Goal: Task Accomplishment & Management: Complete application form

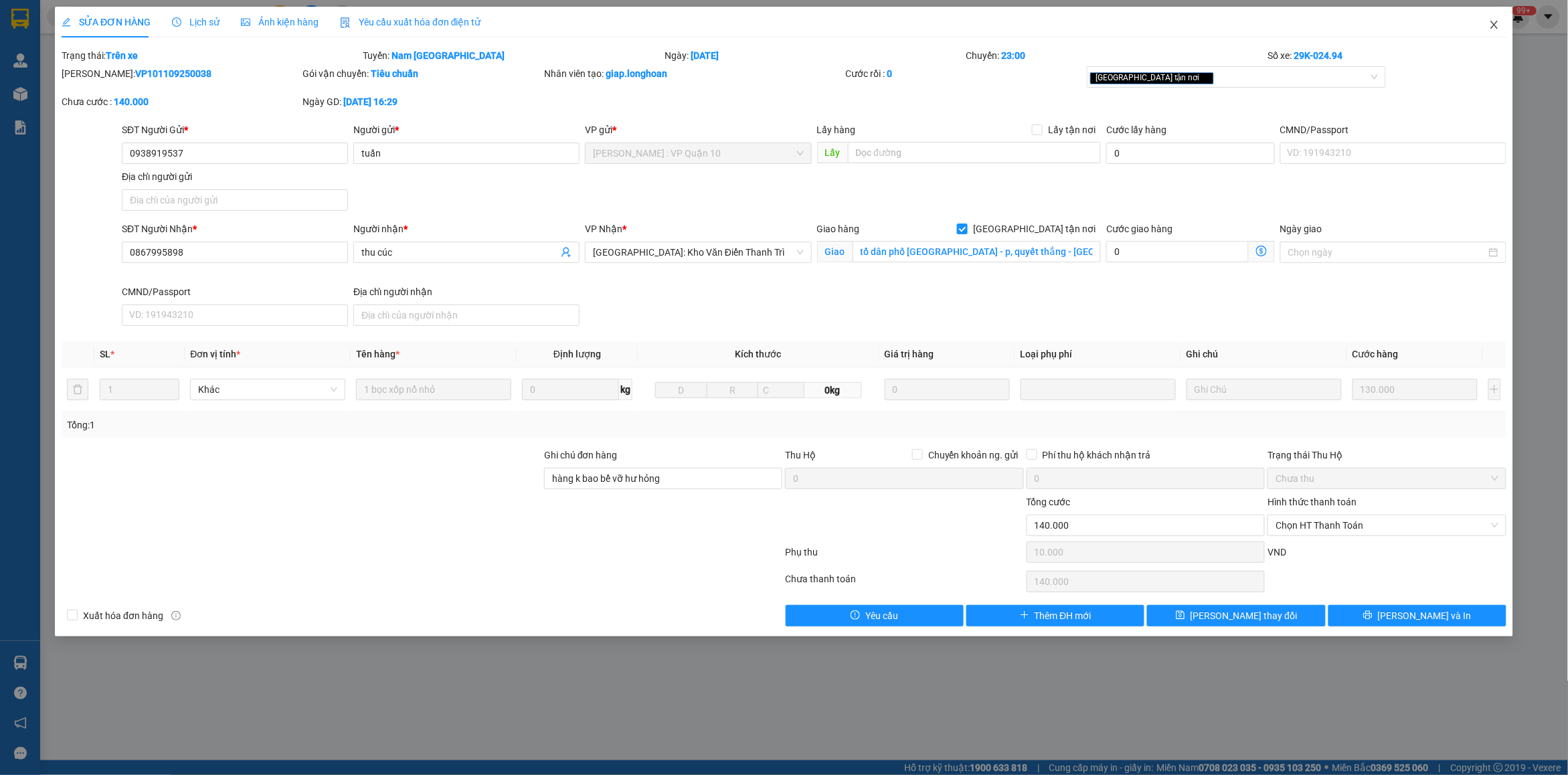
click at [1507, 24] on span "Close" at bounding box center [1494, 25] width 38 height 38
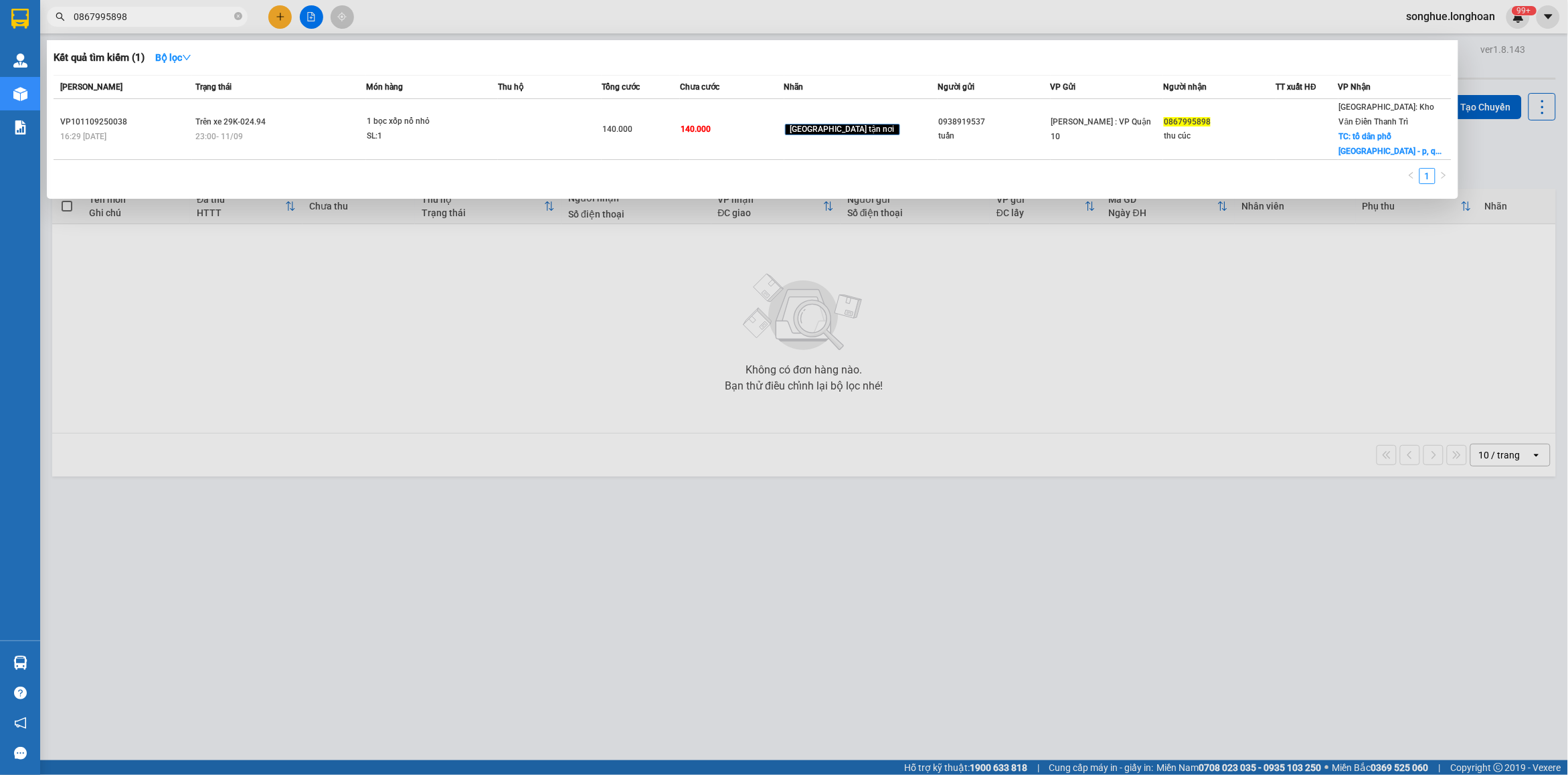
click at [165, 12] on input "0867995898" at bounding box center [152, 16] width 158 height 14
paste input "8673921"
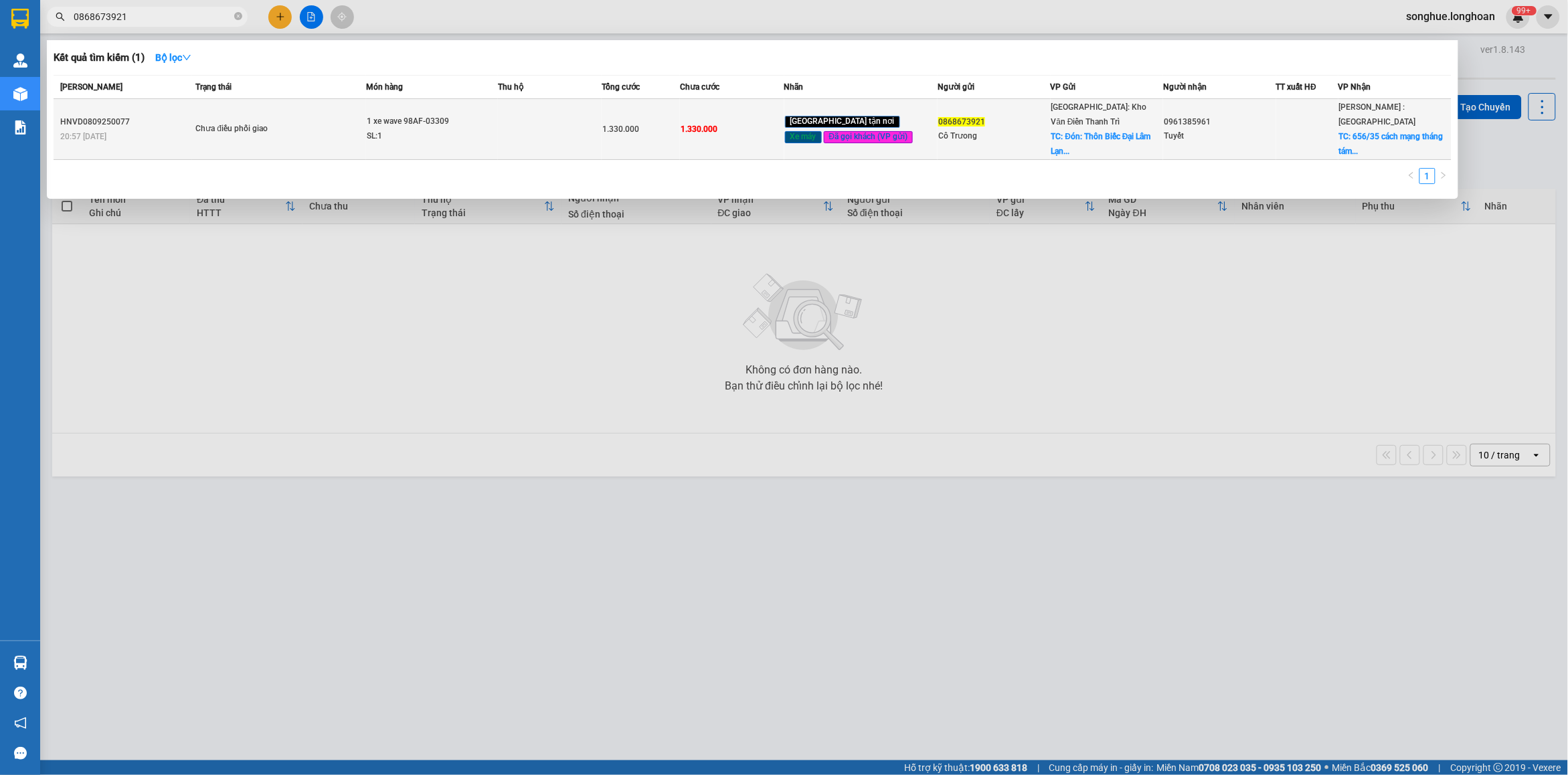
type input "0868673921"
click at [254, 132] on div "Chưa điều phối giao" at bounding box center [245, 129] width 100 height 14
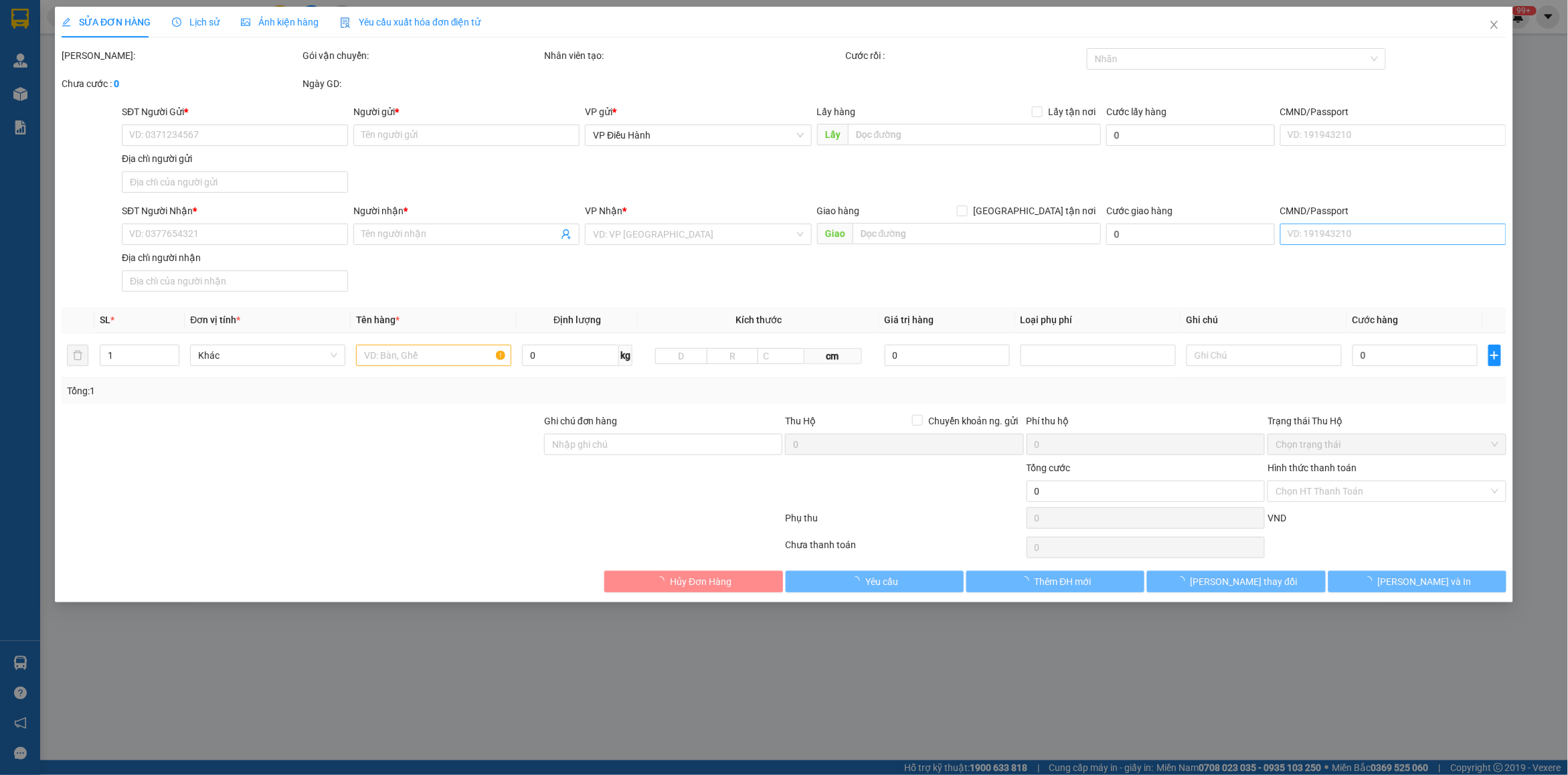
type input "0868673921"
type input "Cô Trưong"
checkbox input "true"
type input "Đón: Thôn Biếc Đại Lâm Lạng [GEOGRAPHIC_DATA]"
type input "0961385961"
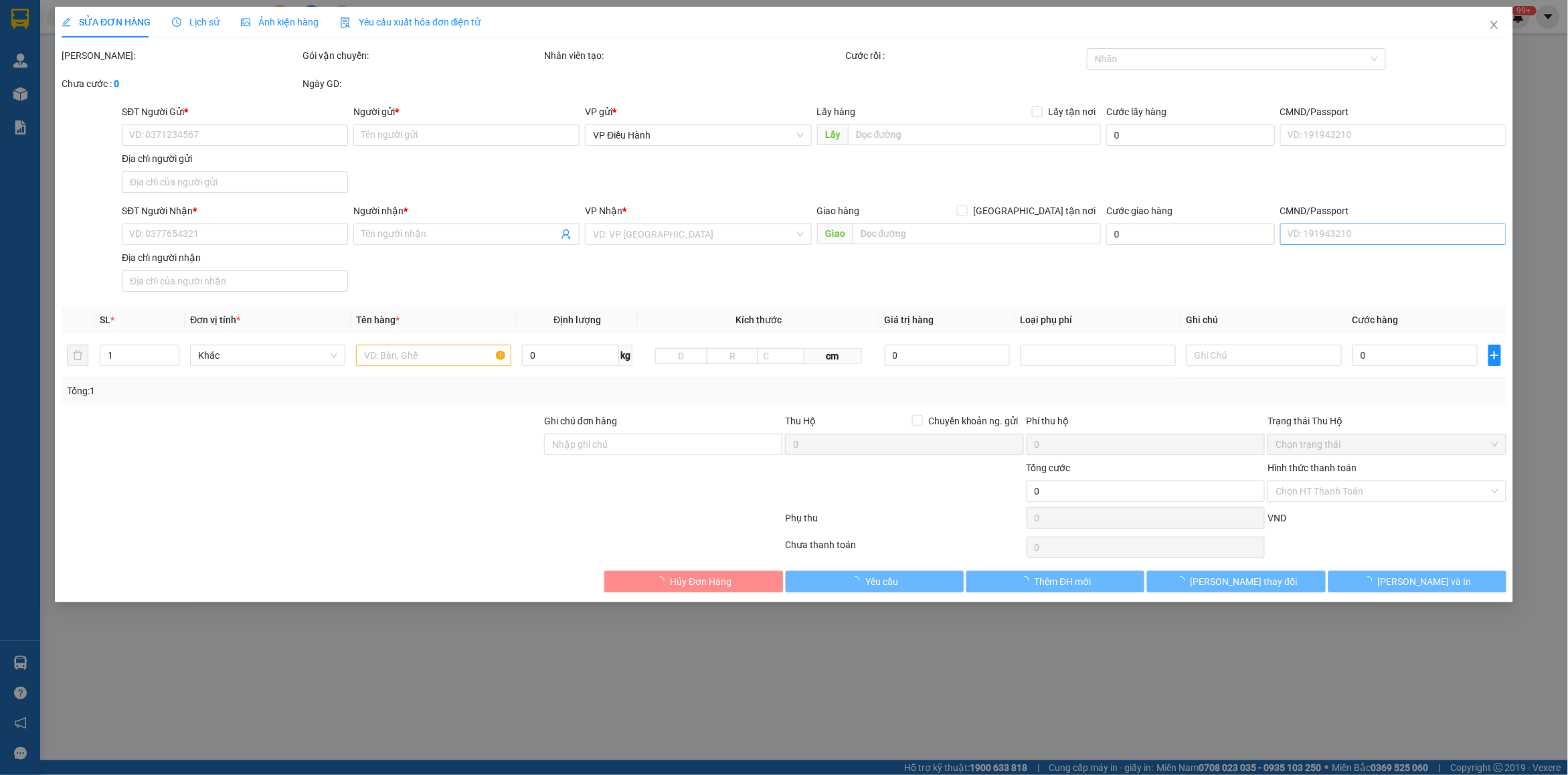
type input "Tuyết"
checkbox input "true"
type input "656/35 cách mạng tháng tám quận 3 hcm"
type input "chìa khóa quấn tay lái ( giấy tờ trong cốp )"
type input "1.330.000"
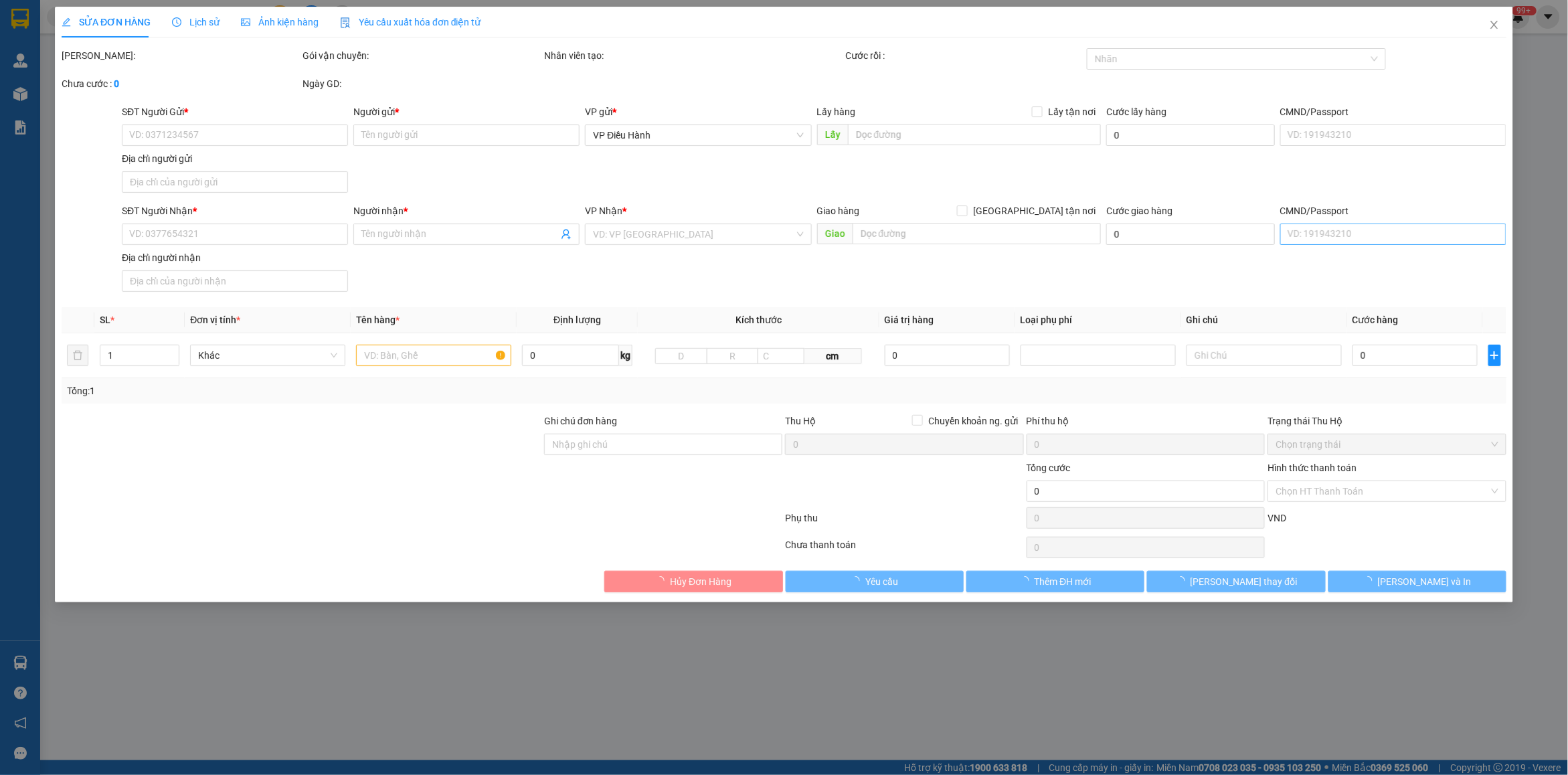
type input "1.330.000"
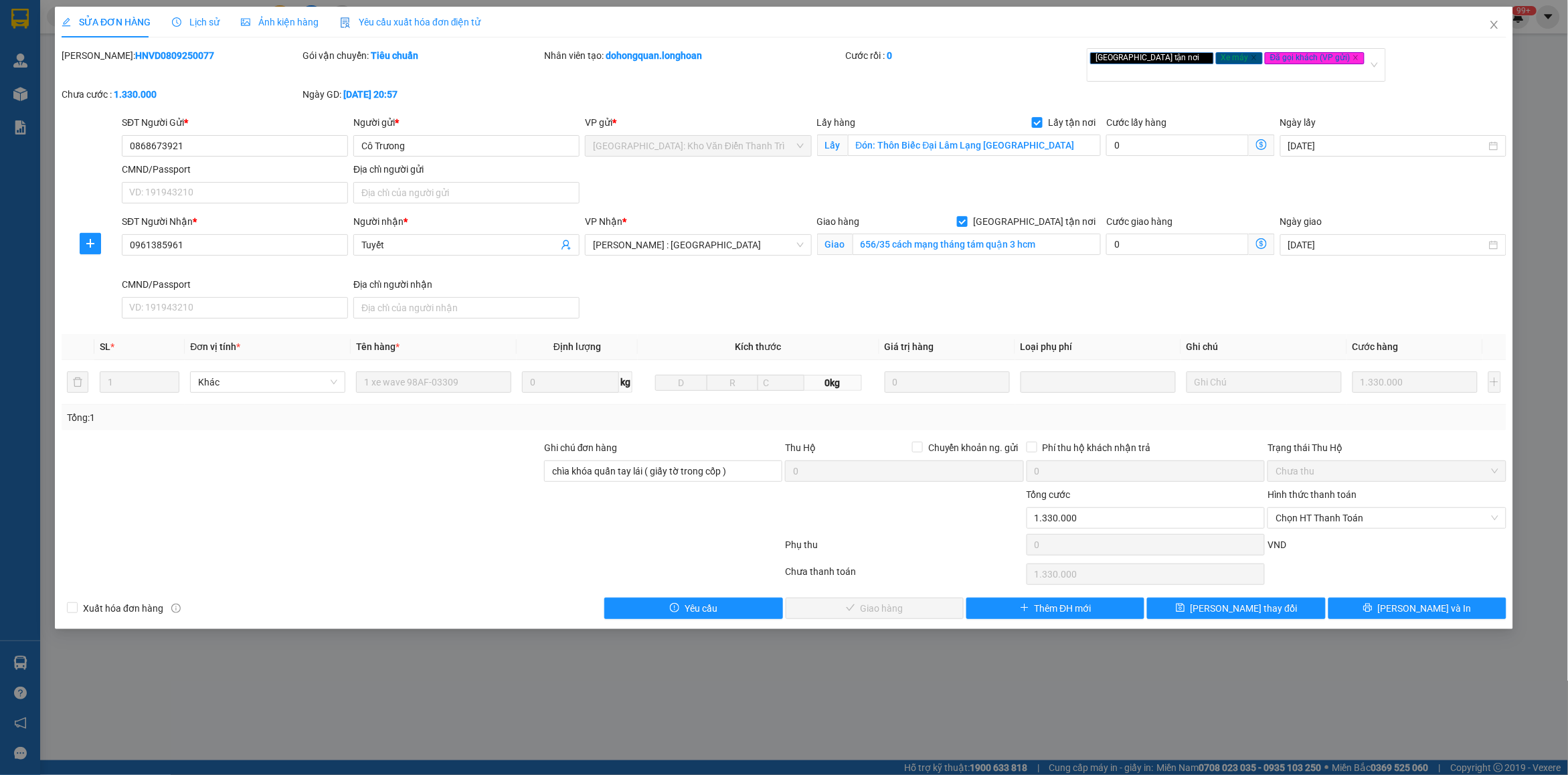
click at [189, 21] on span "Lịch sử" at bounding box center [195, 22] width 47 height 11
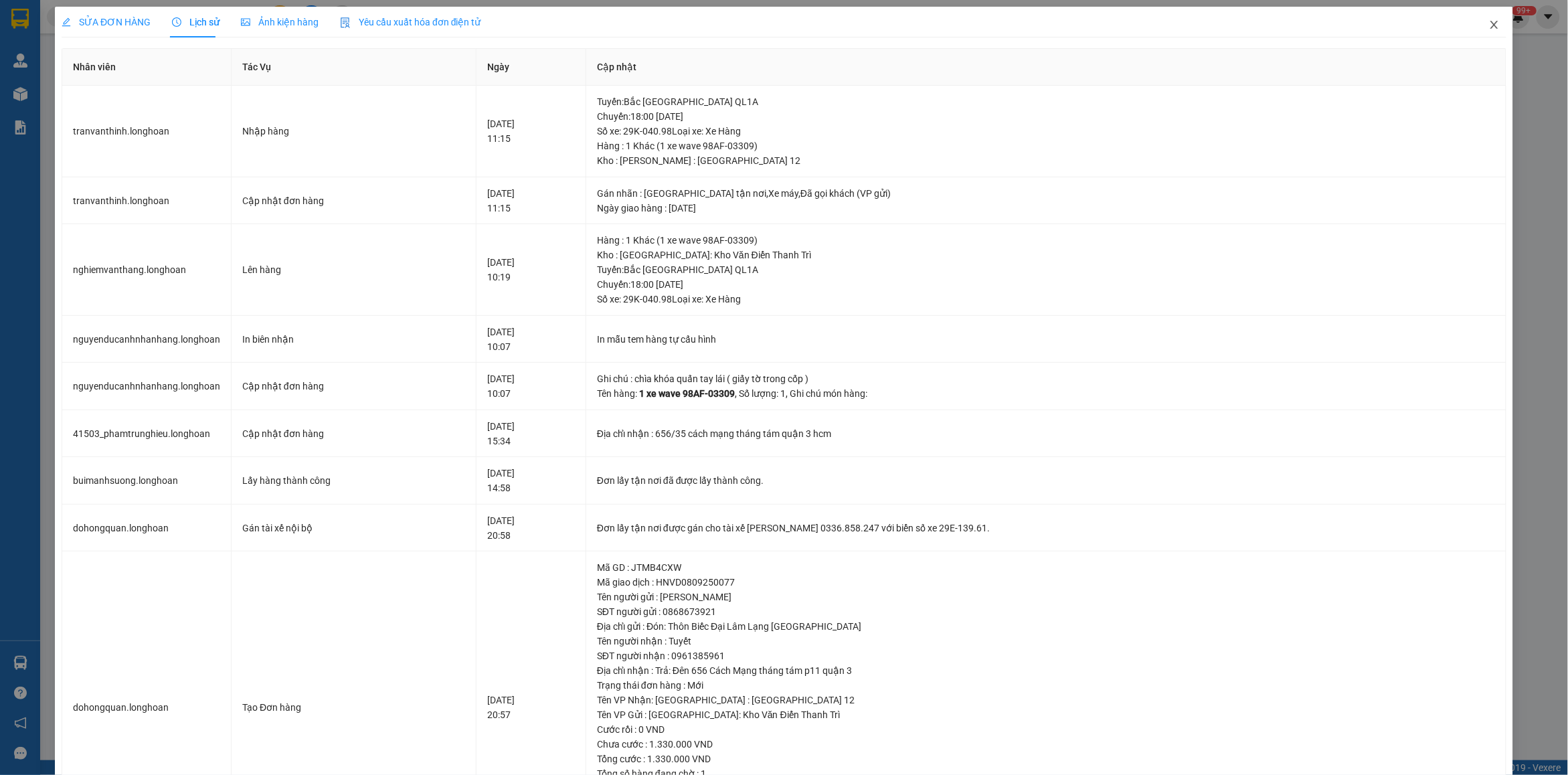
click at [1491, 19] on span "Close" at bounding box center [1494, 25] width 38 height 38
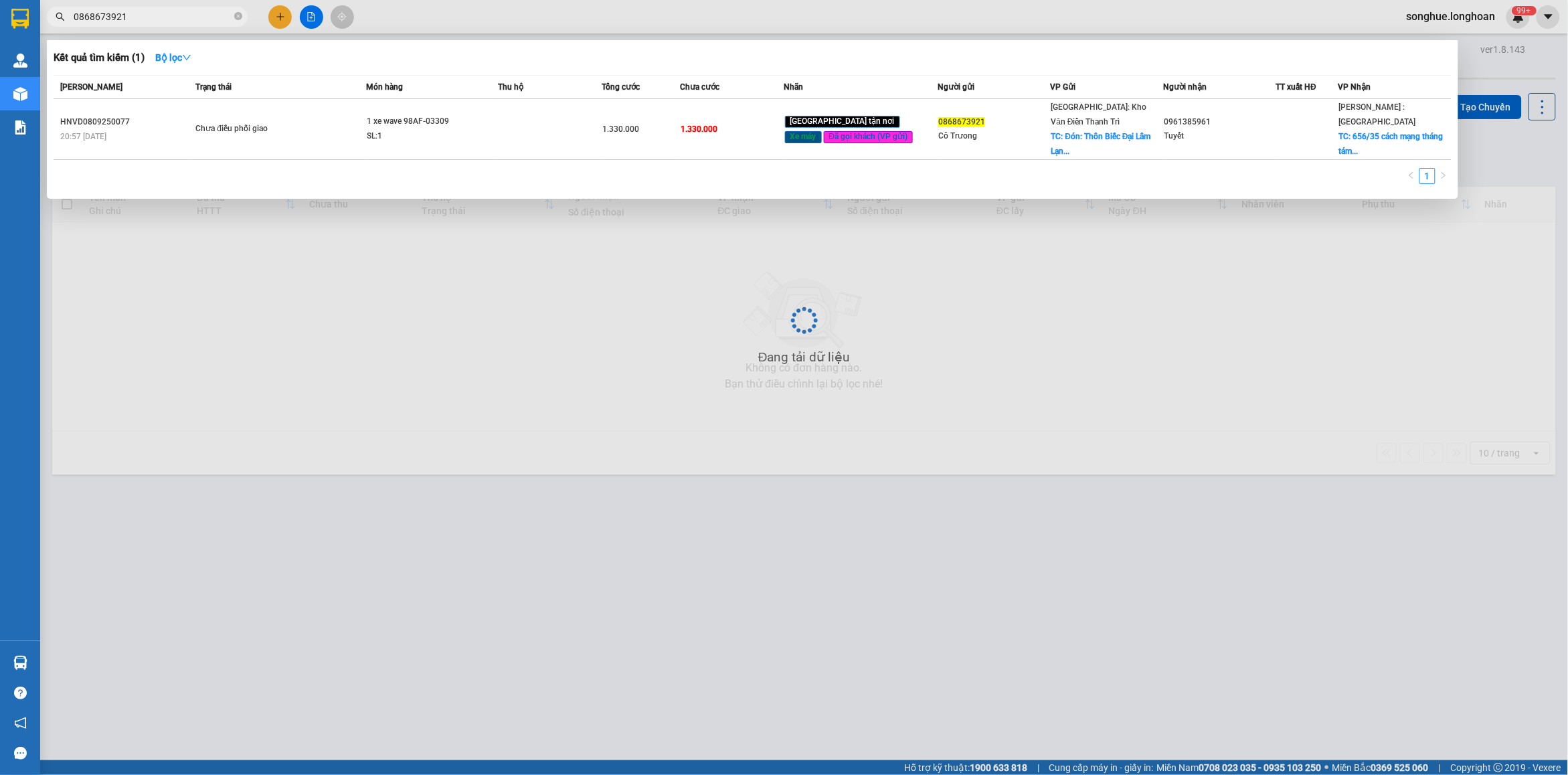
click at [181, 8] on span "0868673921" at bounding box center [147, 16] width 201 height 20
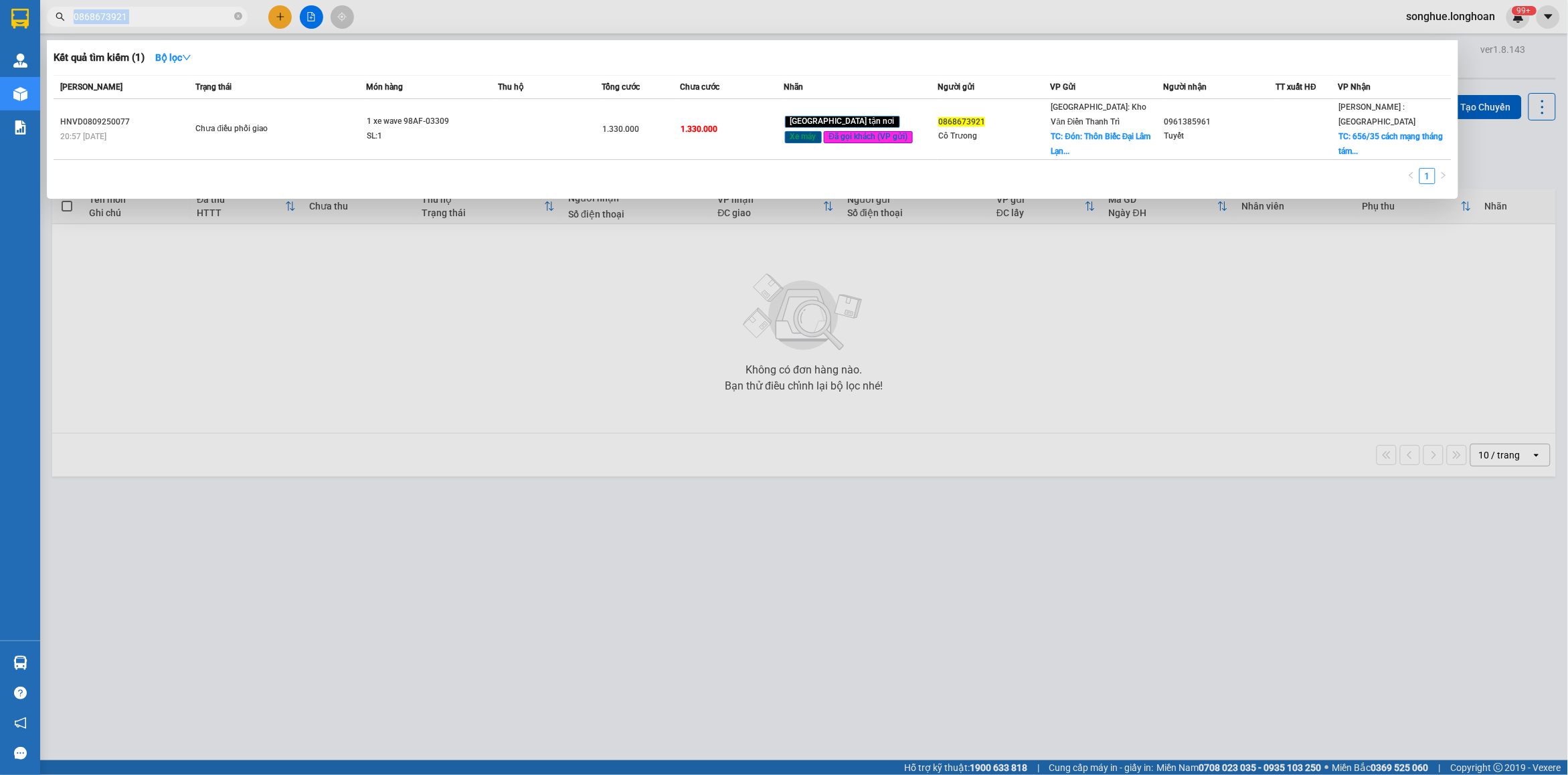
click at [180, 8] on span "0868673921" at bounding box center [147, 16] width 201 height 20
click at [238, 16] on icon "close-circle" at bounding box center [239, 16] width 8 height 8
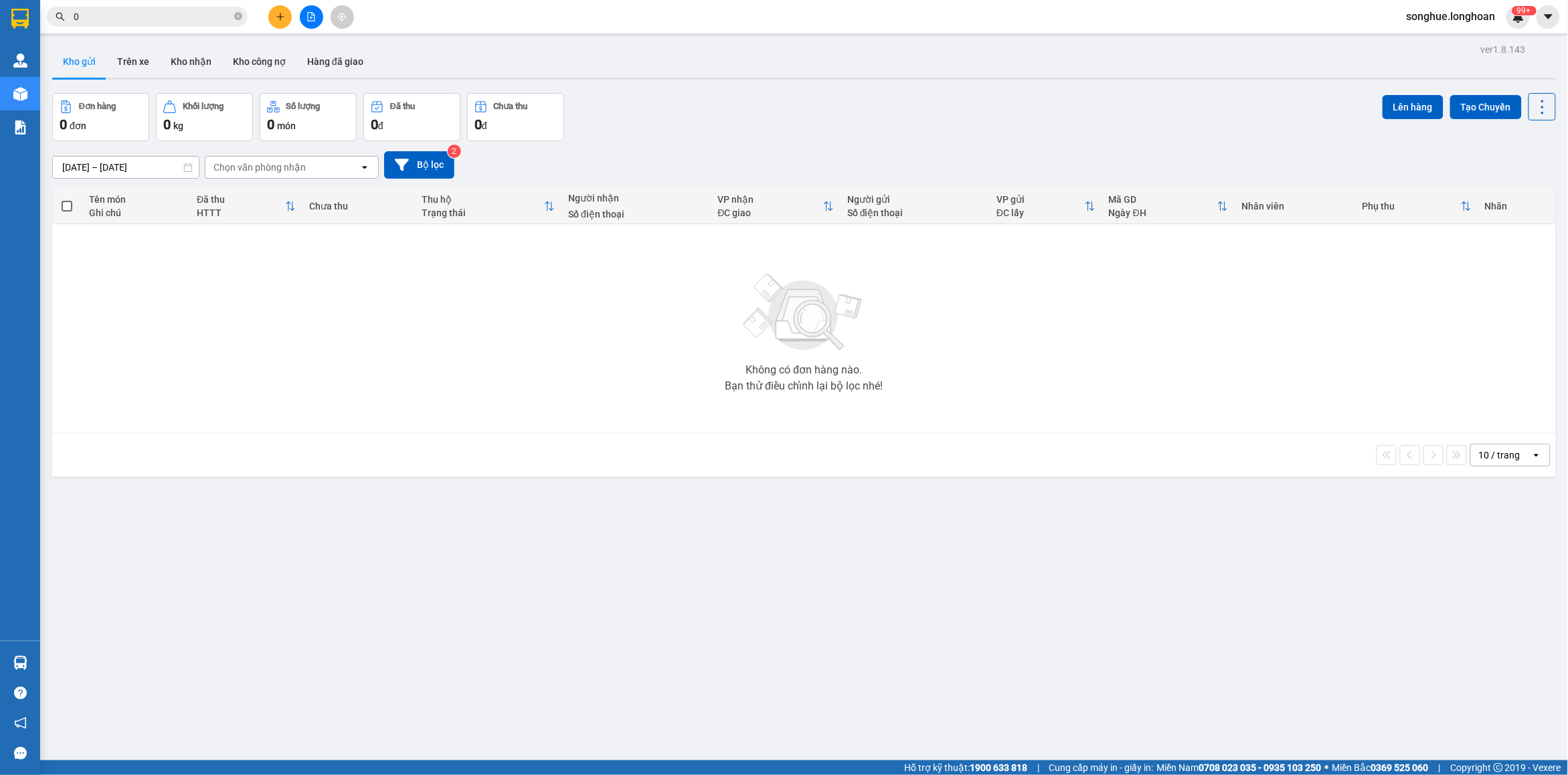
paste input "908882761"
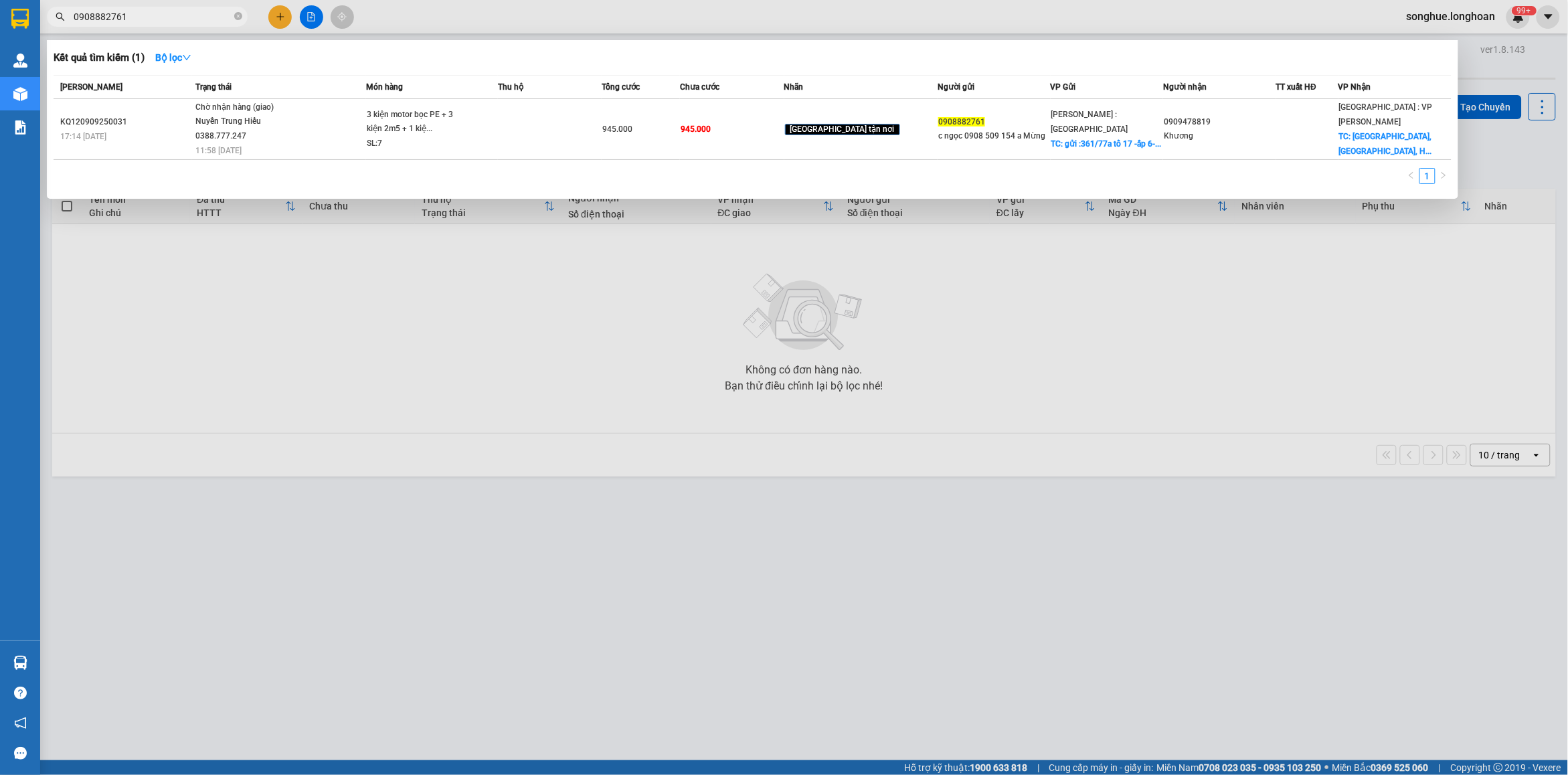
type input "0908882761"
click at [169, 14] on input "0908882761" at bounding box center [152, 16] width 158 height 14
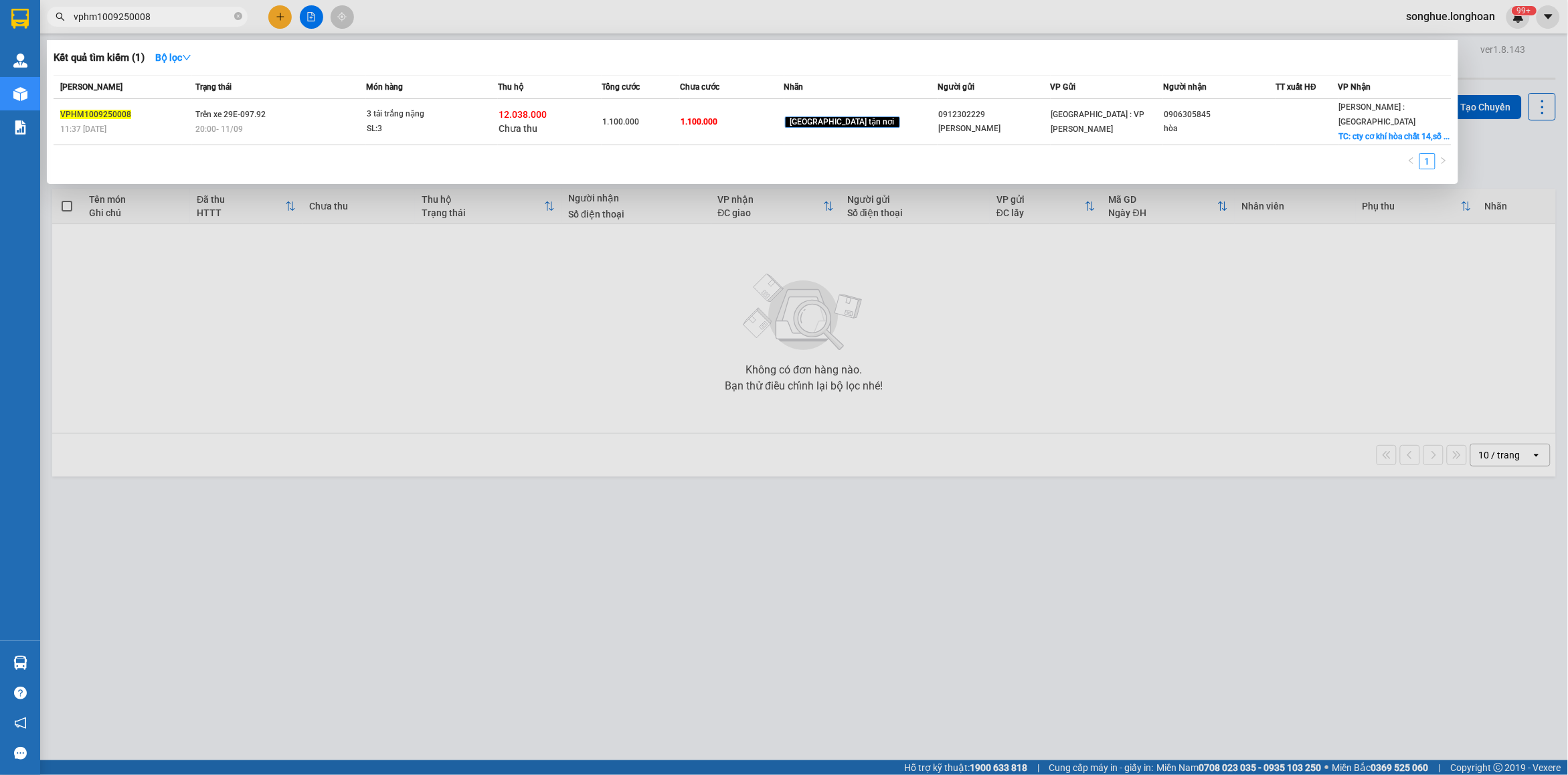
type input "vphm1009250008"
click at [246, 166] on div "Kết quả tìm kiếm ( 1 ) Bộ lọc Mã ĐH Trạng thái Món hàng Thu hộ Tổng cước Chưa c…" at bounding box center [752, 112] width 1411 height 144
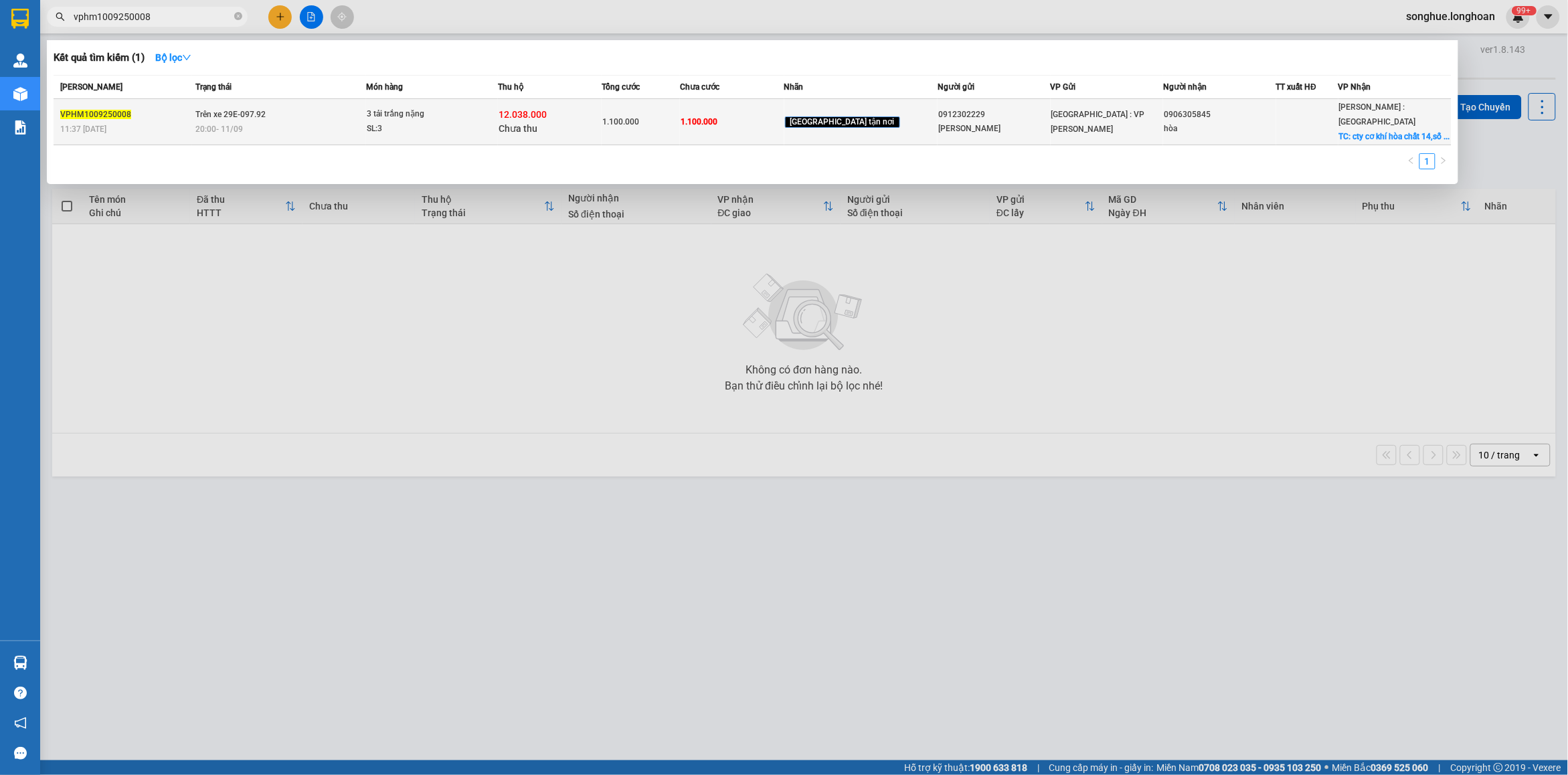
click at [252, 128] on div "20:00 [DATE]" at bounding box center [280, 129] width 169 height 14
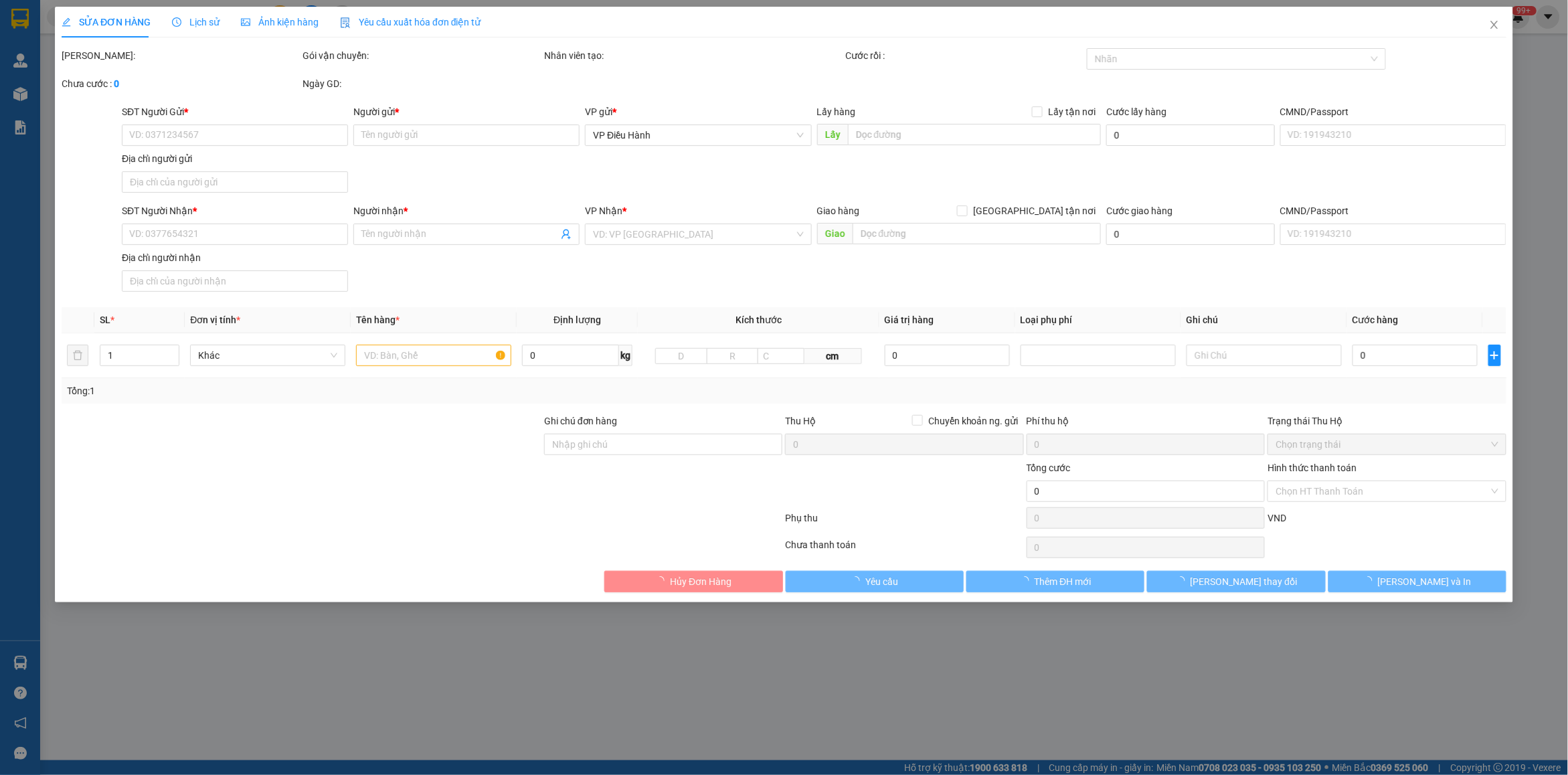
type input "0912302229"
type input "[PERSON_NAME]"
type input "0906305845"
type input "hòa"
checkbox input "true"
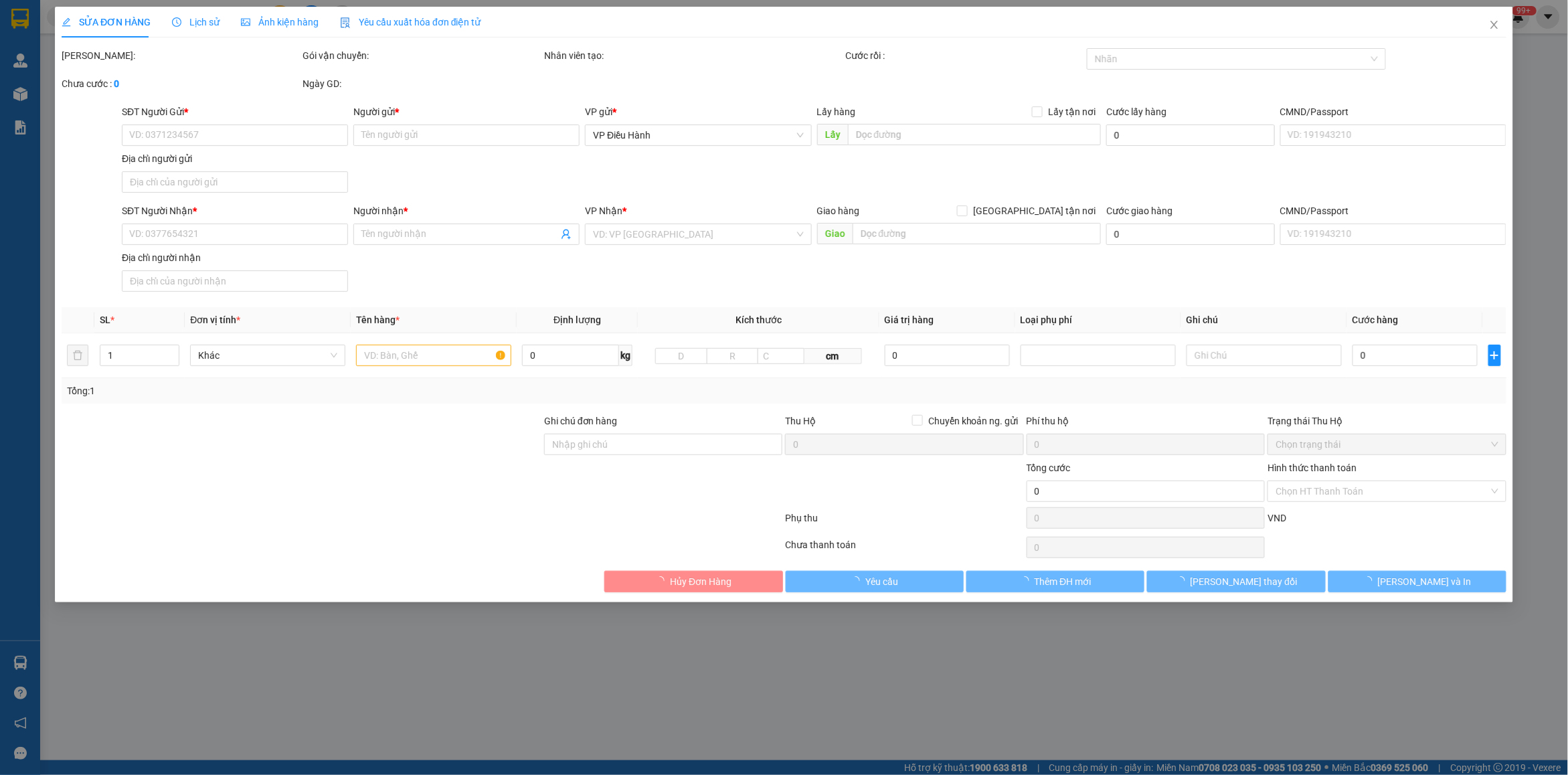
type input "cty cơ khí hòa chất 14,số 2 phan đăng lưu,[GEOGRAPHIC_DATA], [GEOGRAPHIC_DATA],…"
type input "1.100.000"
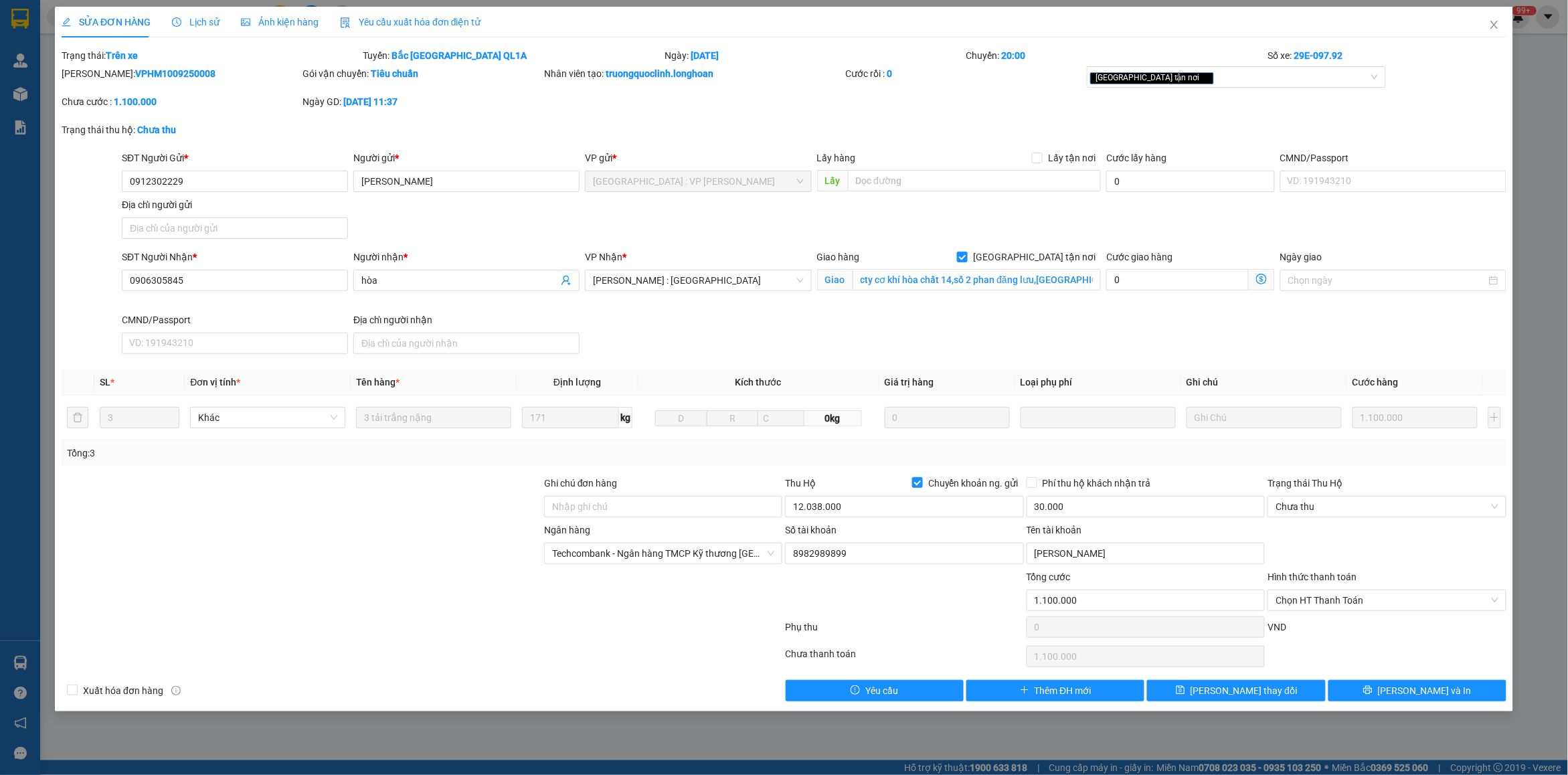
click at [191, 23] on span "Lịch sử" at bounding box center [195, 22] width 47 height 11
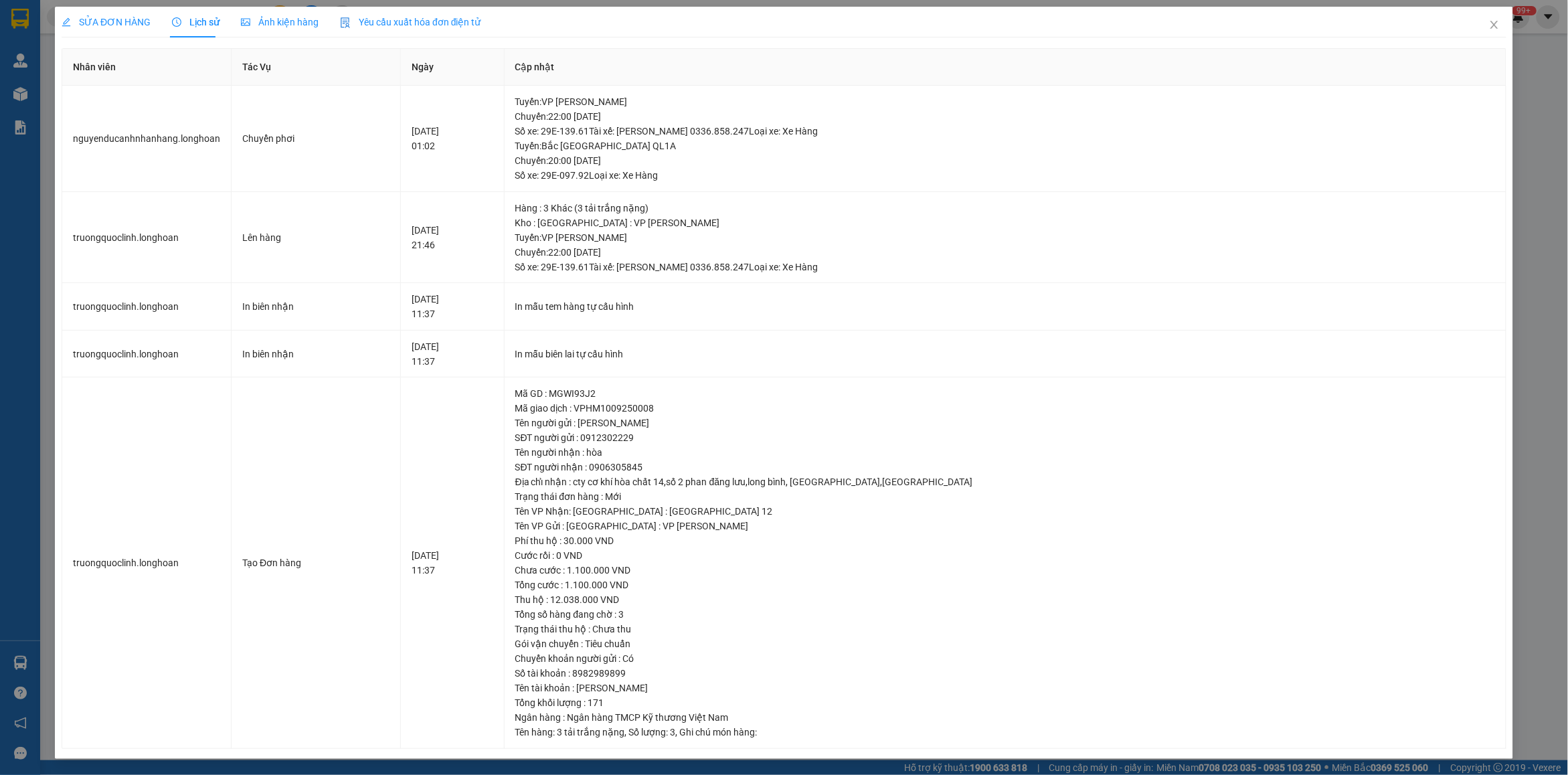
click at [105, 23] on span "SỬA ĐƠN HÀNG" at bounding box center [106, 22] width 89 height 11
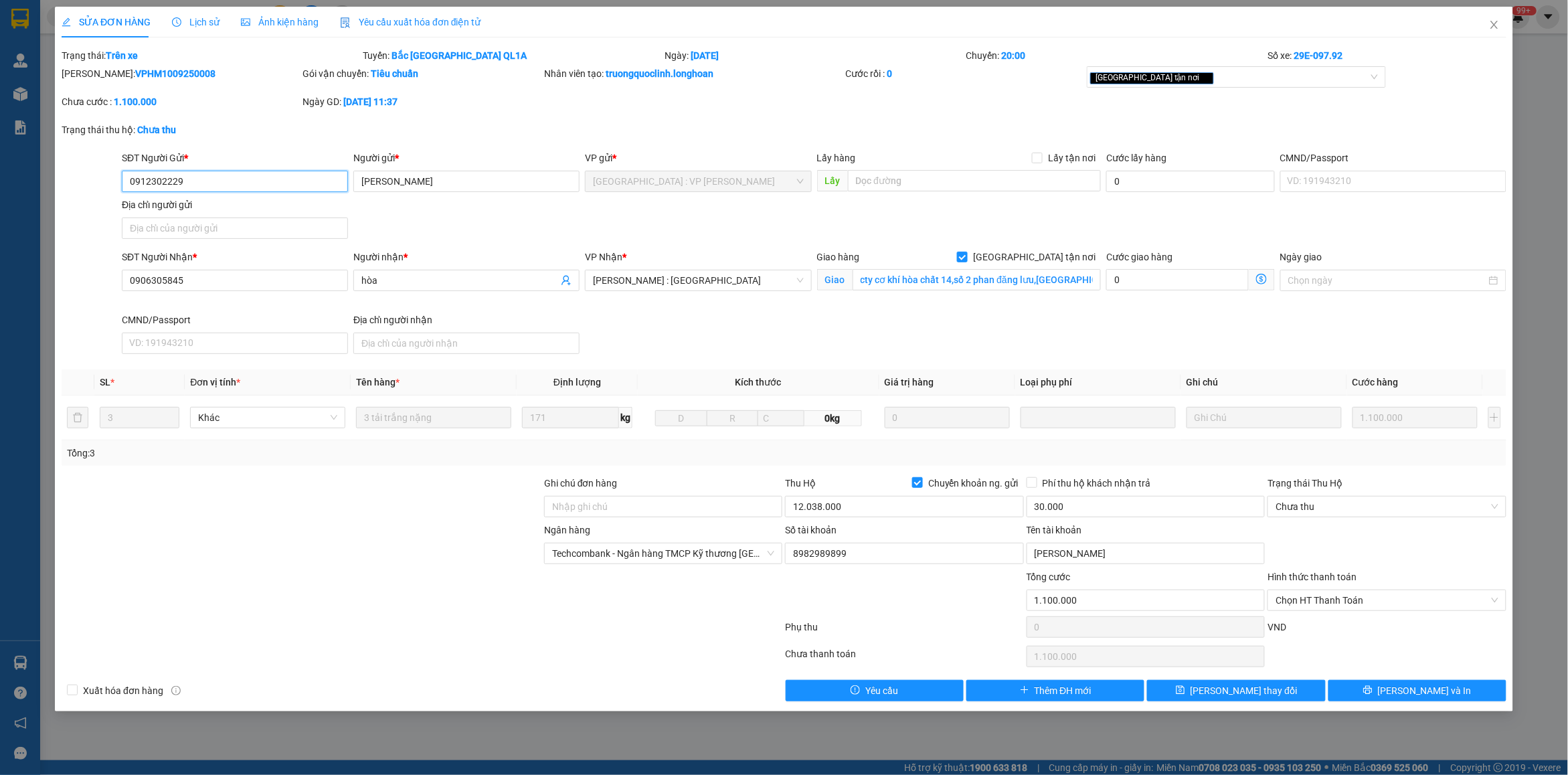
click at [242, 184] on input "0912302229" at bounding box center [235, 181] width 226 height 21
click at [1491, 34] on span "Close" at bounding box center [1494, 25] width 38 height 38
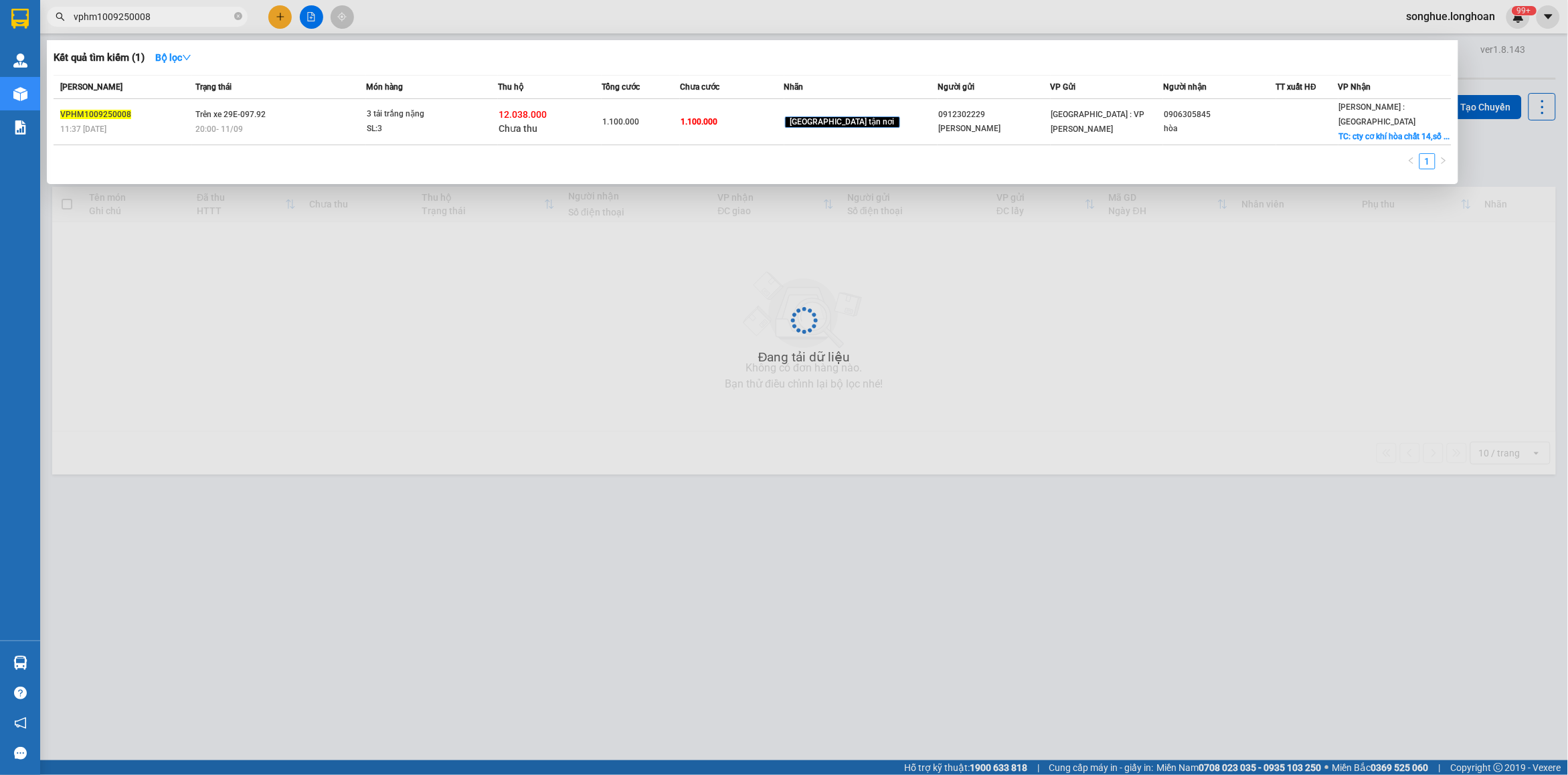
click at [206, 19] on input "vphm1009250008" at bounding box center [152, 16] width 158 height 14
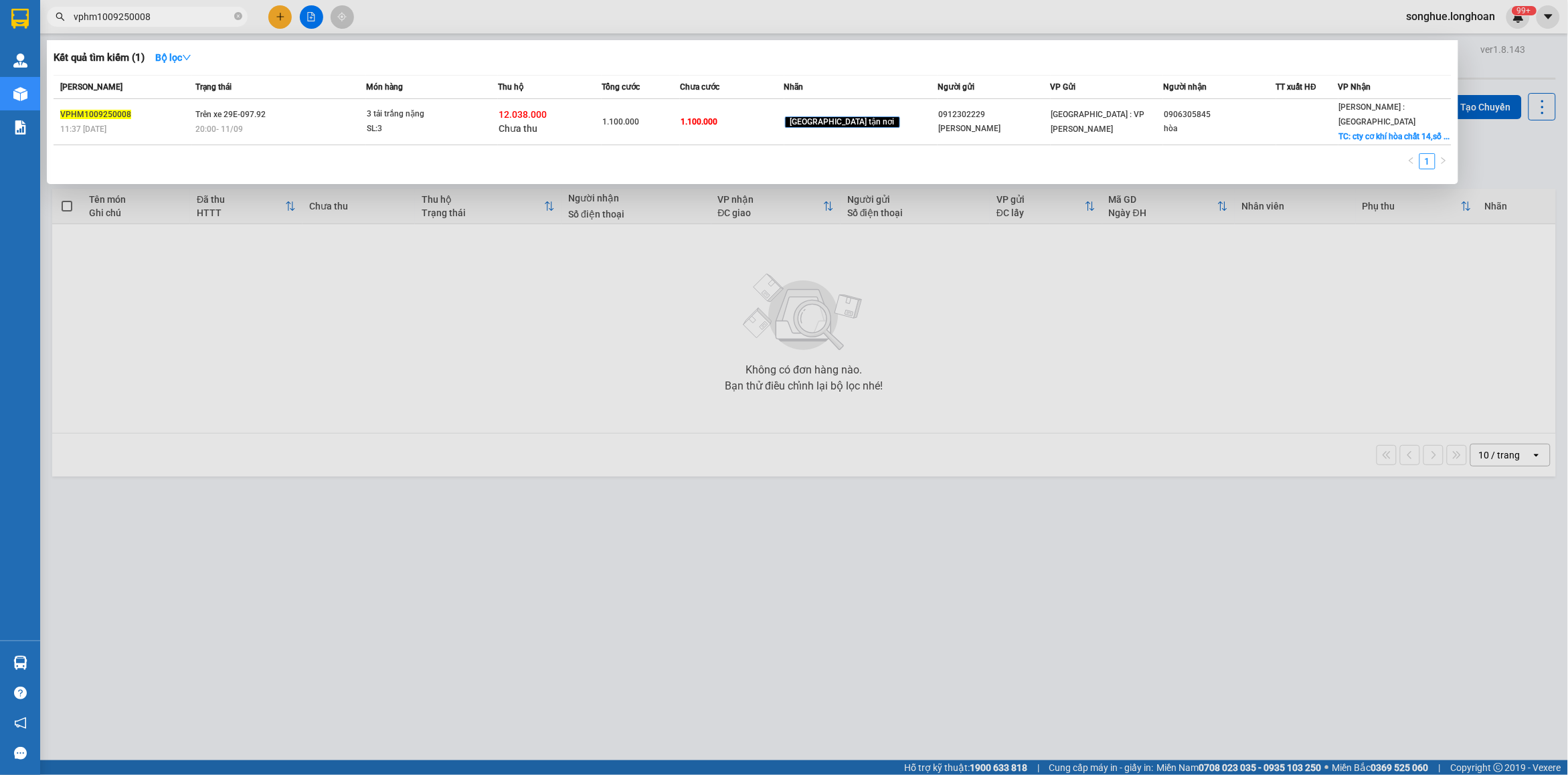
click at [206, 19] on input "vphm1009250008" at bounding box center [152, 16] width 158 height 14
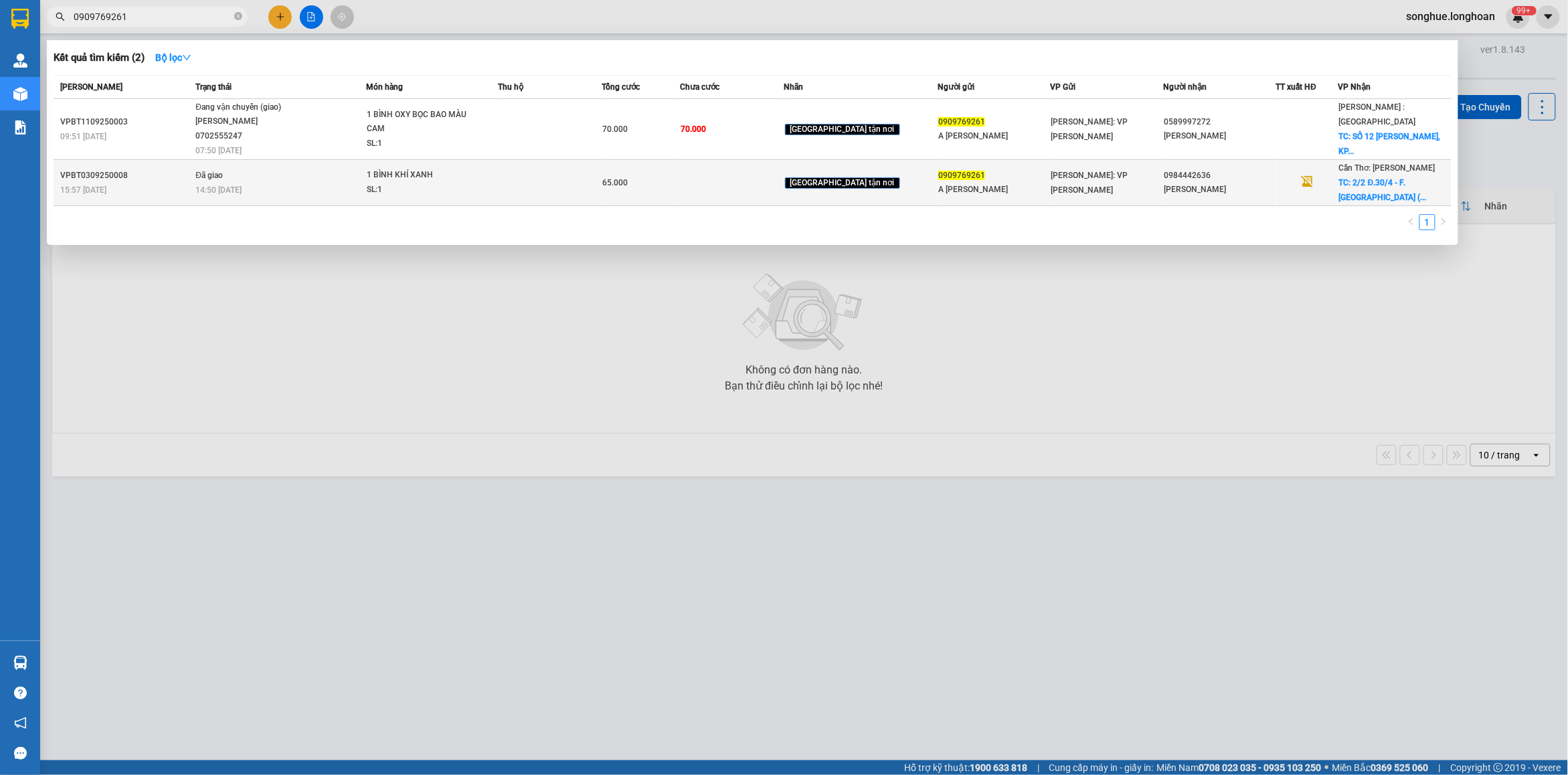
type input "0909769261"
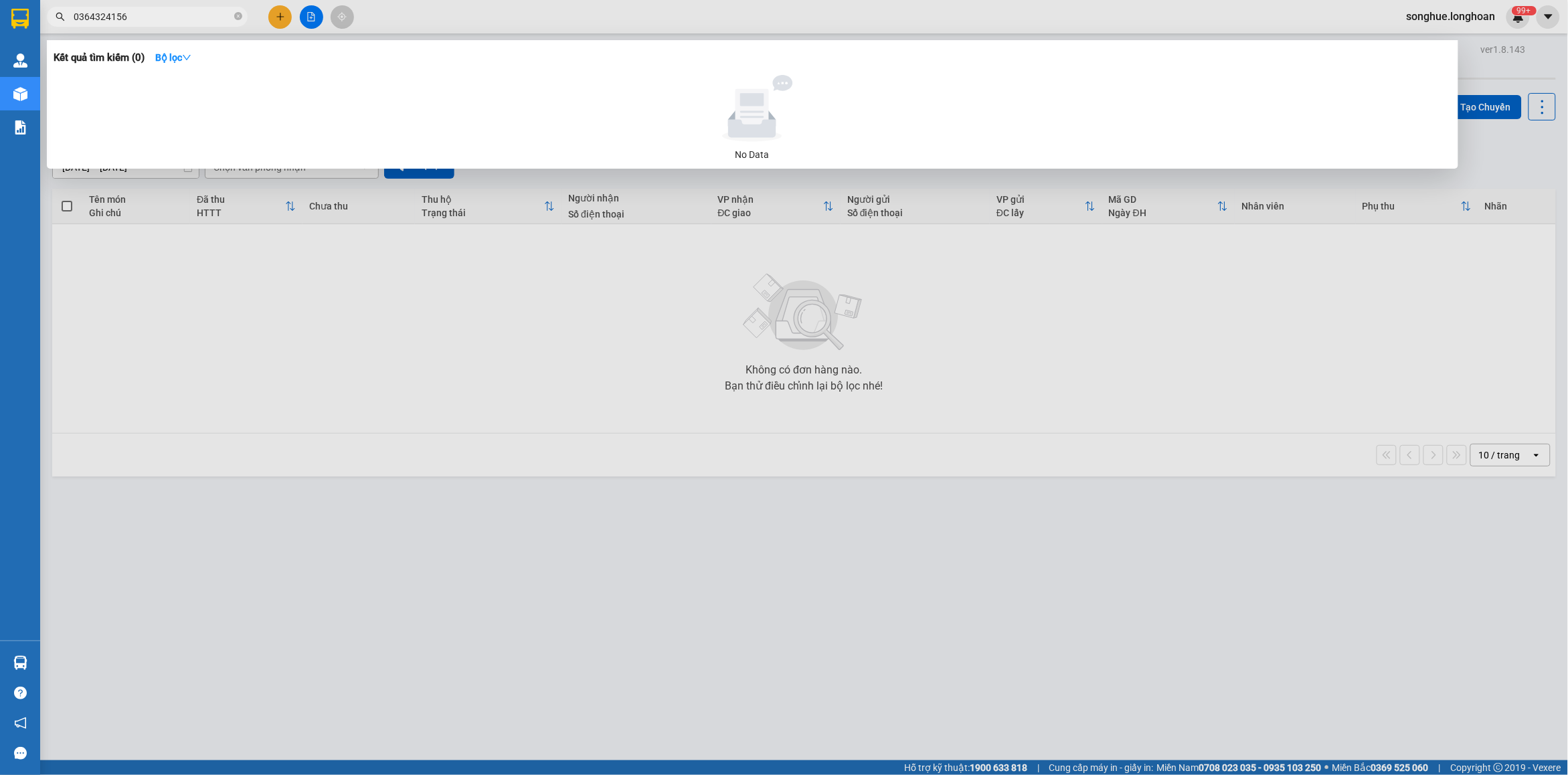
type input "0364324156"
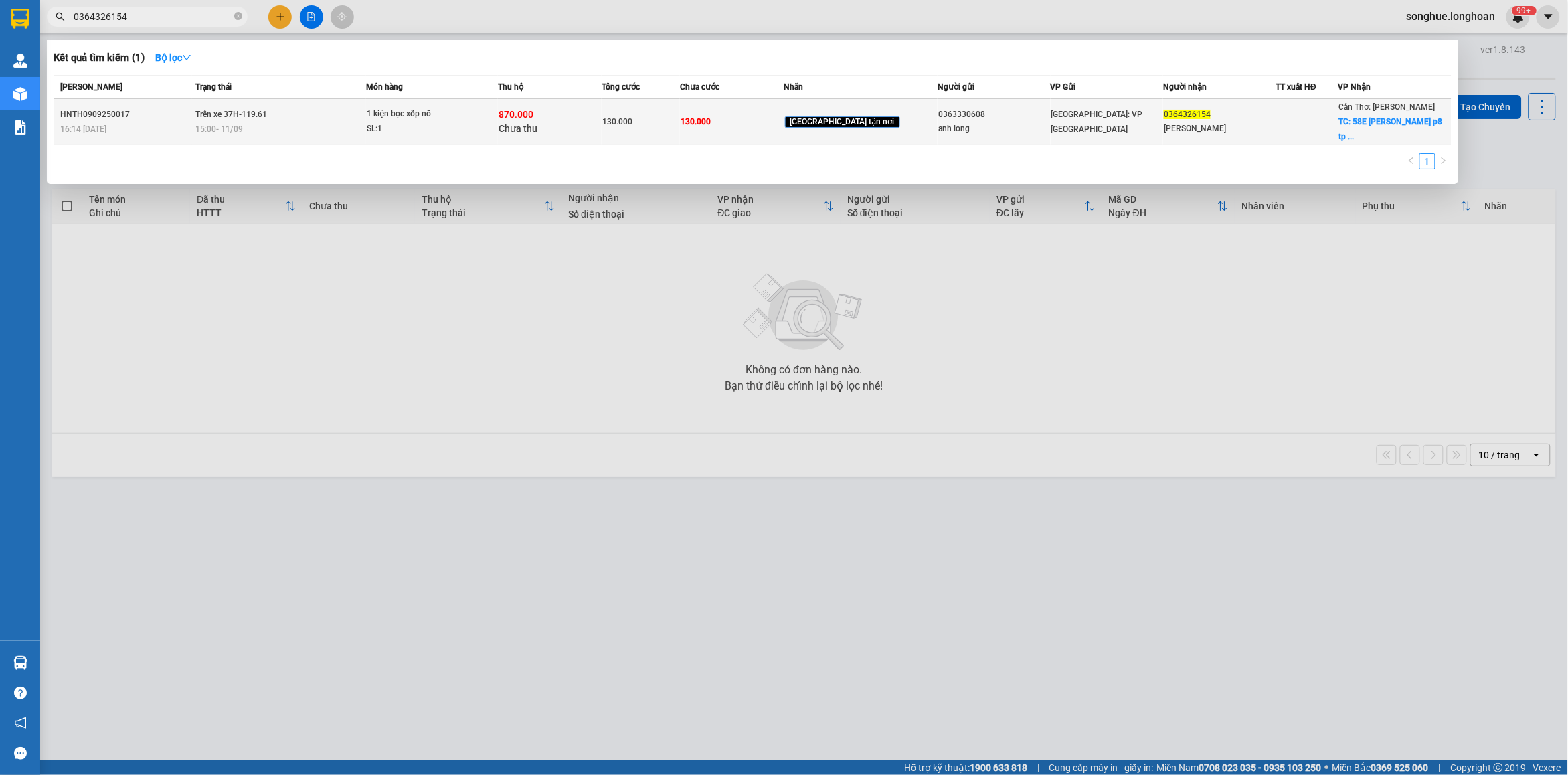
type input "0364326154"
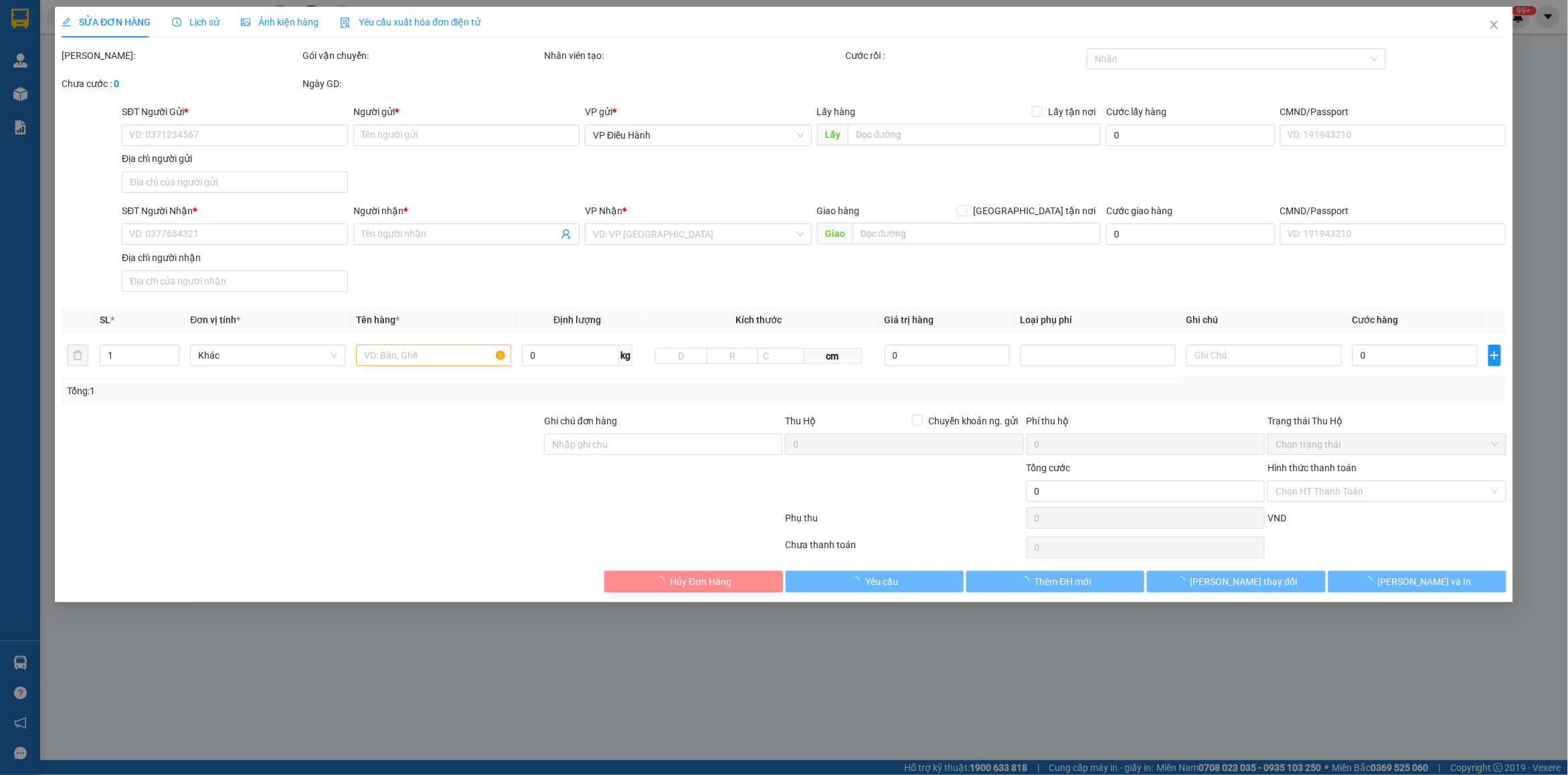
type input "0363330608"
type input "anh long"
type input "0364326154"
type input "[PERSON_NAME]"
checkbox input "true"
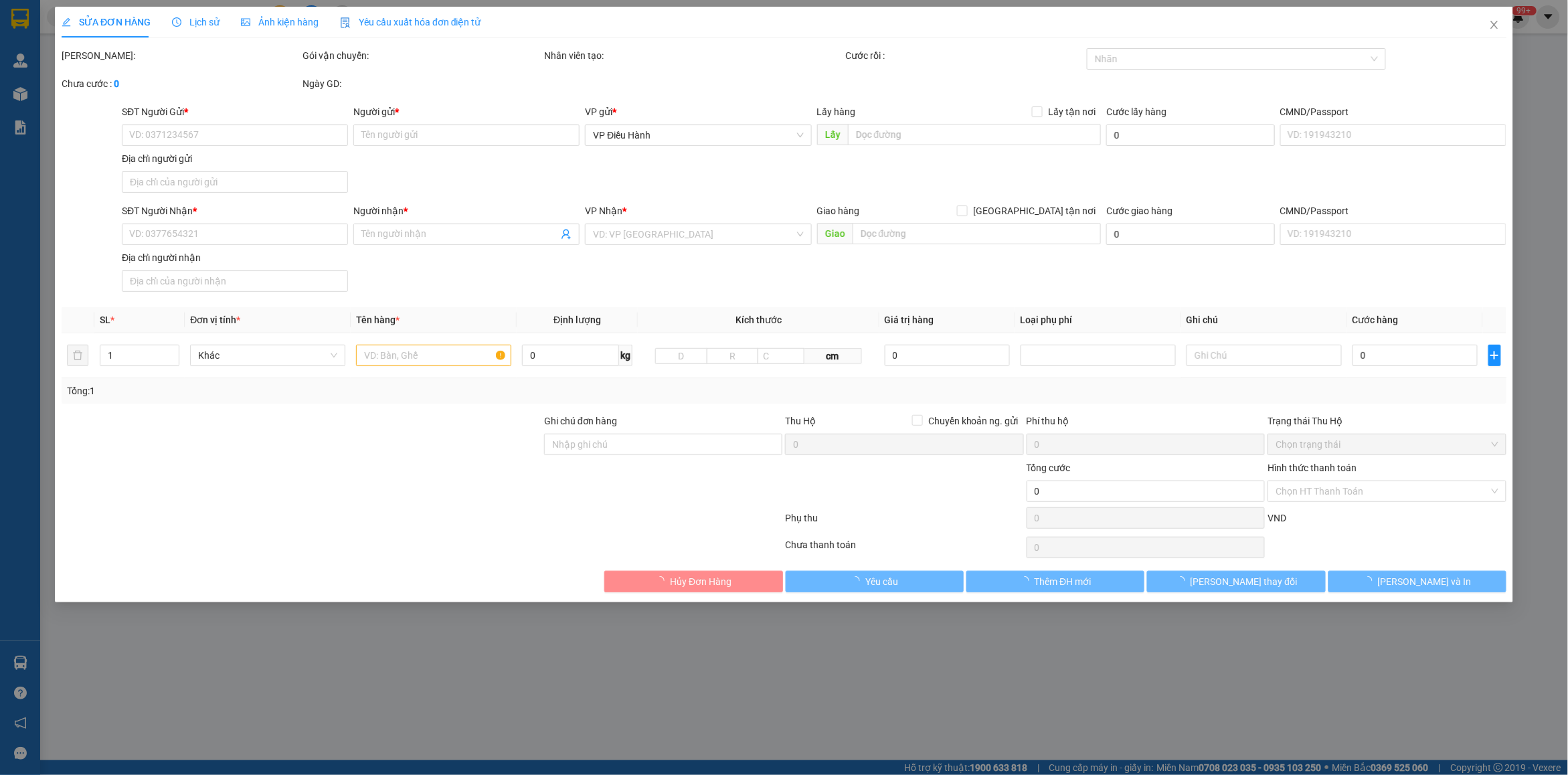
type input "58E [PERSON_NAME] p8 tp vĩnh long"
type input "130.000"
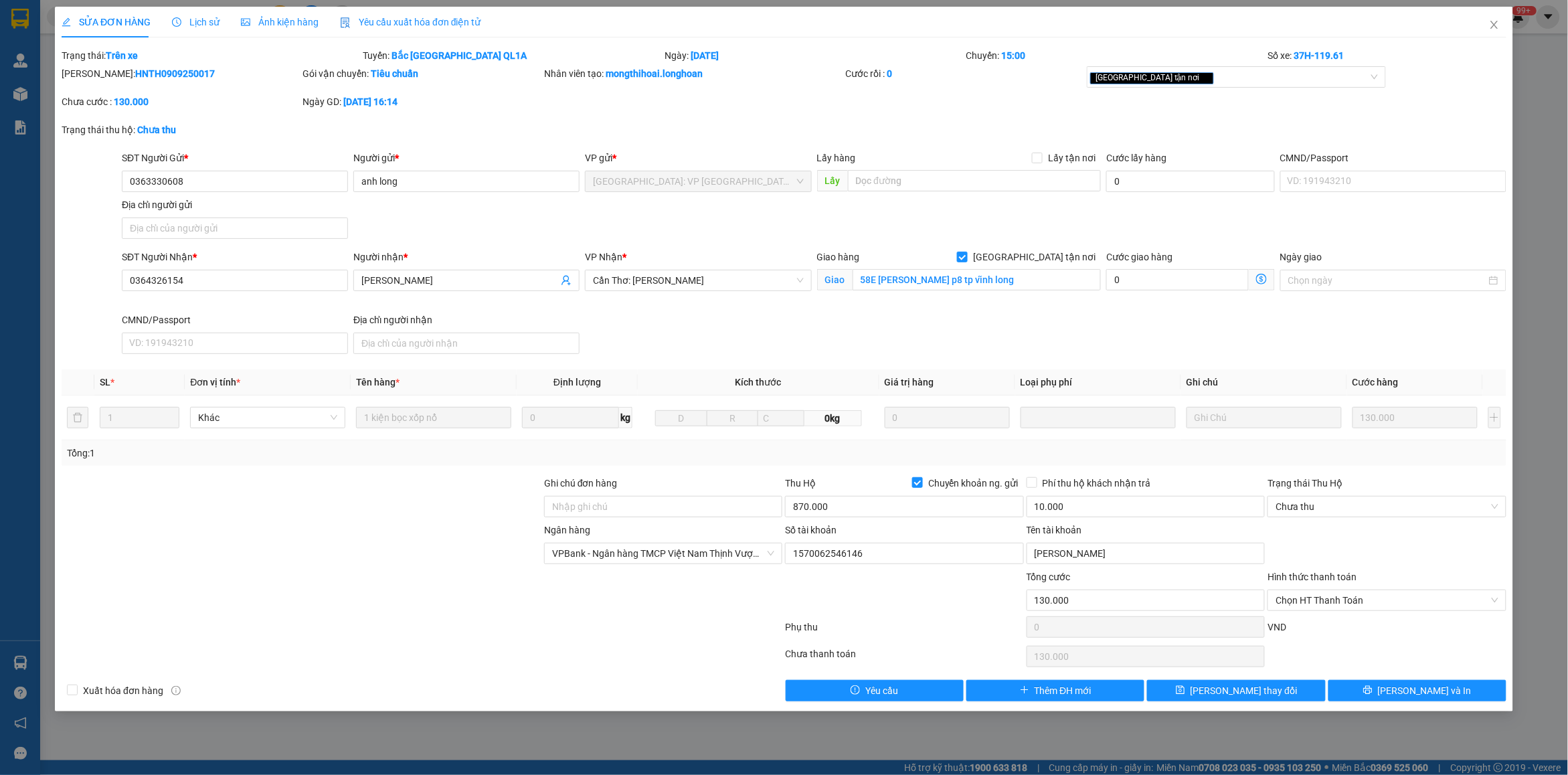
click at [197, 11] on div "Lịch sử" at bounding box center [195, 22] width 47 height 31
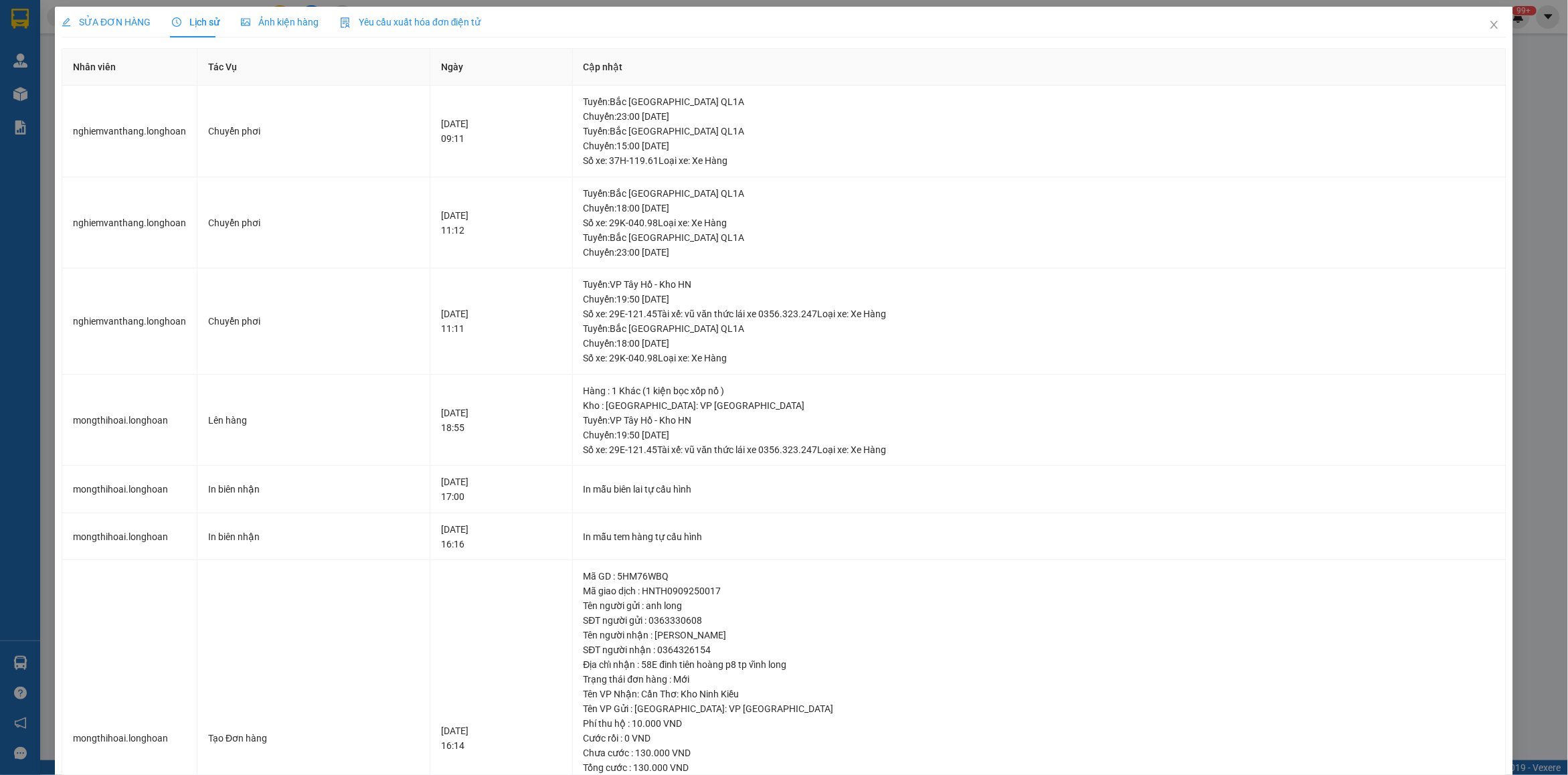
click at [87, 32] on div "SỬA ĐƠN HÀNG" at bounding box center [106, 22] width 89 height 31
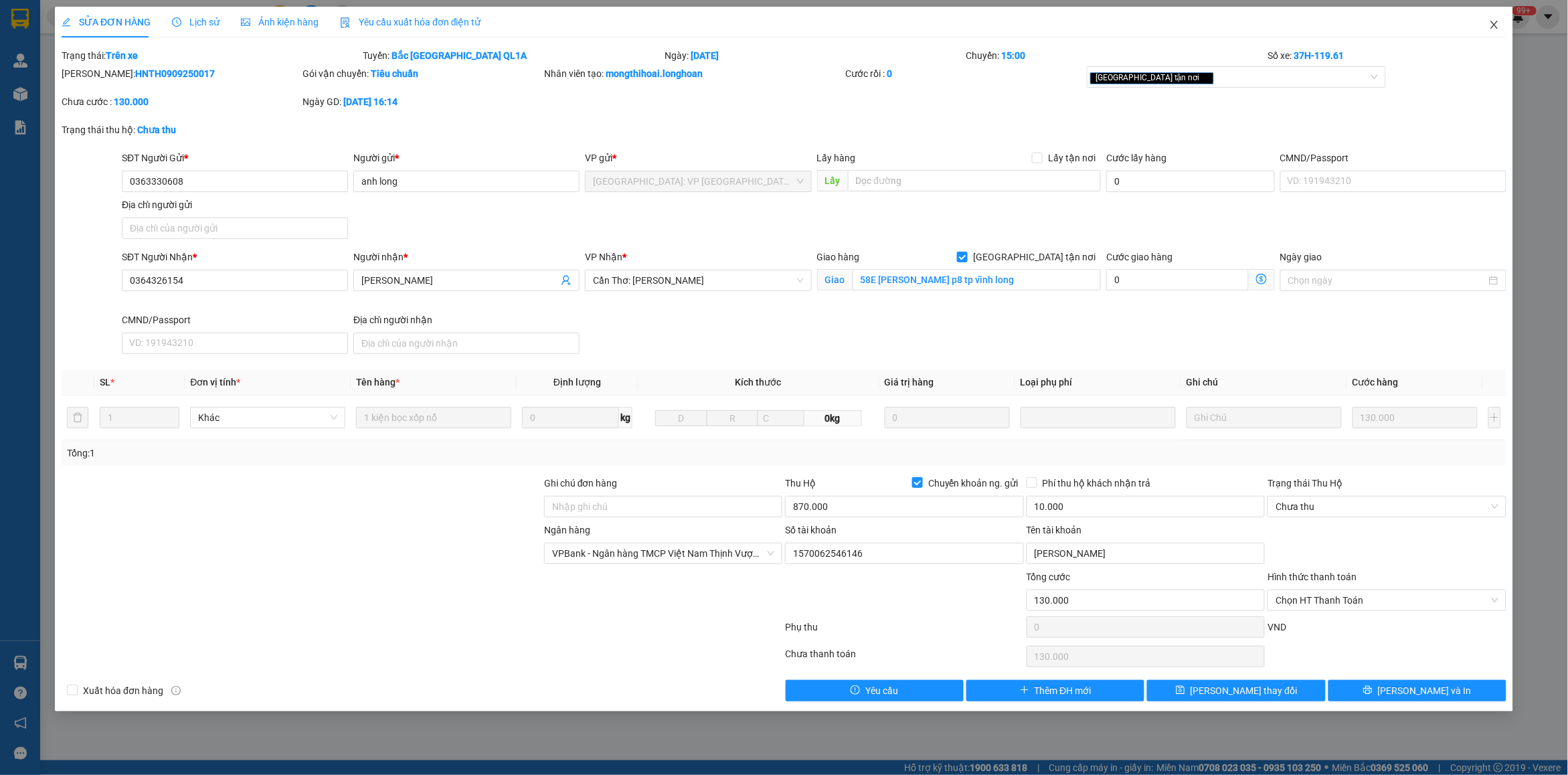
click at [1494, 30] on icon "close" at bounding box center [1494, 25] width 11 height 11
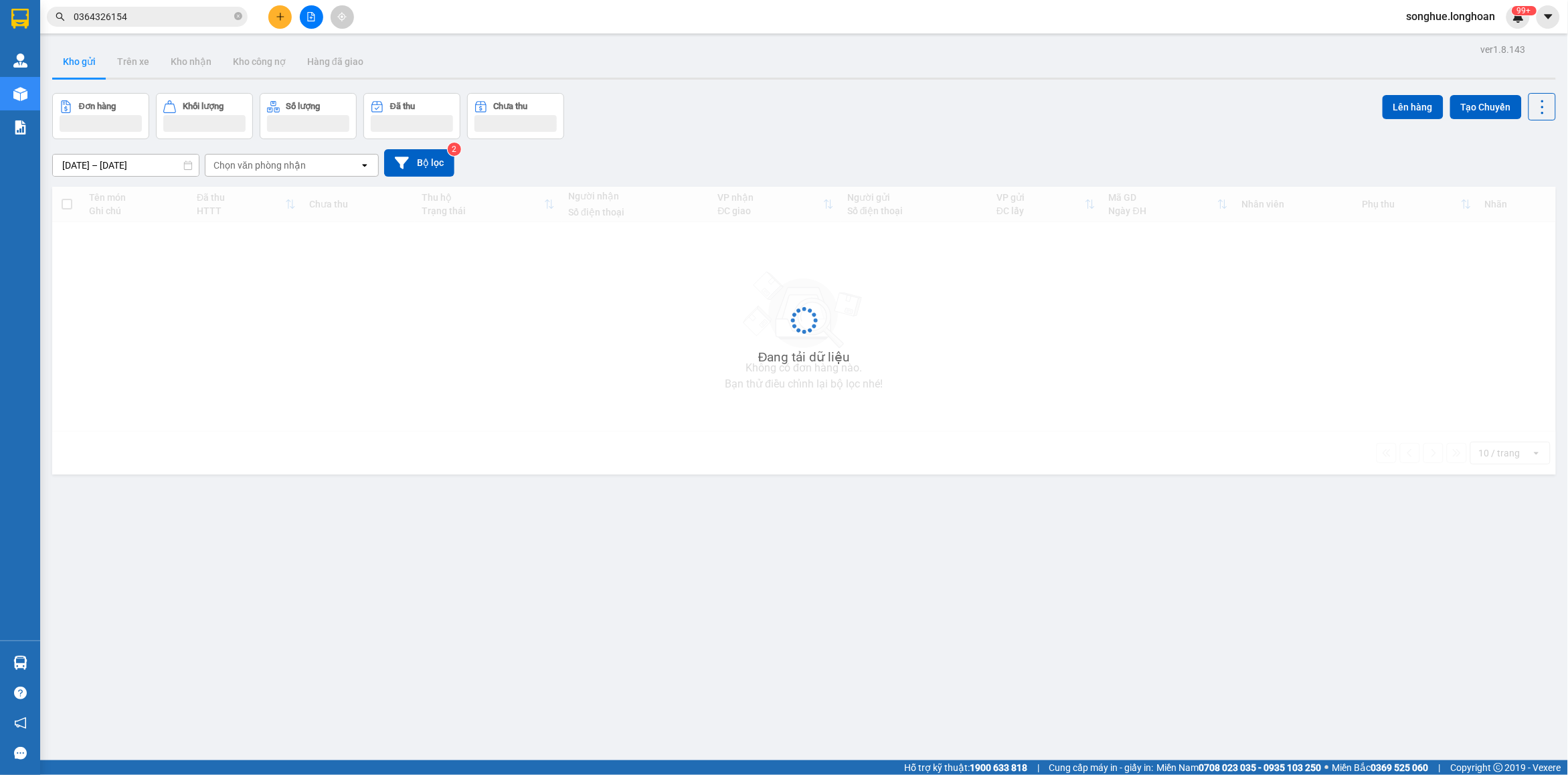
click at [148, 11] on input "0364326154" at bounding box center [152, 16] width 158 height 14
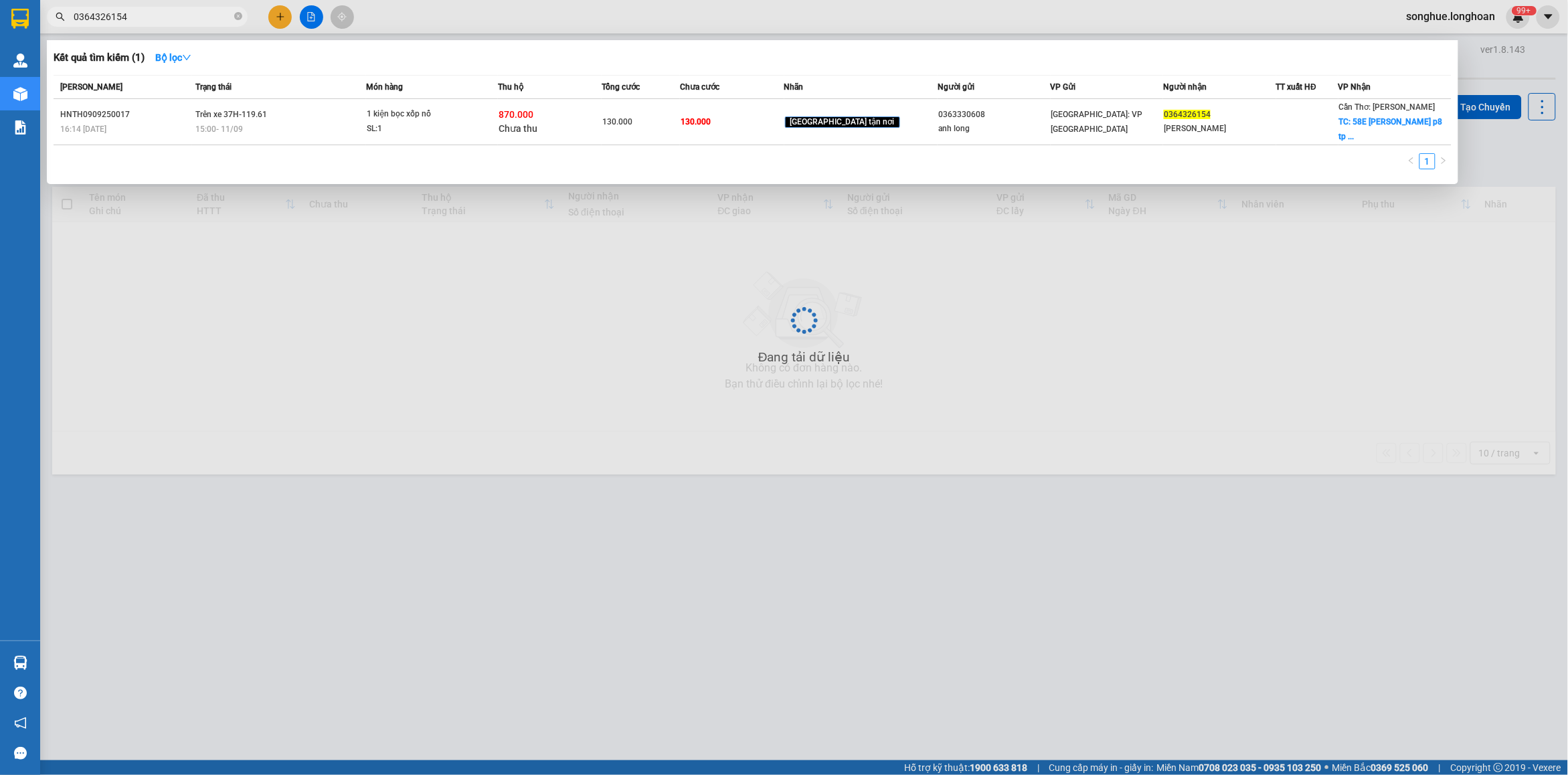
click at [148, 11] on input "0364326154" at bounding box center [152, 16] width 158 height 14
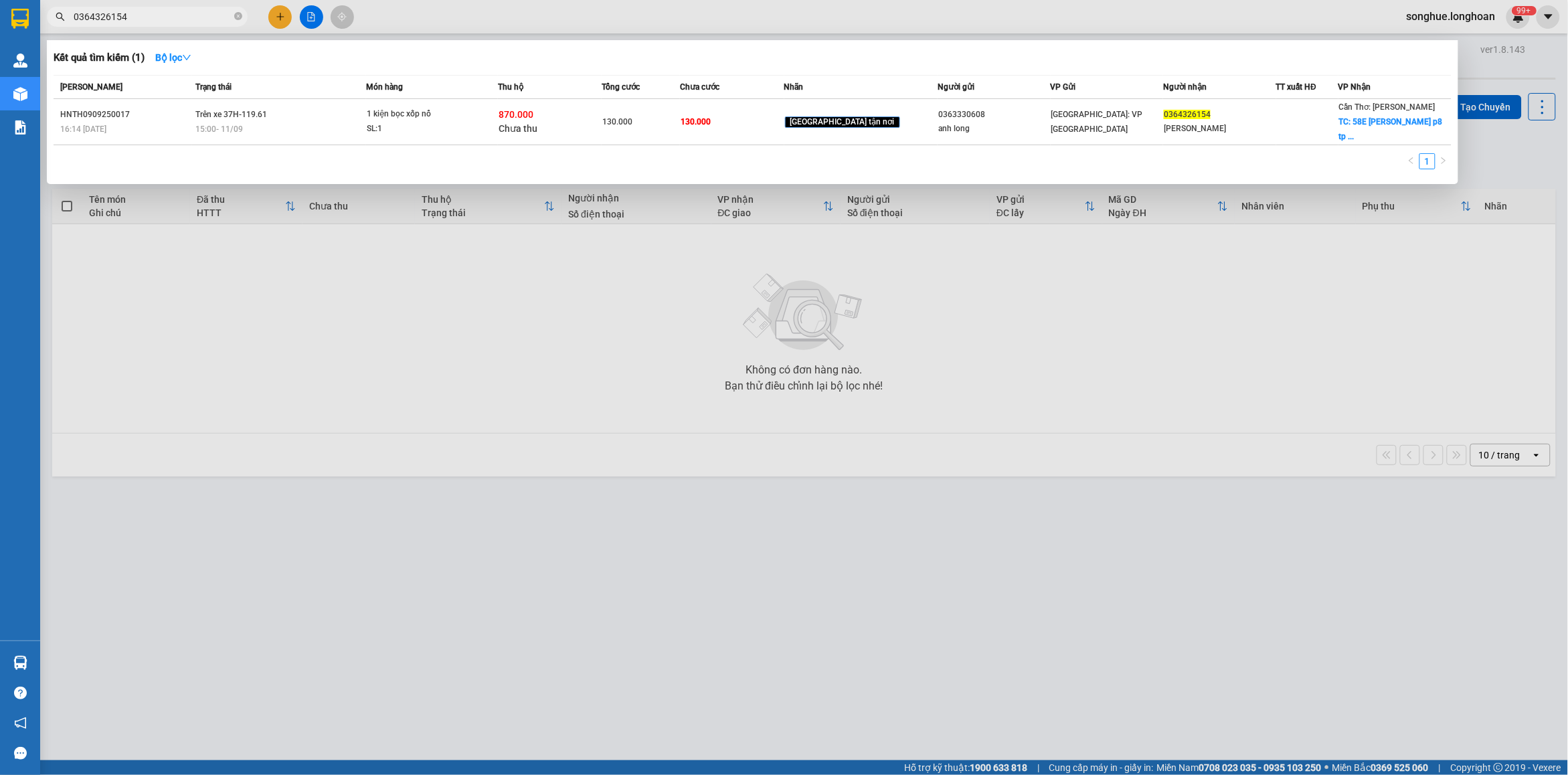
paste input "912302229"
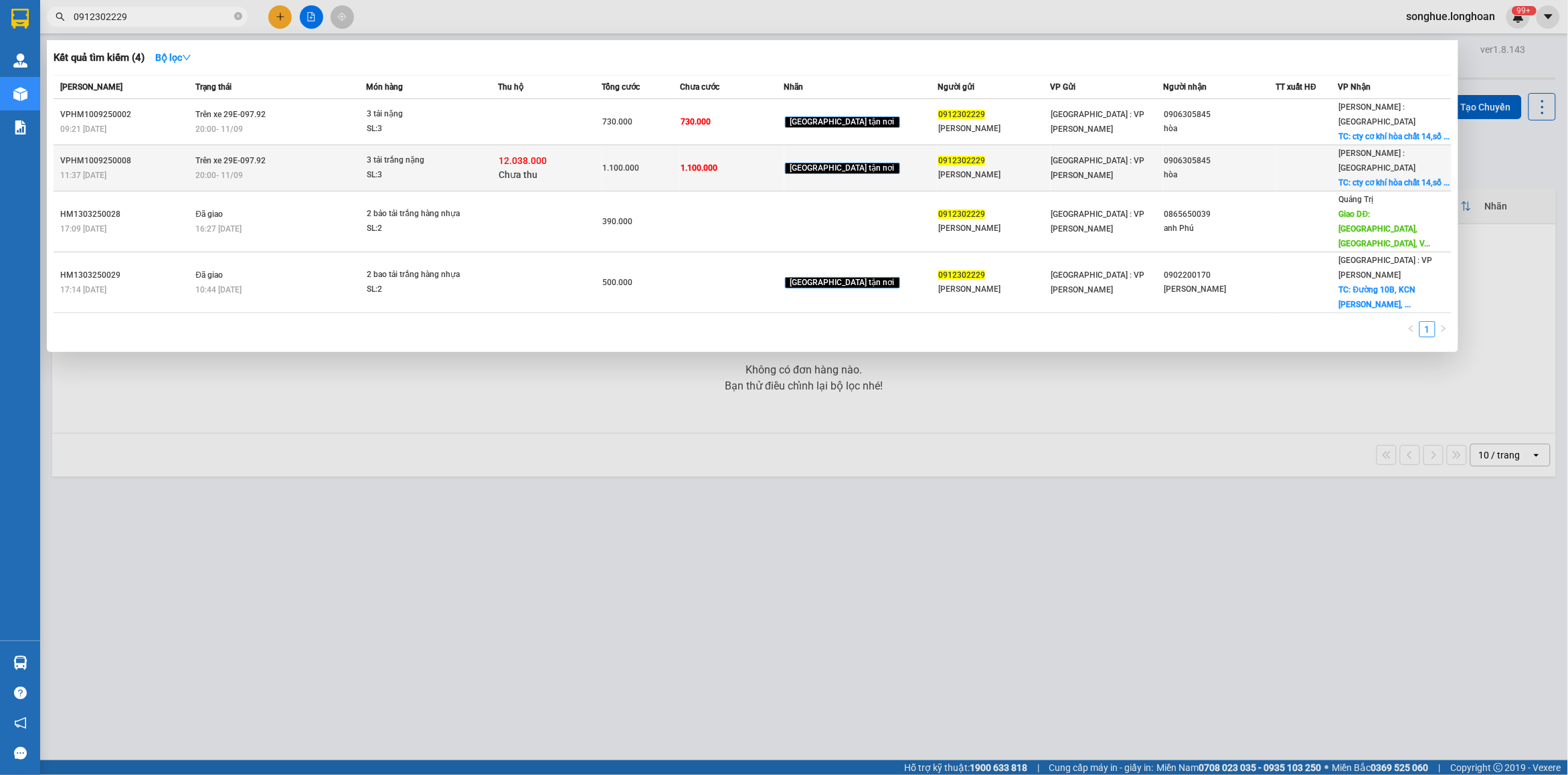
type input "0912302229"
click at [206, 168] on div "20:00 [DATE]" at bounding box center [280, 175] width 169 height 14
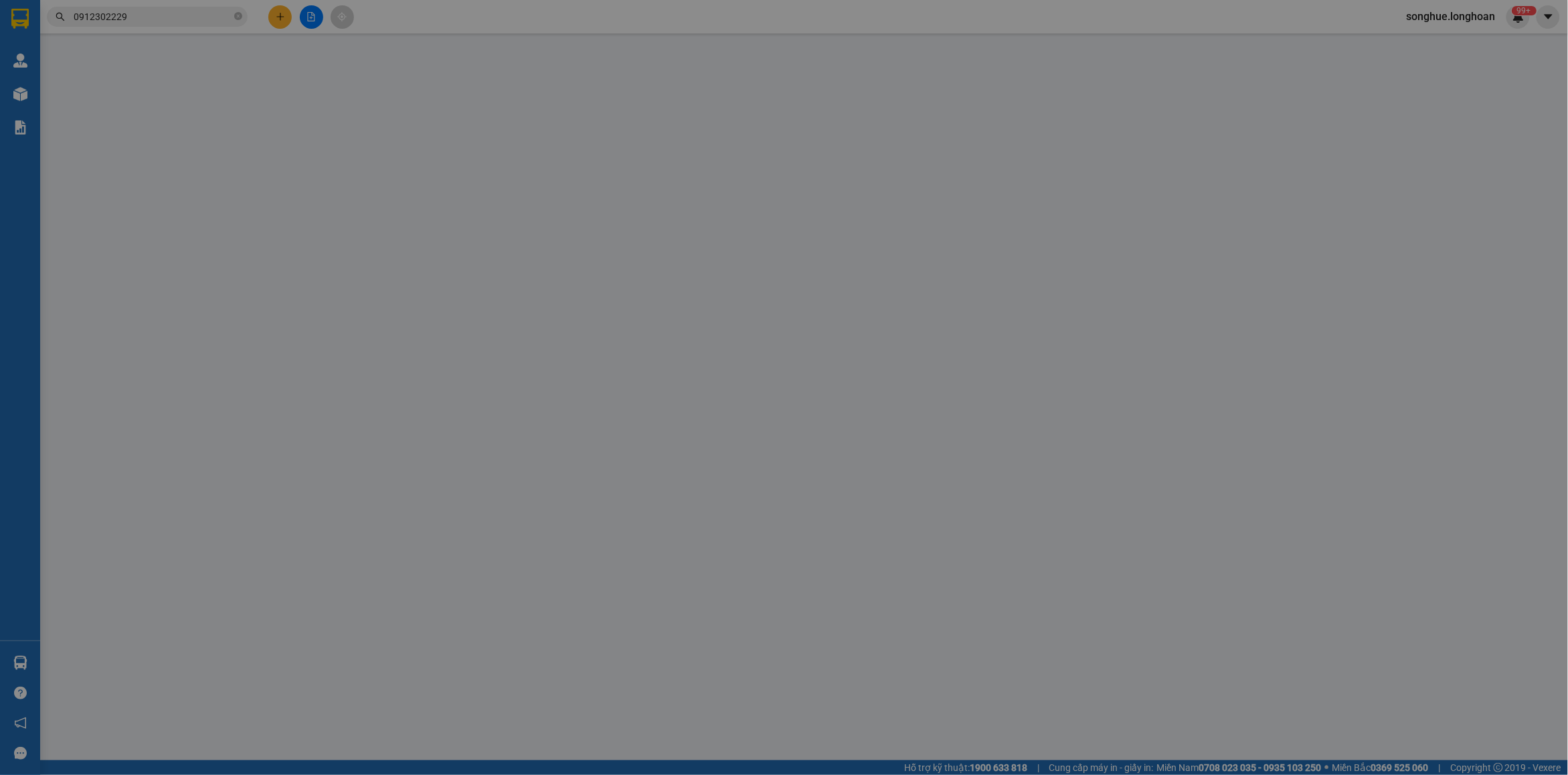
type input "0912302229"
type input "[PERSON_NAME]"
type input "0906305845"
type input "hòa"
checkbox input "true"
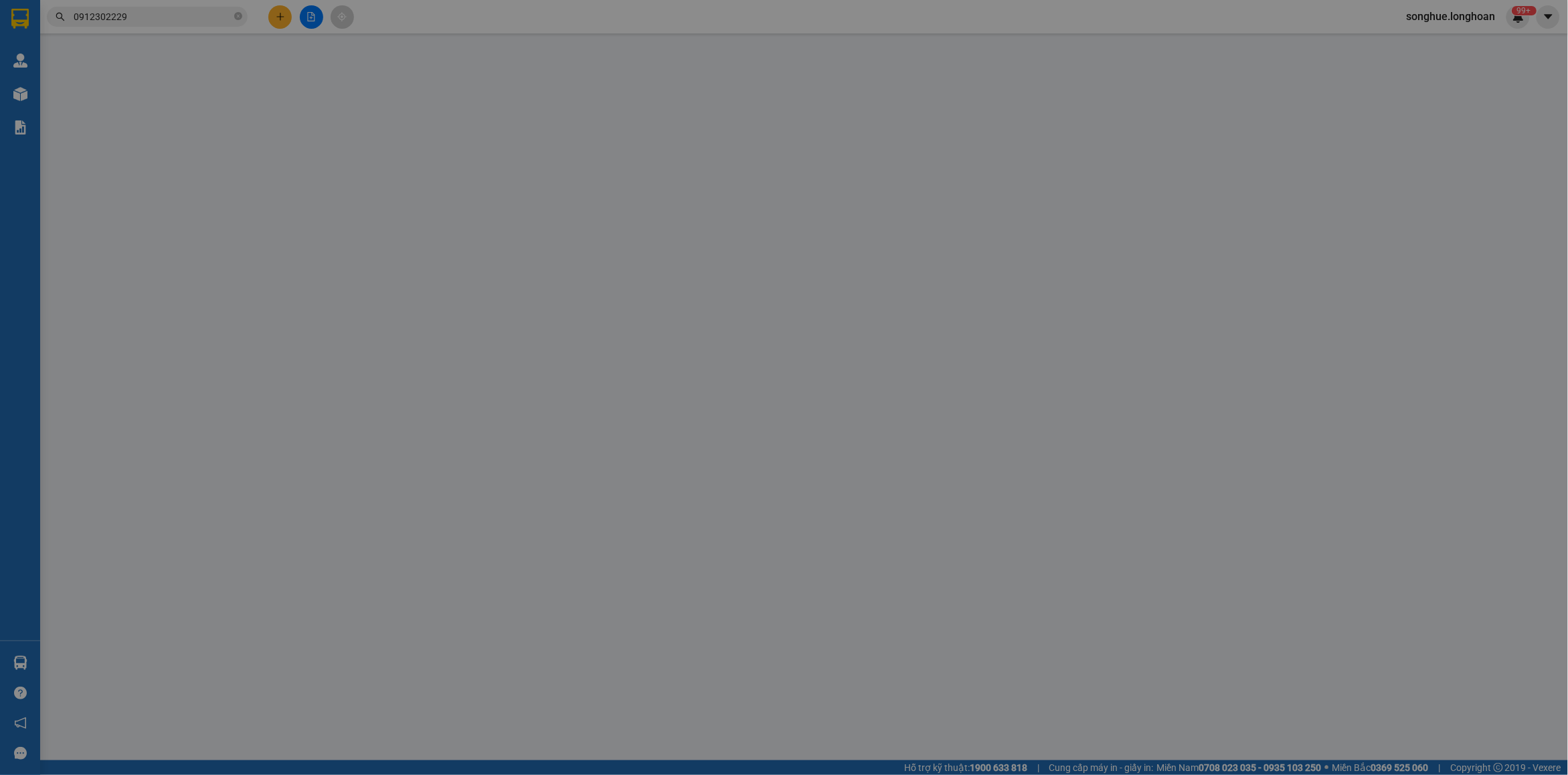
type input "cty cơ khí hòa chất 14,số 2 phan đăng lưu,[GEOGRAPHIC_DATA], [GEOGRAPHIC_DATA],…"
type input "1.100.000"
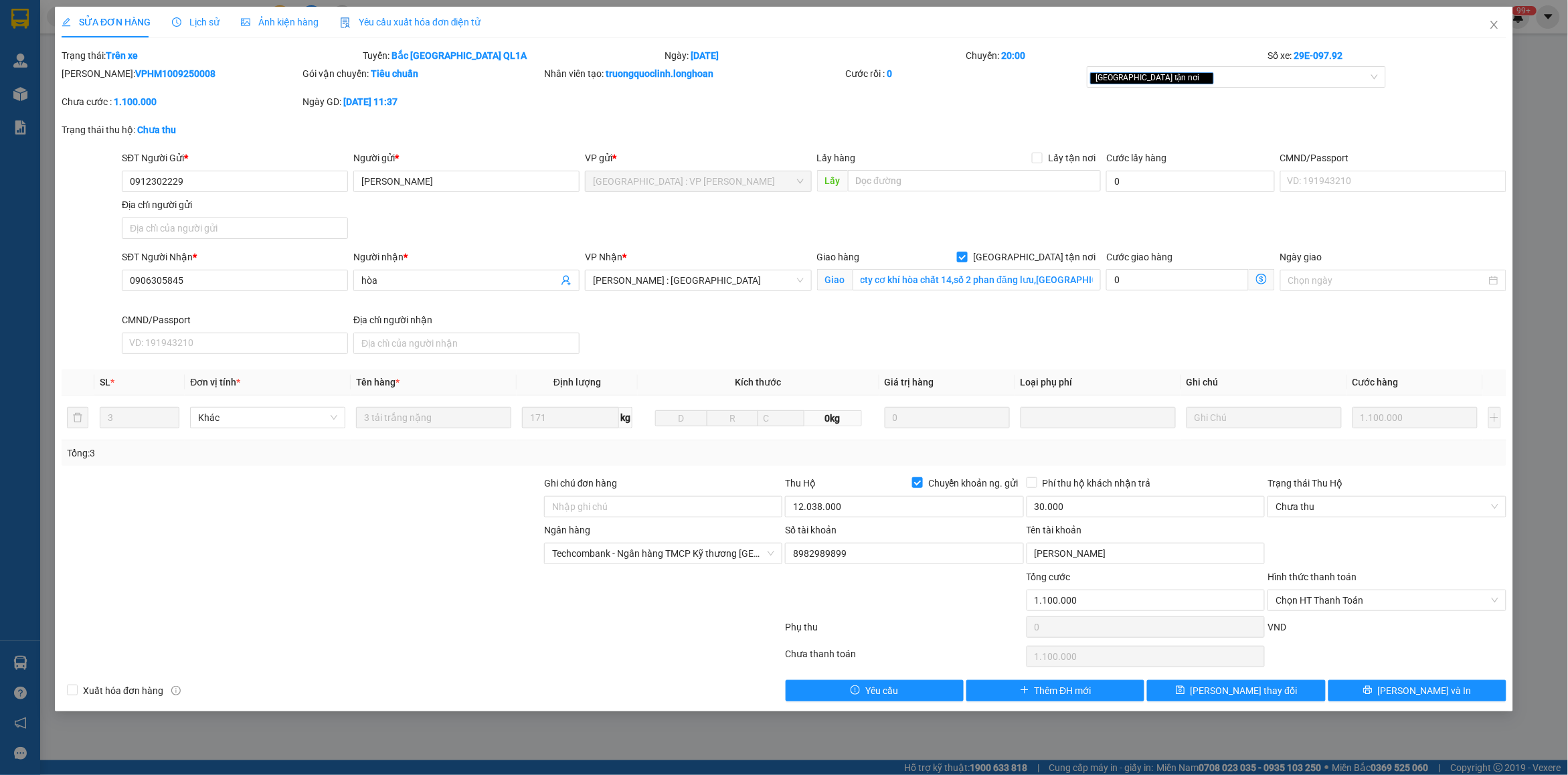
click at [162, 77] on b "VPHM1009250008" at bounding box center [175, 74] width 80 height 11
copy b "VPHM1009250008"
click at [1482, 24] on span "Close" at bounding box center [1494, 25] width 38 height 38
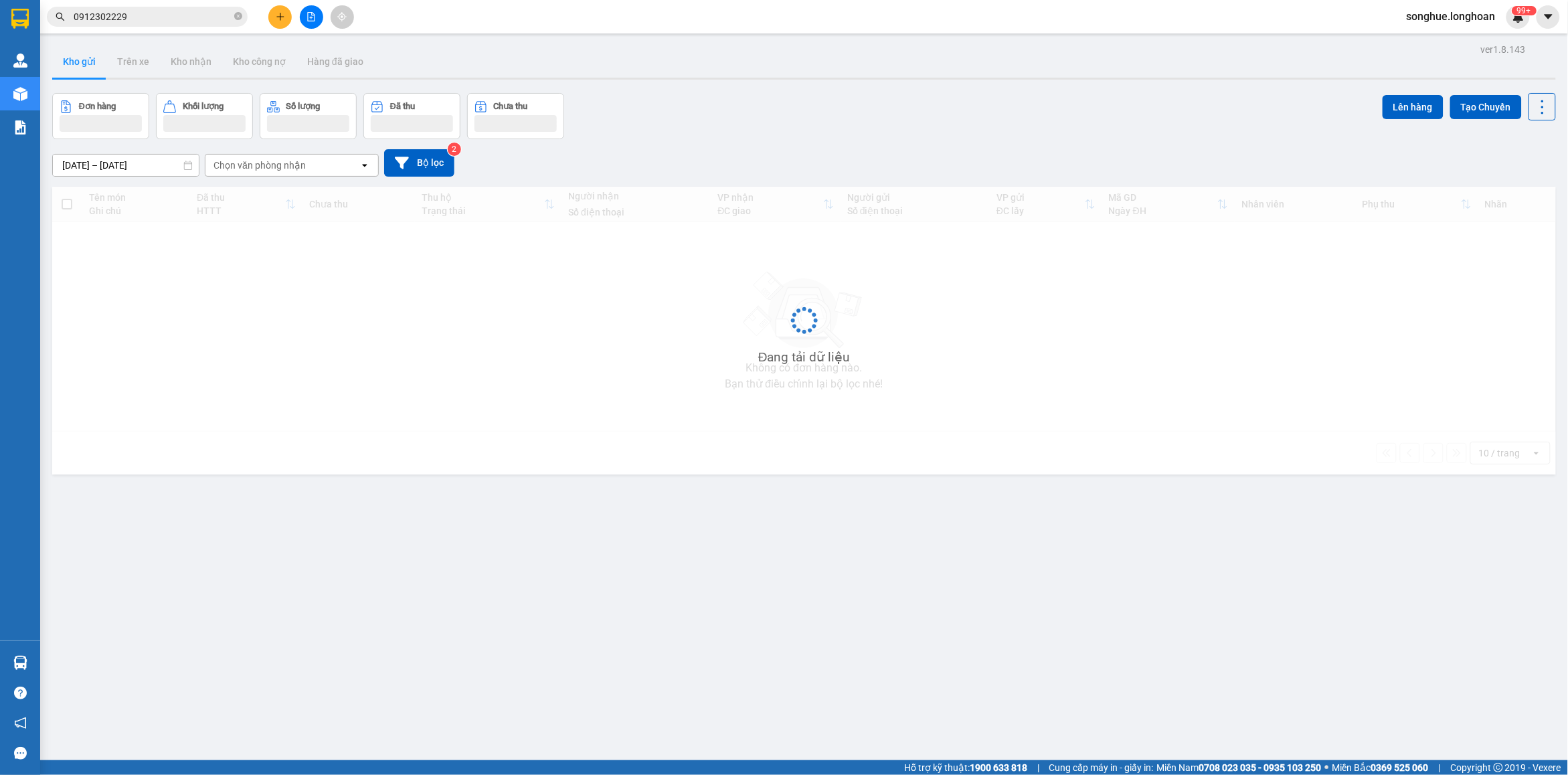
click at [176, 21] on input "0912302229" at bounding box center [152, 16] width 158 height 14
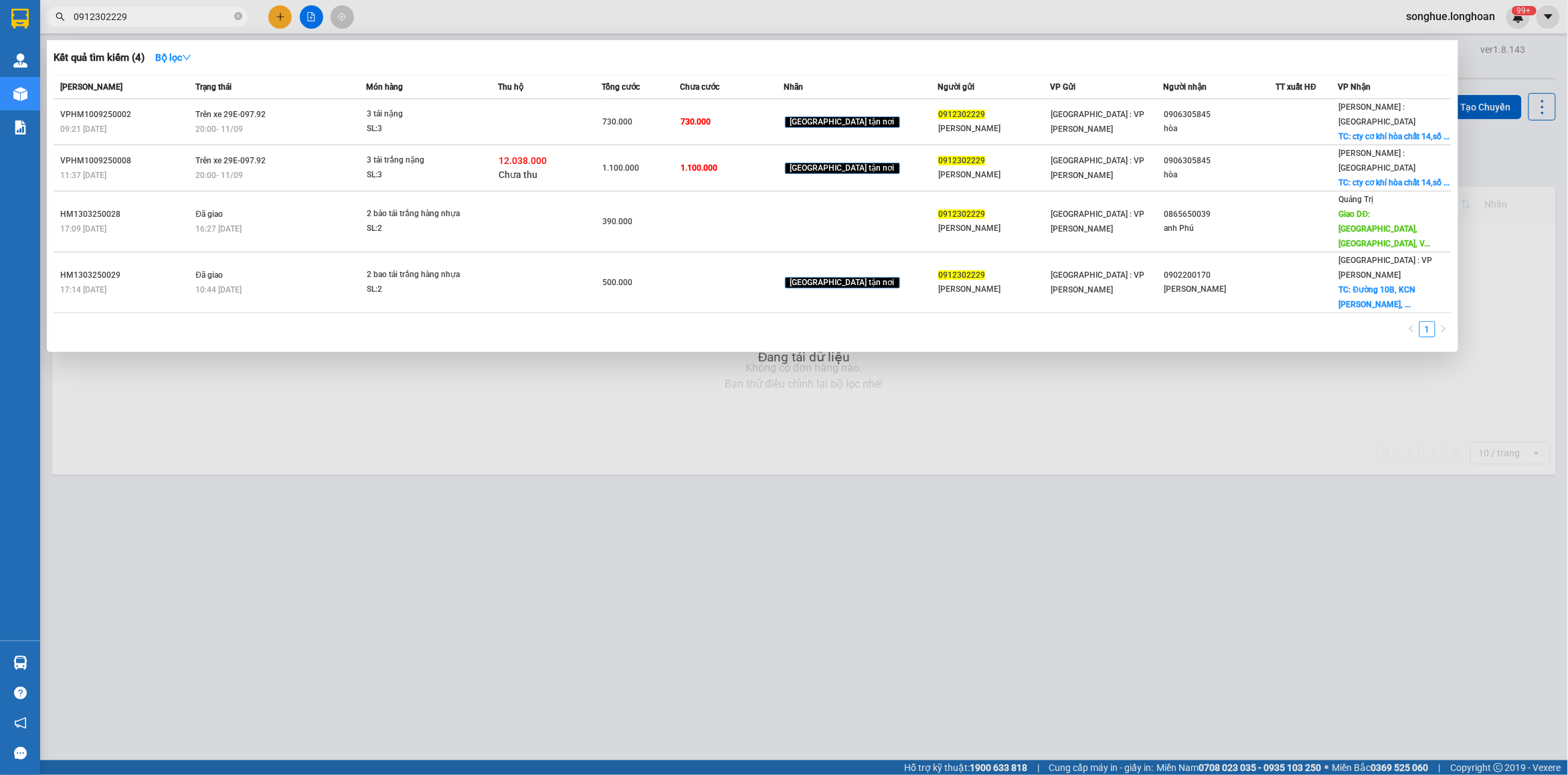
click at [176, 21] on input "0912302229" at bounding box center [152, 16] width 158 height 14
paste input "VHBT1209250006"
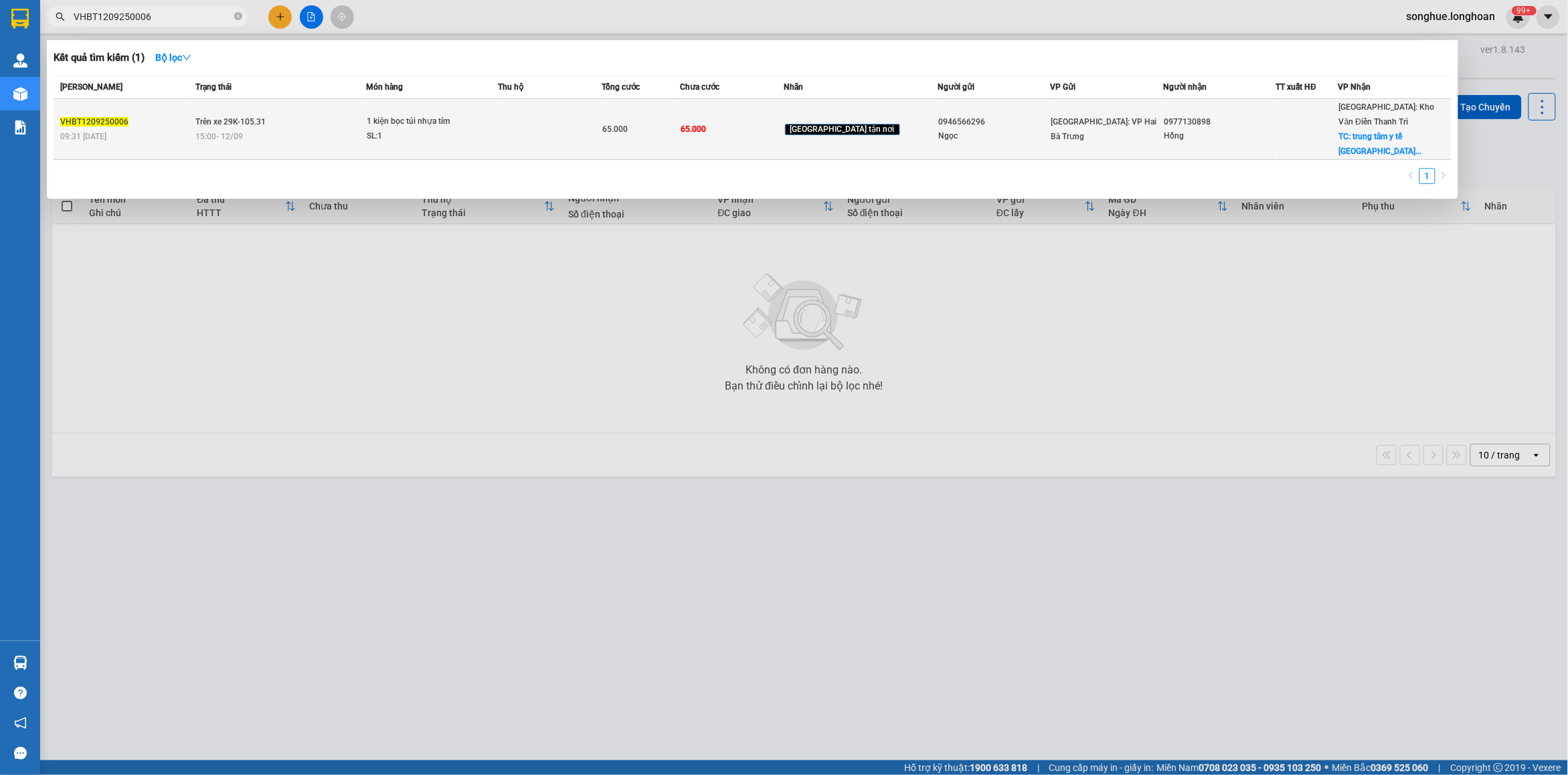
type input "VHBT1209250006"
click at [237, 132] on span "15:00 [DATE]" at bounding box center [219, 136] width 47 height 10
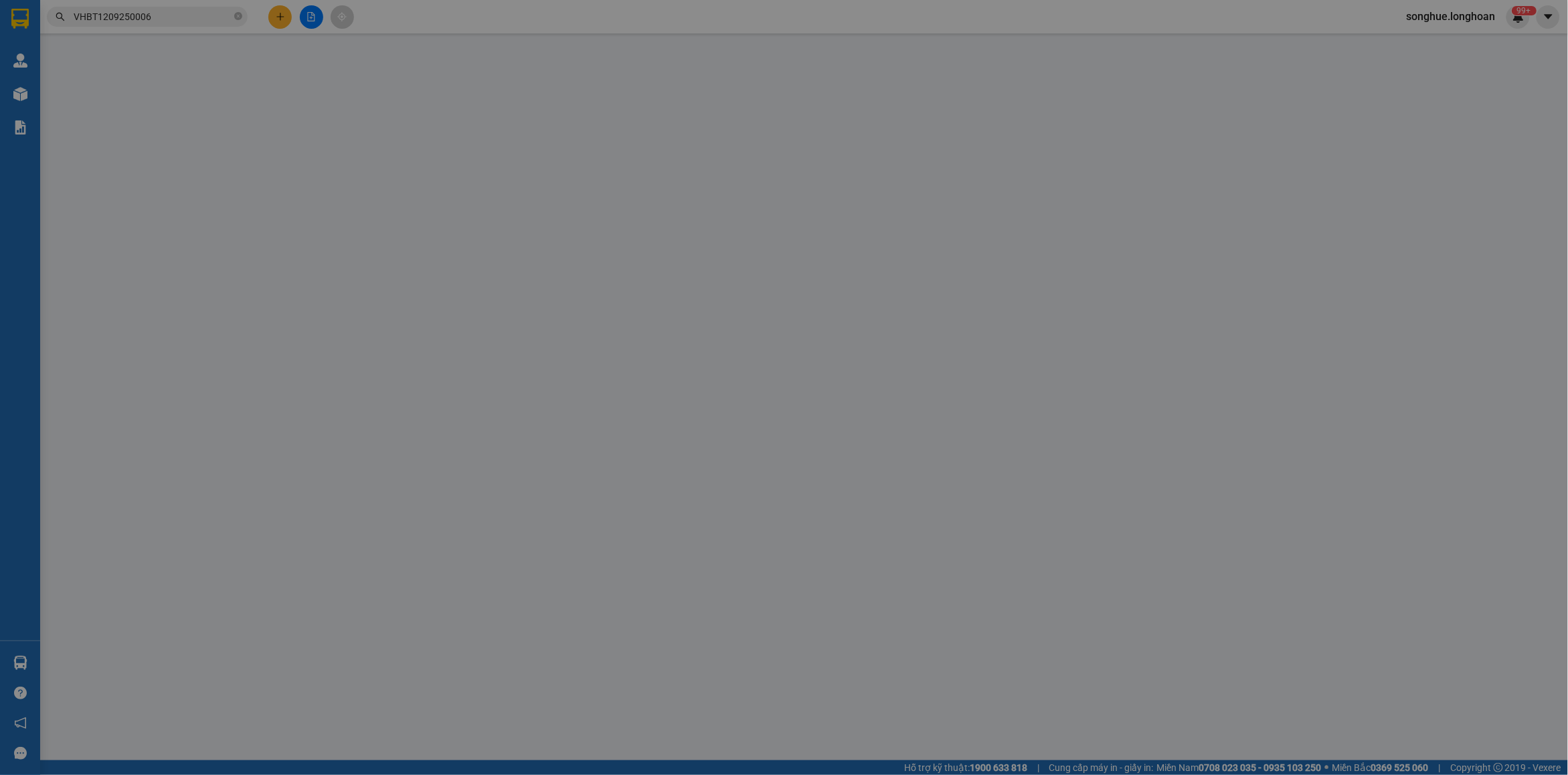
type input "0946566296"
type input "Ngọc"
type input "0977130898"
type input "Hồng"
checkbox input "true"
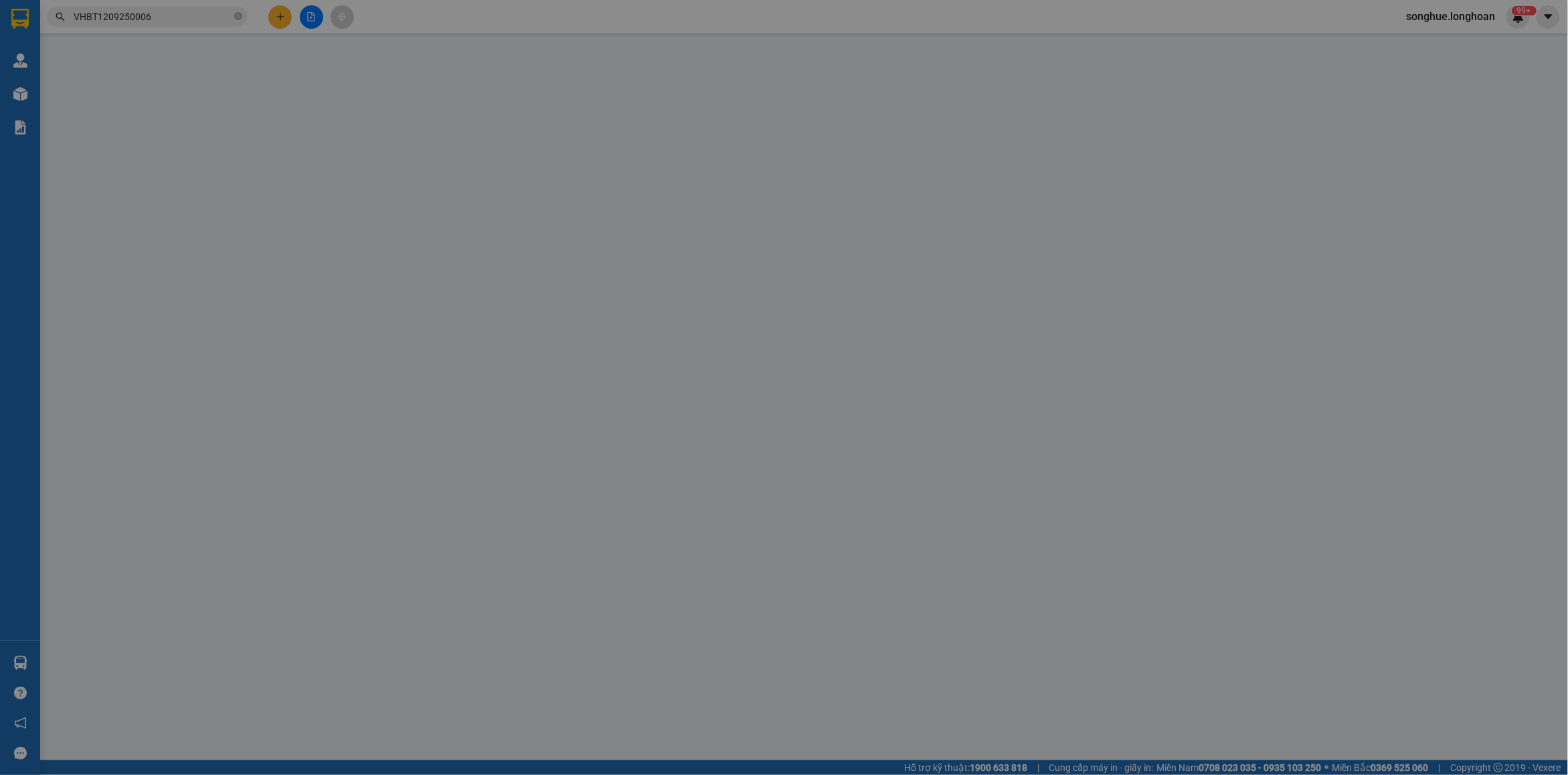
type input "trung tâm y tế [GEOGRAPHIC_DATA], [GEOGRAPHIC_DATA], [GEOGRAPHIC_DATA], [GEOGRA…"
type input "65.000"
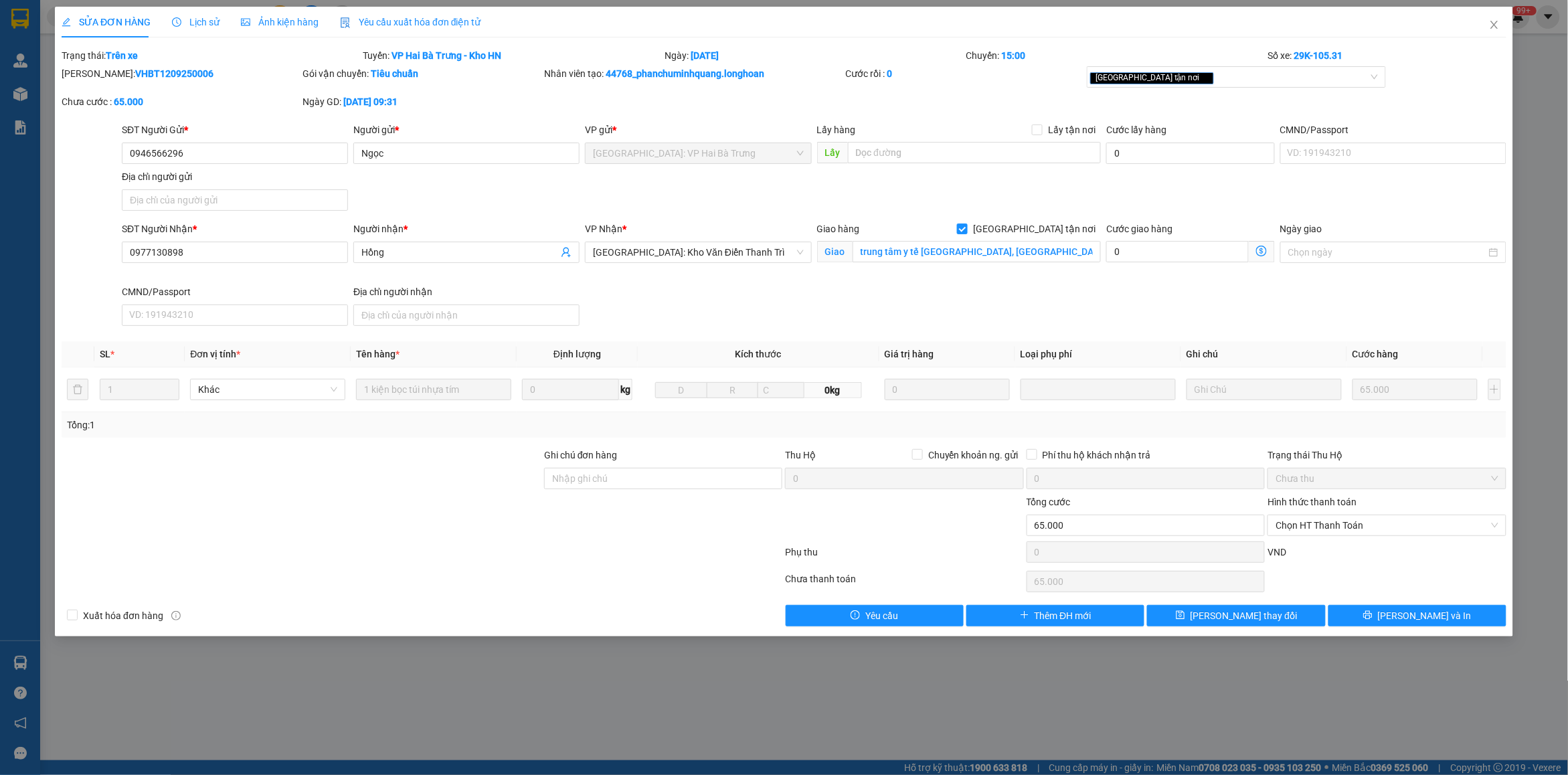
click at [215, 14] on div "Lịch sử" at bounding box center [195, 21] width 47 height 14
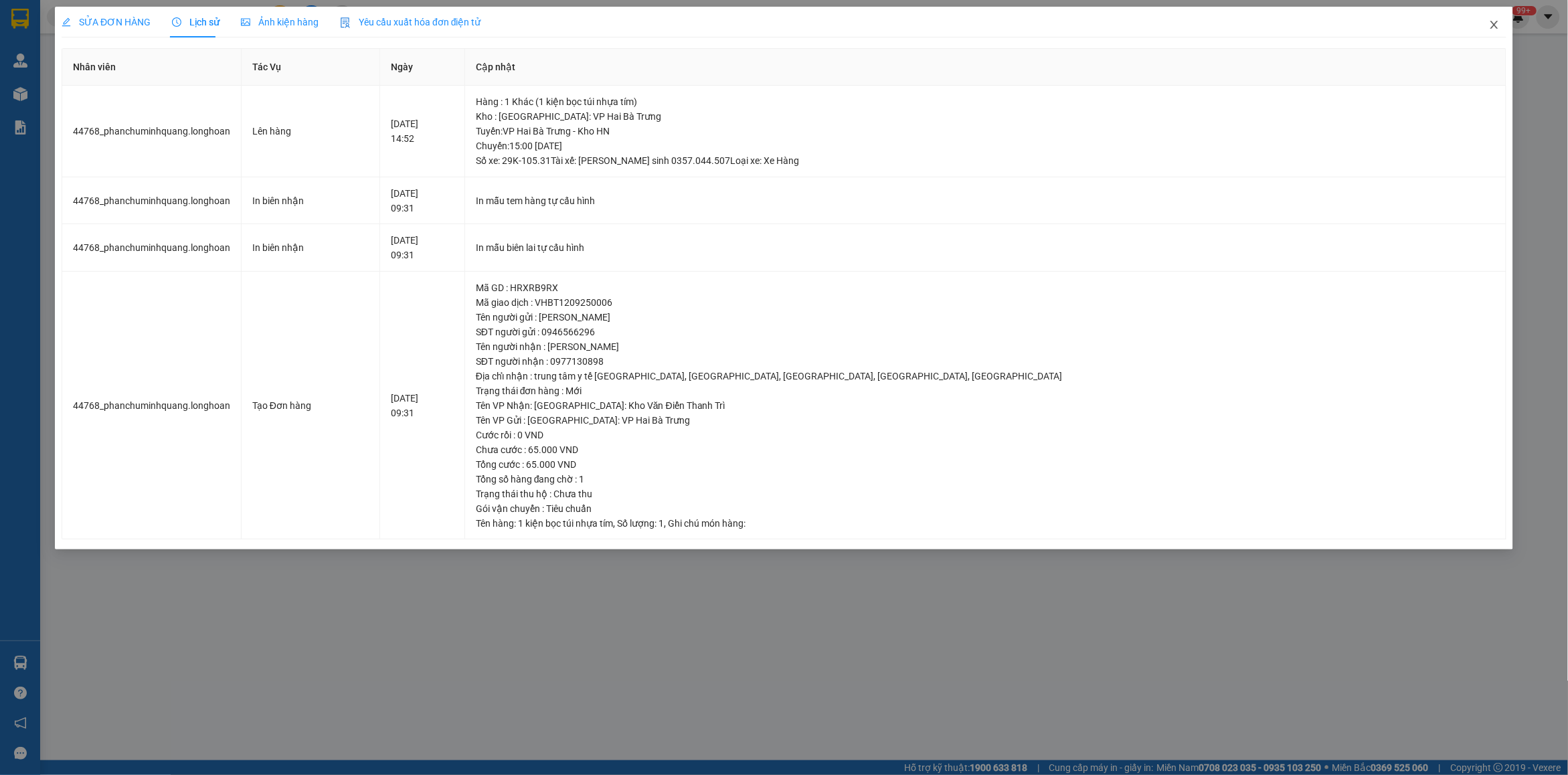
drag, startPoint x: 1489, startPoint y: 35, endPoint x: 1416, endPoint y: 1, distance: 80.5
click at [1493, 35] on span "Close" at bounding box center [1494, 25] width 38 height 38
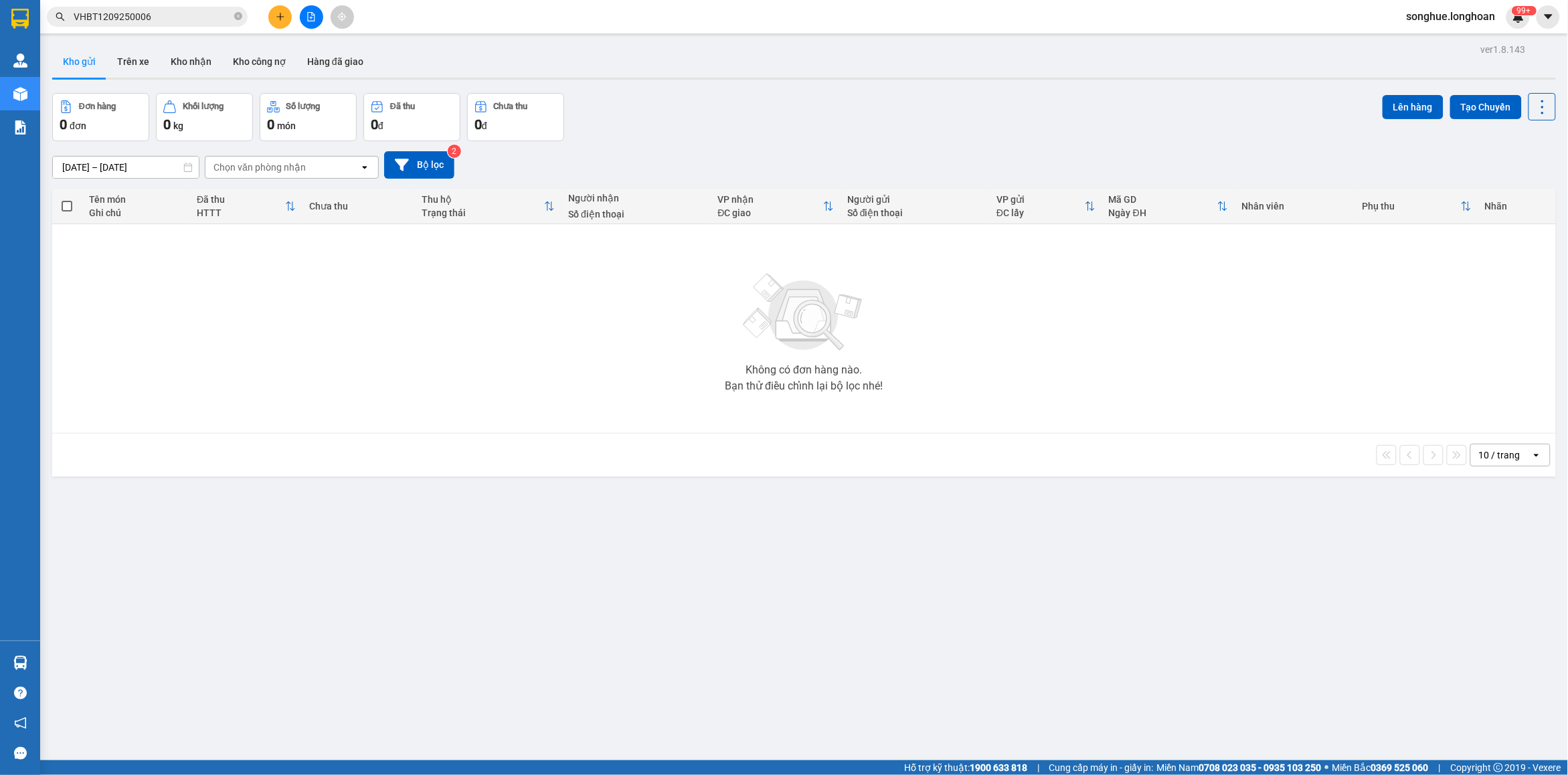
click at [197, 14] on input "VHBT1209250006" at bounding box center [152, 16] width 158 height 14
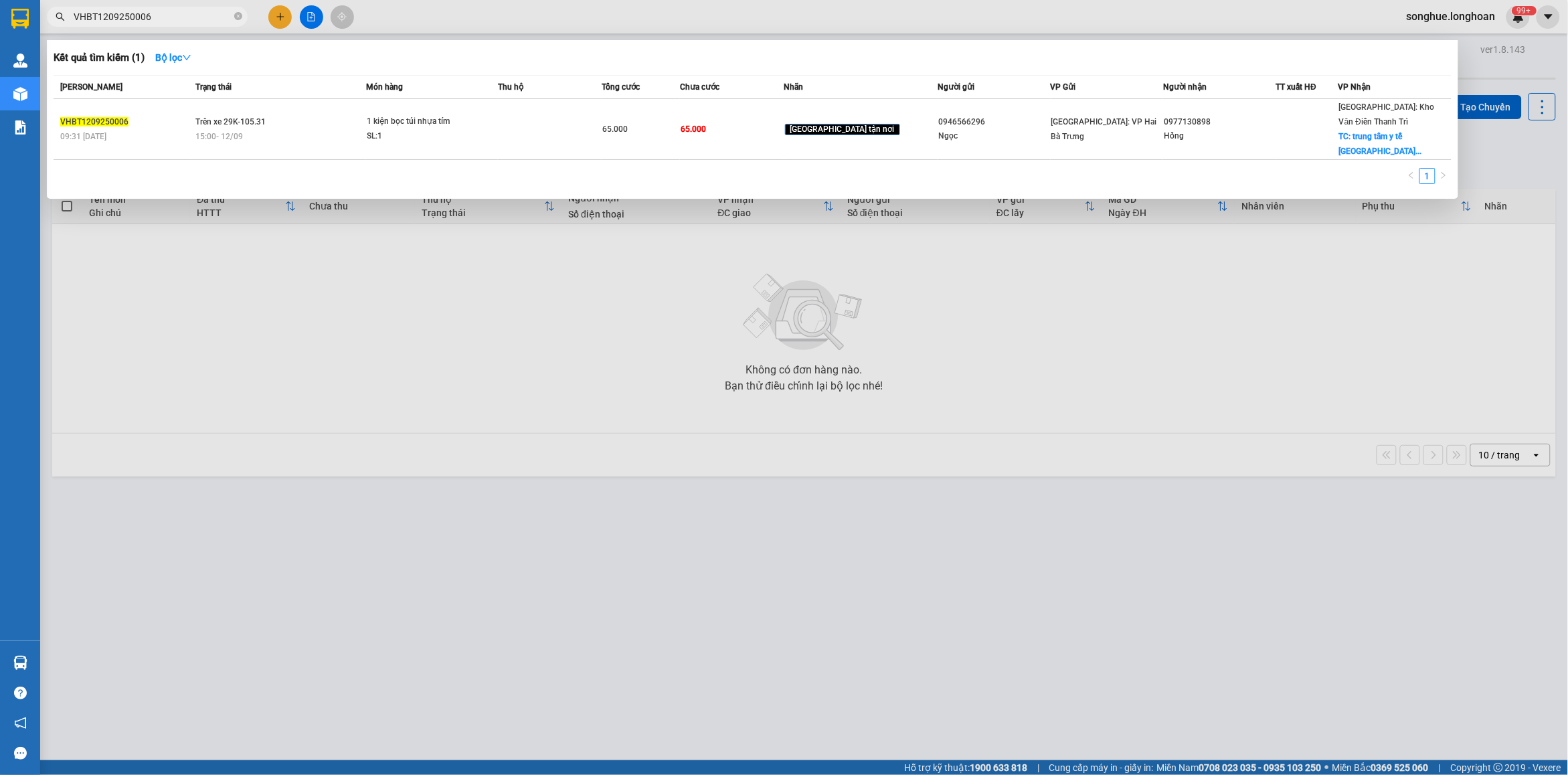
click at [197, 14] on input "VHBT1209250006" at bounding box center [152, 16] width 158 height 14
paste input "0326995555"
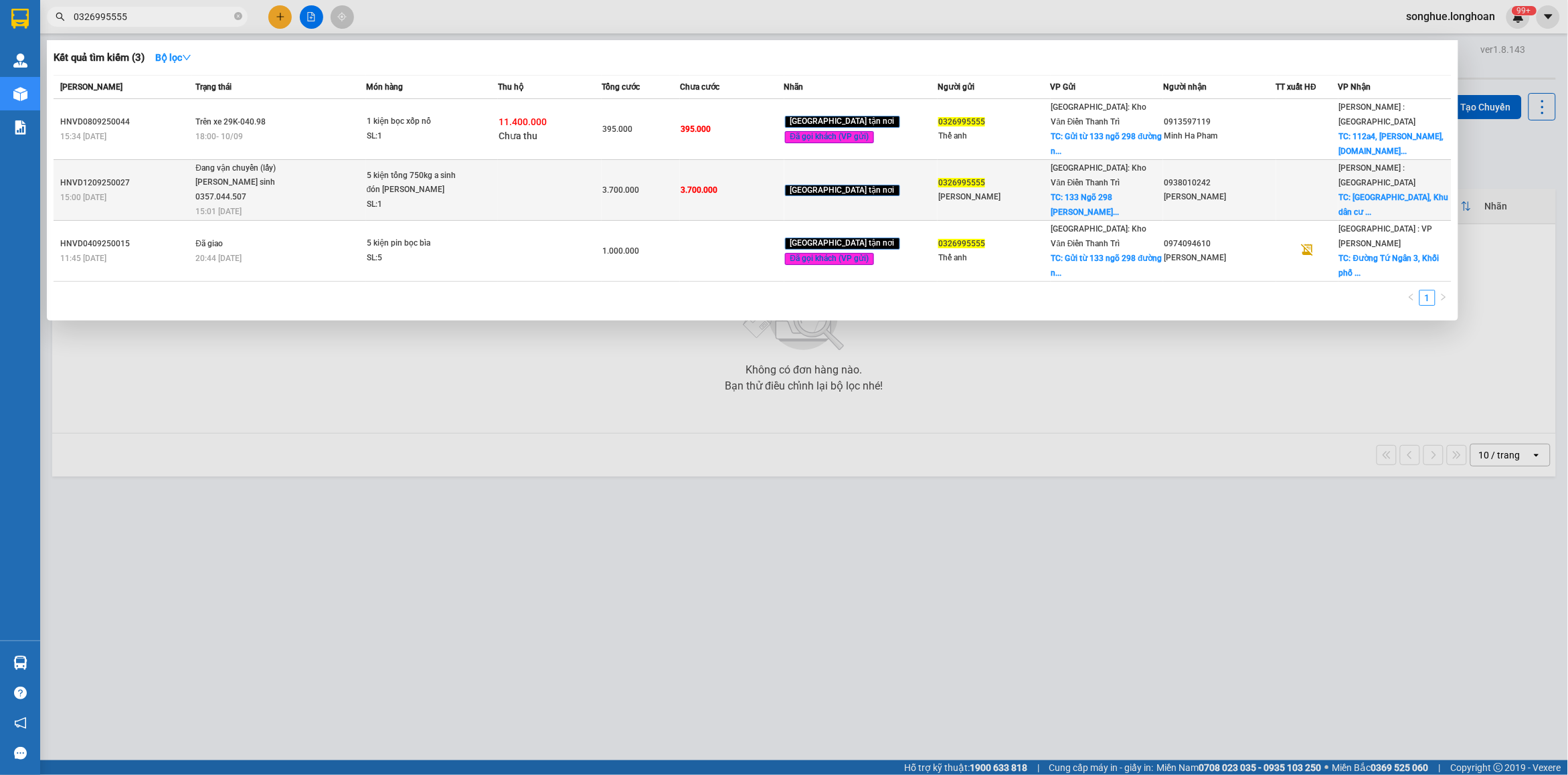
type input "0326995555"
click at [282, 206] on td "Đang vận chuyển (lấy) [PERSON_NAME] sinh 0357.044.507 15:01 [DATE]" at bounding box center [278, 190] width 173 height 61
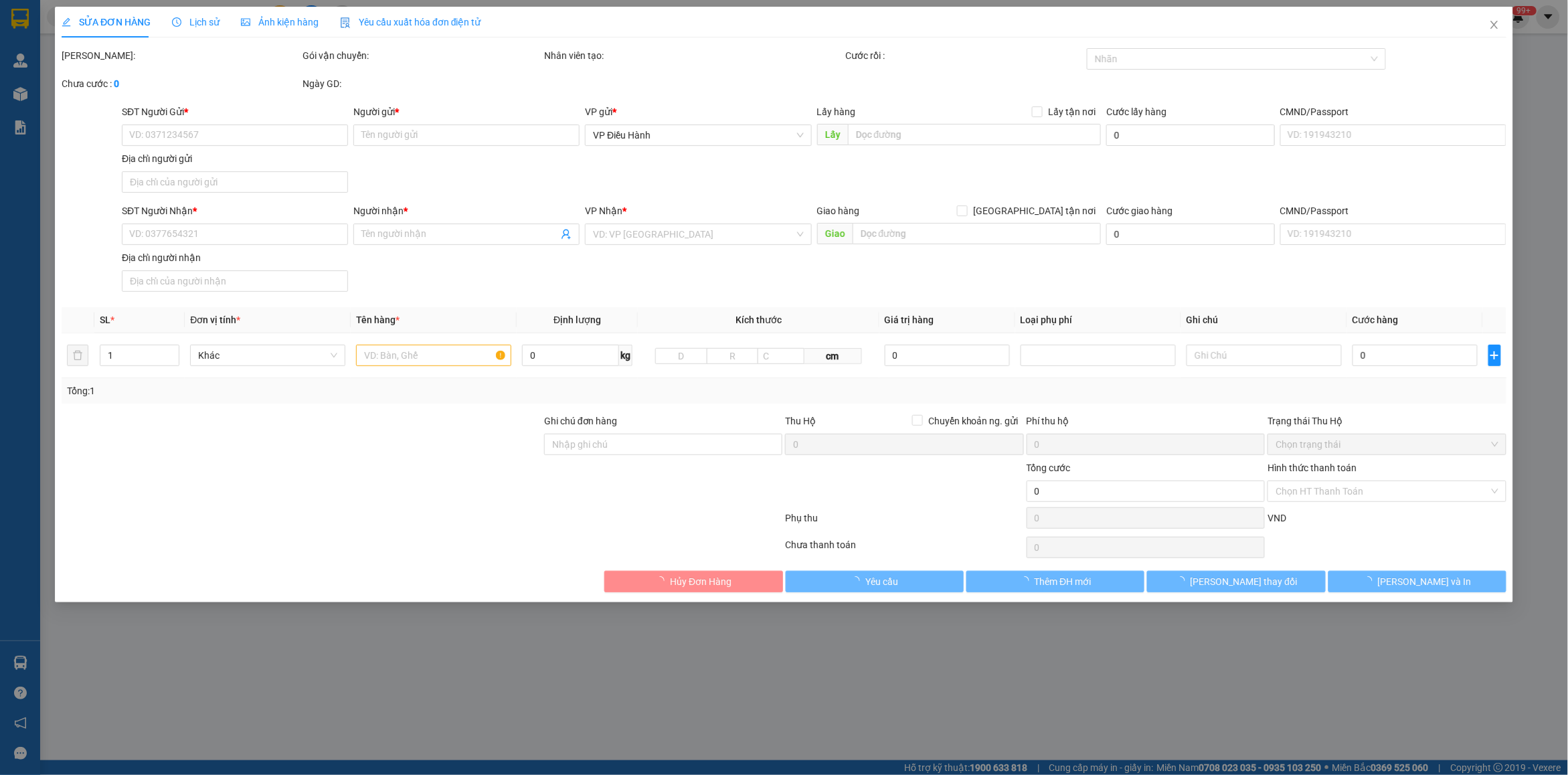
click at [195, 20] on span "Lịch sử" at bounding box center [195, 22] width 47 height 11
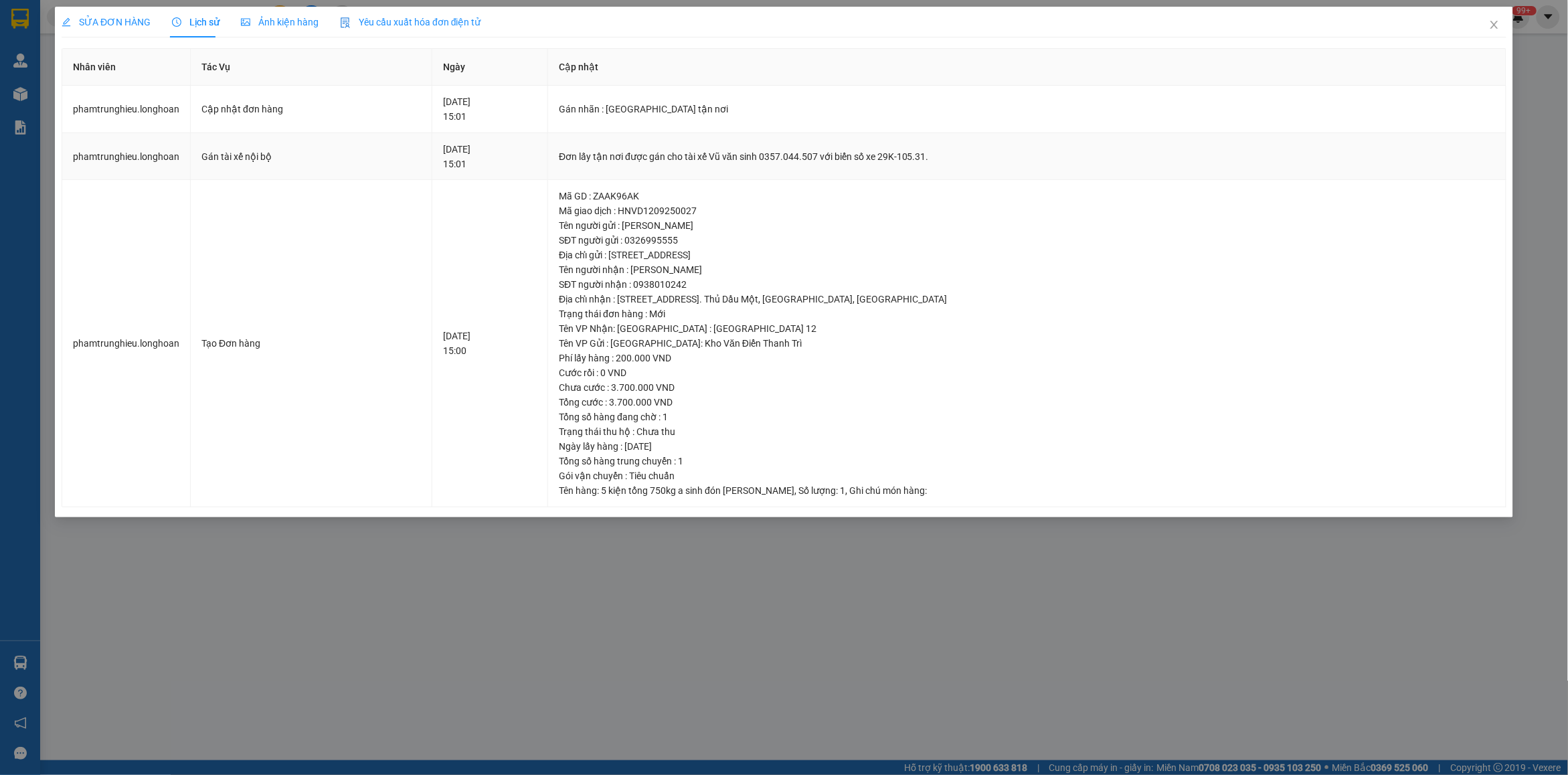
click at [737, 176] on td "Đơn lấy tận nơi được gán cho tài xế Vũ văn sinh 0357.044.507 với biển số xe 29K…" at bounding box center [1027, 156] width 958 height 47
click at [738, 162] on div "Đơn lấy tận nơi được gán cho tài xế Vũ văn sinh 0357.044.507 với biển số xe 29K…" at bounding box center [1026, 156] width 936 height 14
copy div "Đơn lấy tận nơi được gán cho tài xế Vũ văn sinh 0357.044.507 với biển số xe 29K…"
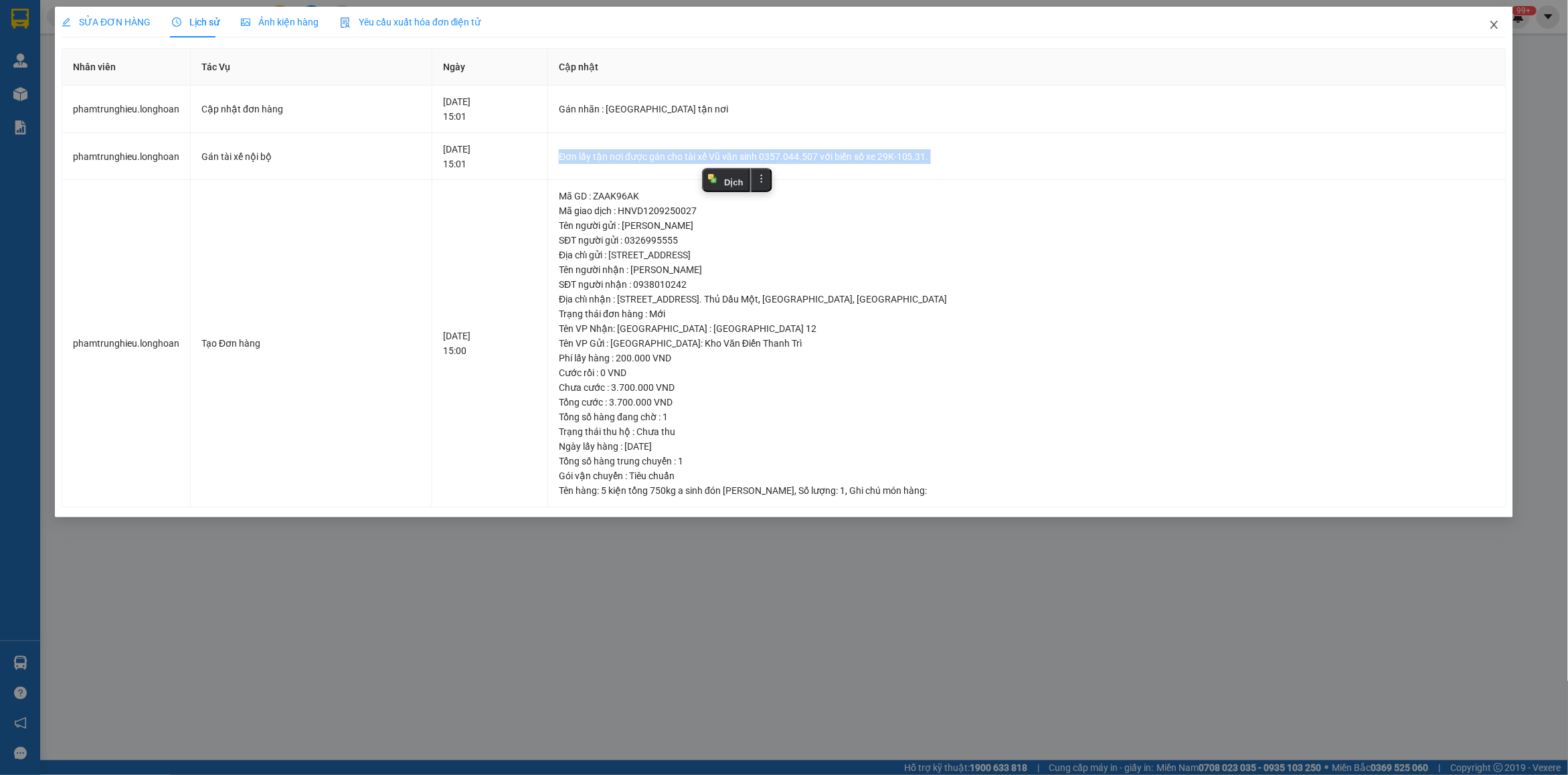
click at [1489, 25] on icon "close" at bounding box center [1494, 25] width 11 height 11
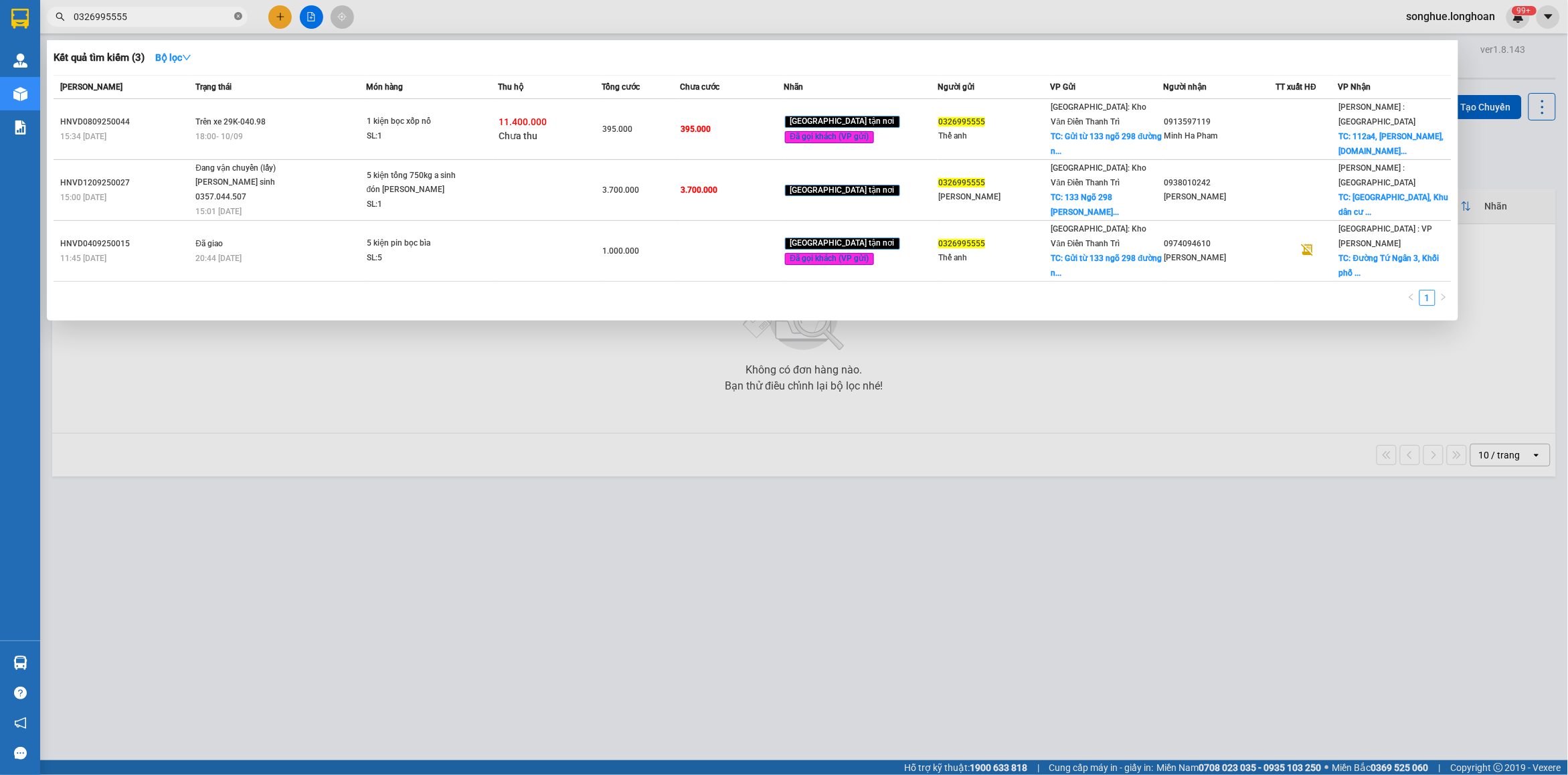
click at [241, 12] on span at bounding box center [239, 17] width 8 height 13
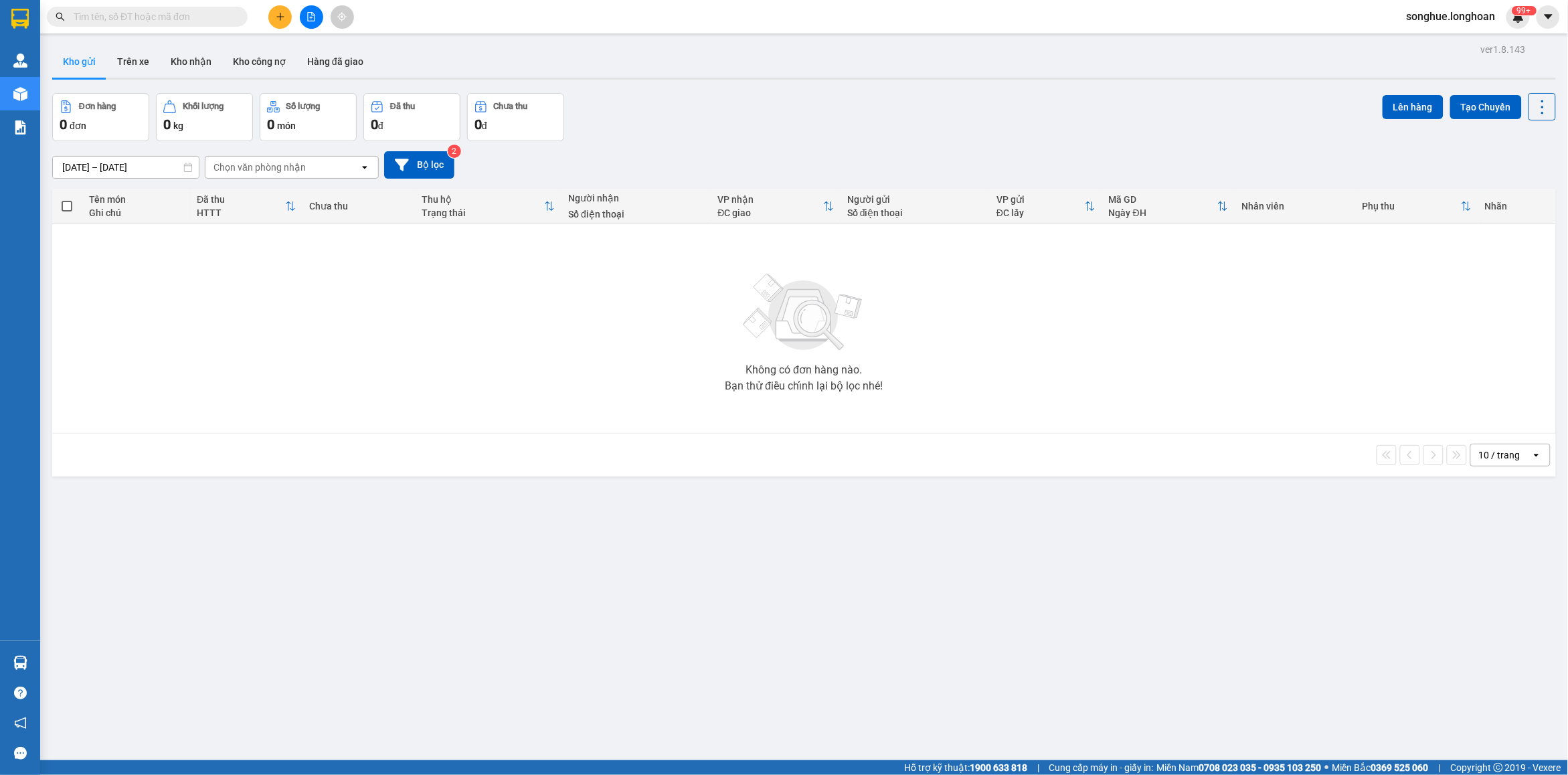
paste input "VPHM1009250008"
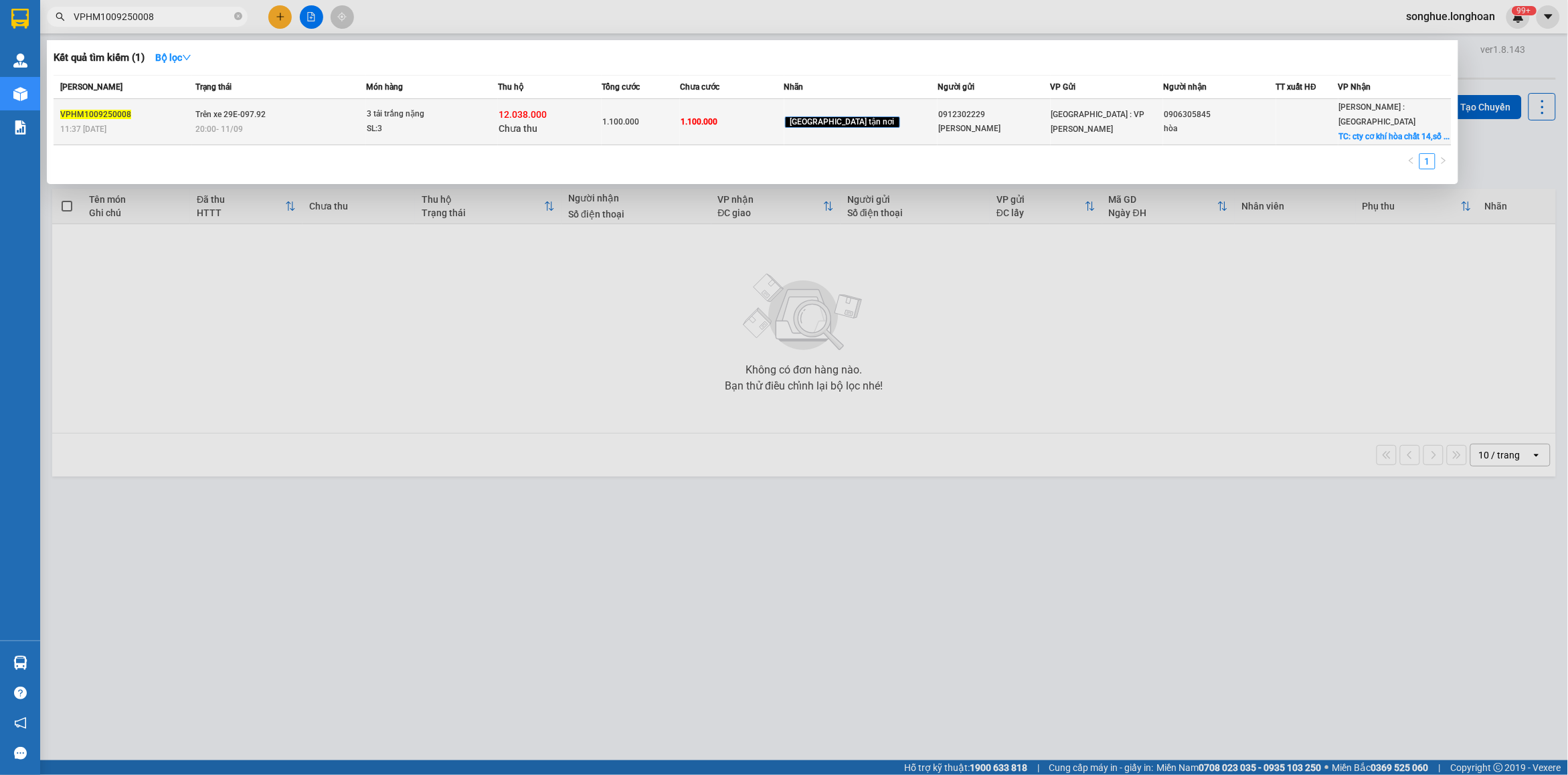
type input "VPHM1009250008"
click at [243, 125] on span "20:00 [DATE]" at bounding box center [219, 130] width 47 height 10
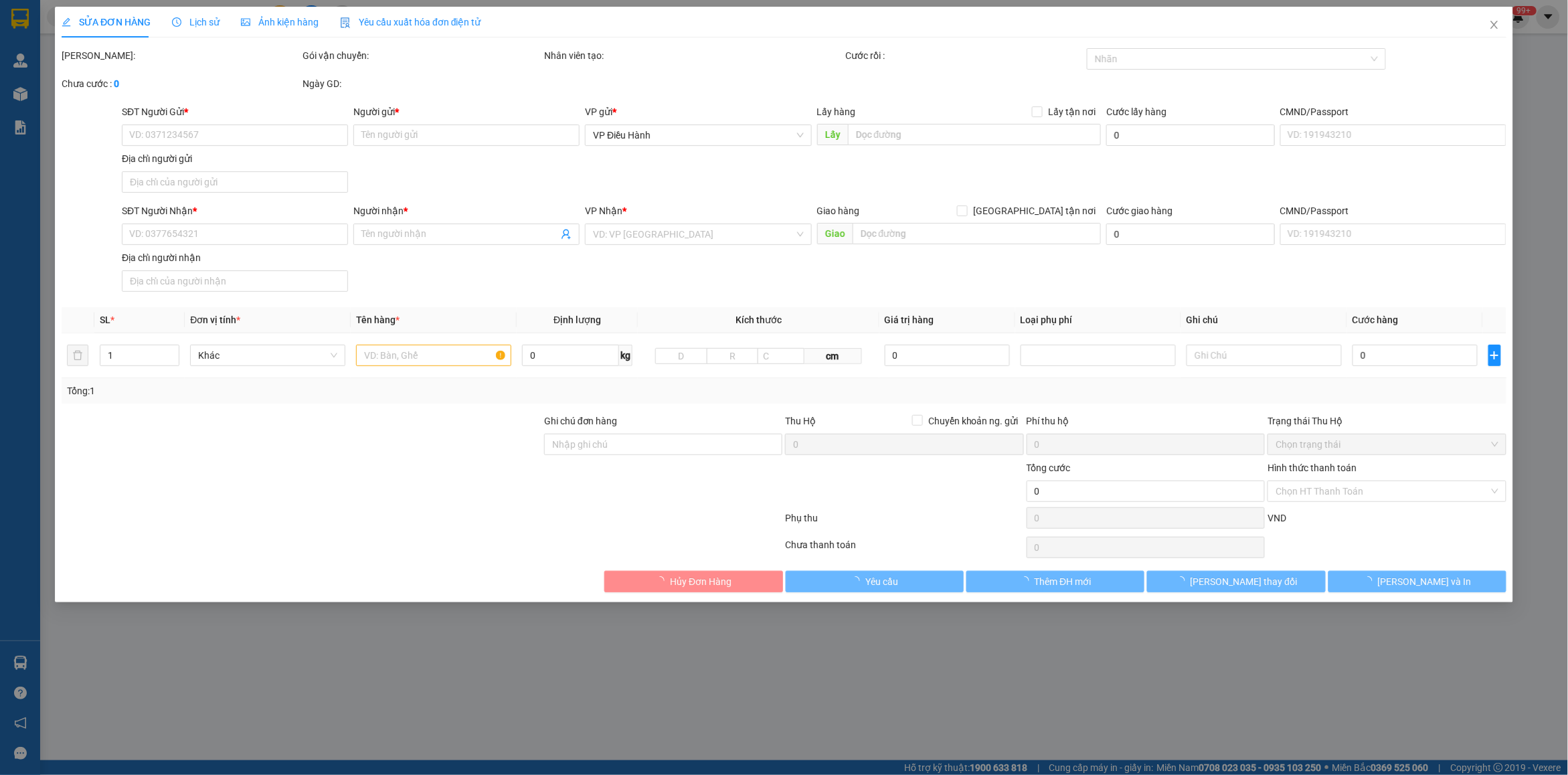
type input "0912302229"
type input "[PERSON_NAME]"
type input "0906305845"
type input "hòa"
checkbox input "true"
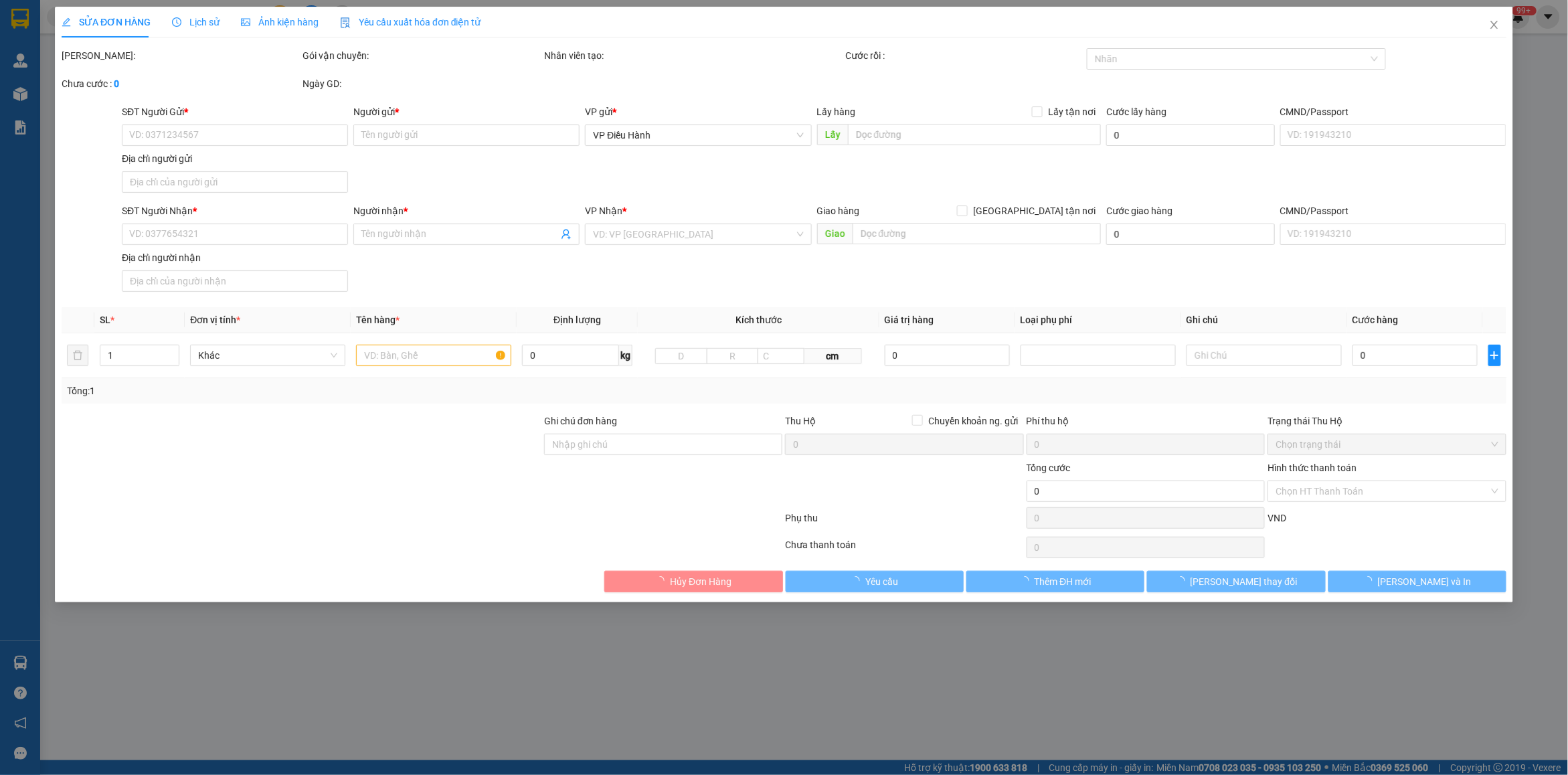
type input "cty cơ khí hòa chất 14,số 2 phan đăng lưu,[GEOGRAPHIC_DATA], [GEOGRAPHIC_DATA],…"
type input "1.100.000"
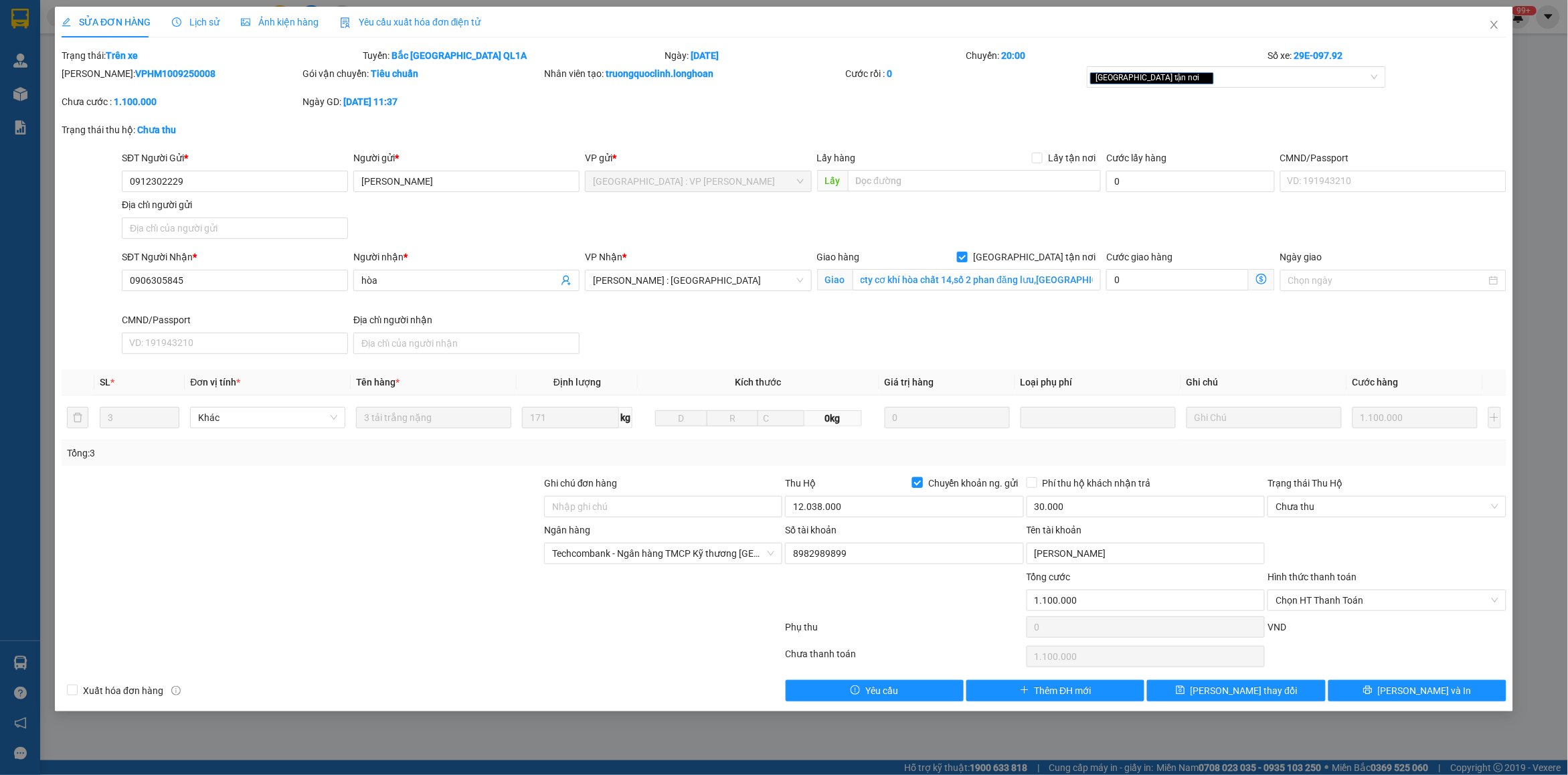
click at [913, 481] on input "Chuyển khoản ng. gửi" at bounding box center [917, 482] width 10 height 10
checkbox input "false"
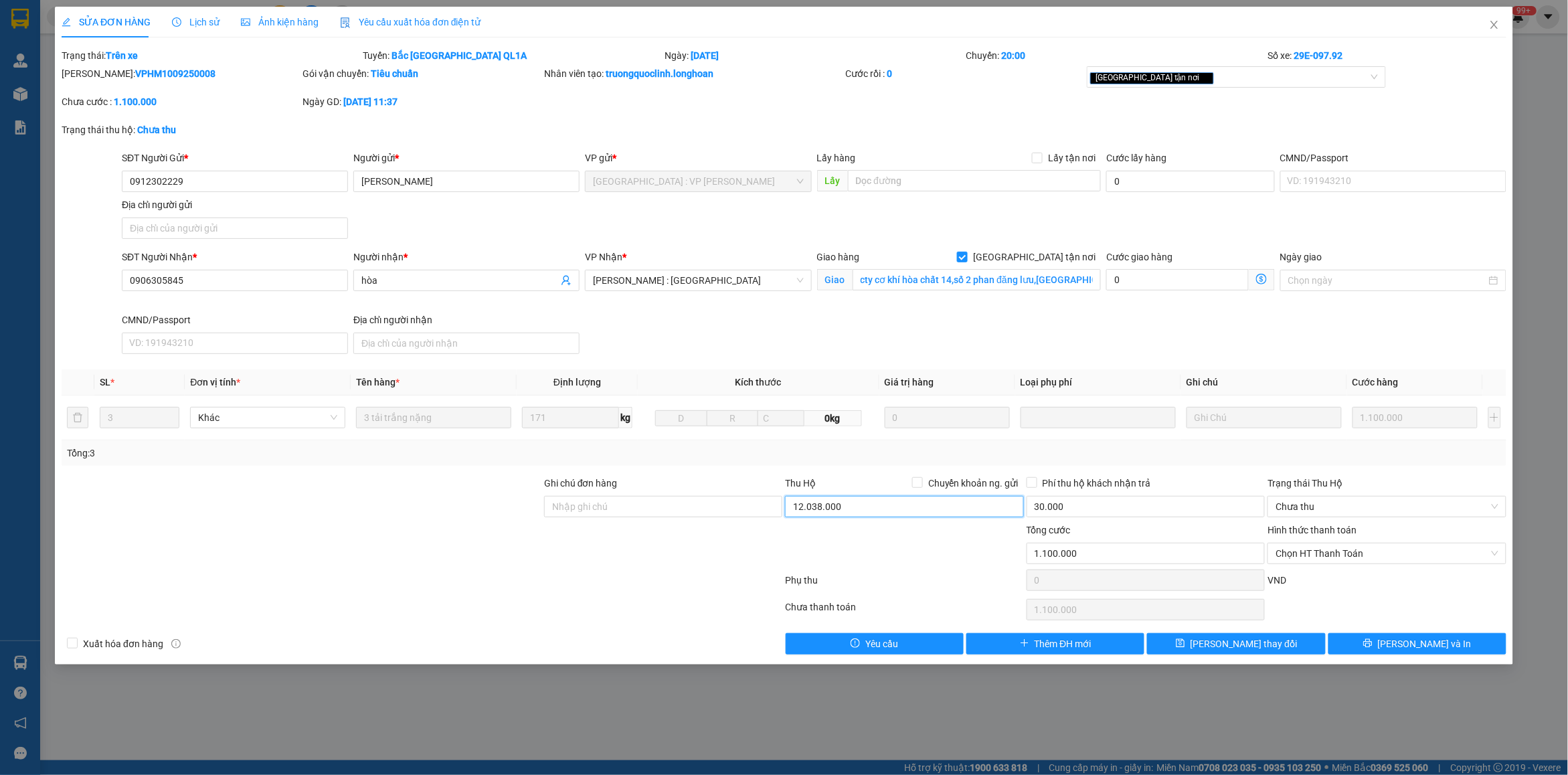
click at [908, 500] on input "12.038.000" at bounding box center [904, 506] width 238 height 21
type input "0"
click at [1068, 514] on input "30.000" at bounding box center [1145, 506] width 238 height 21
type input "0"
click at [1384, 648] on button "[PERSON_NAME] và In" at bounding box center [1417, 643] width 178 height 21
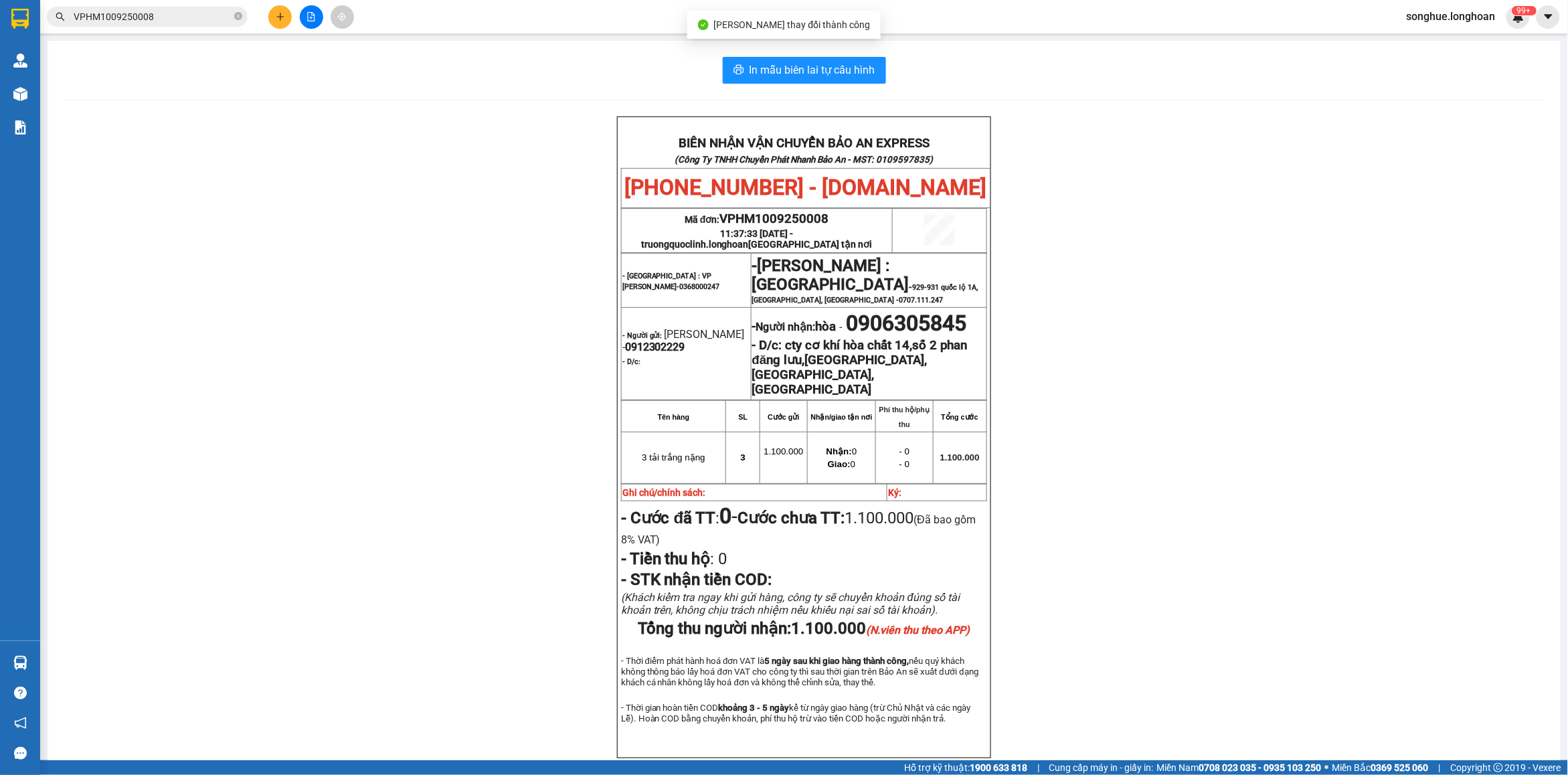
scroll to position [58, 0]
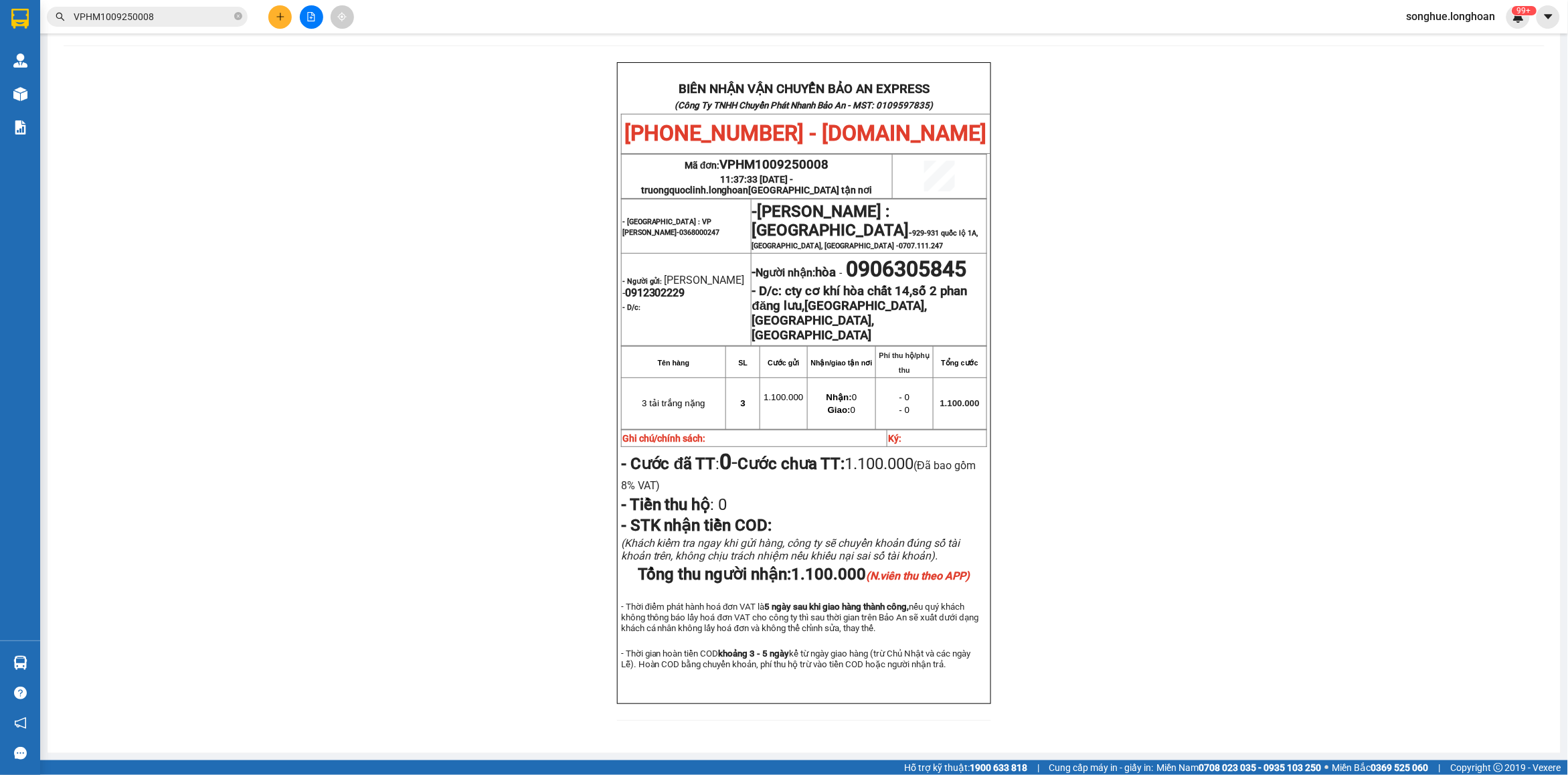
click at [181, 19] on input "VPHM1009250008" at bounding box center [152, 16] width 158 height 14
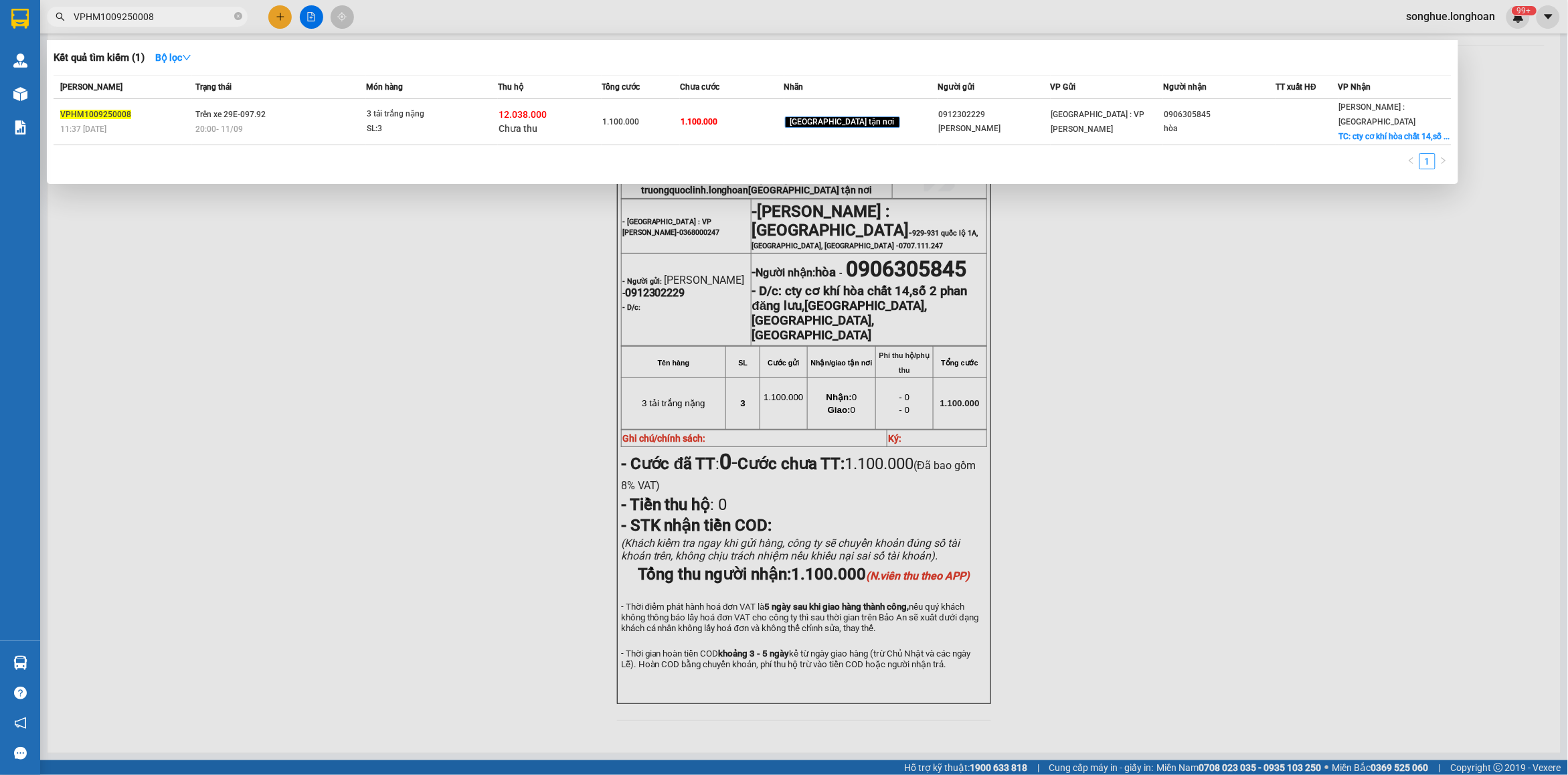
click at [181, 19] on input "VPHM1009250008" at bounding box center [152, 16] width 158 height 14
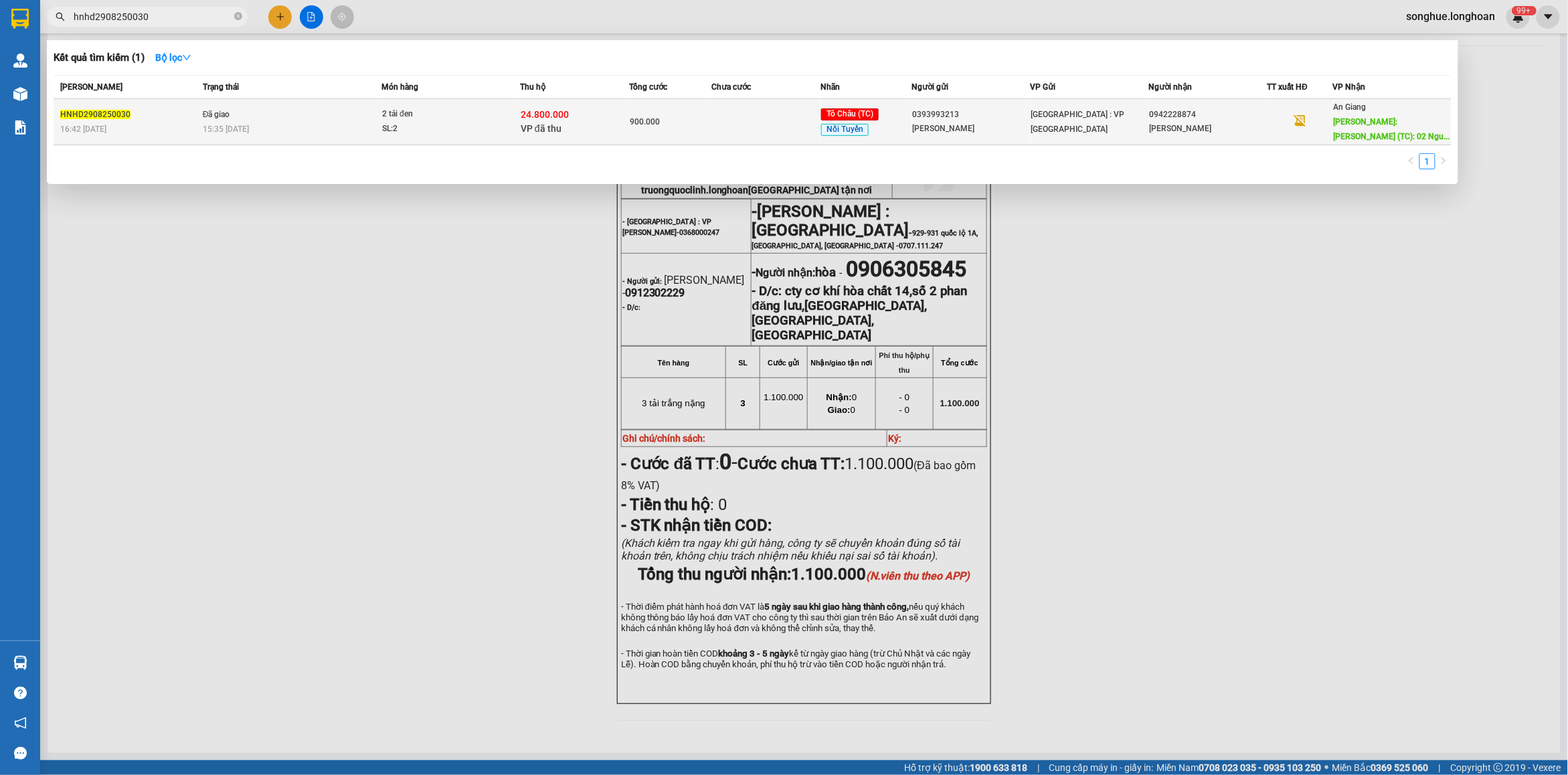
type input "hnhd2908250030"
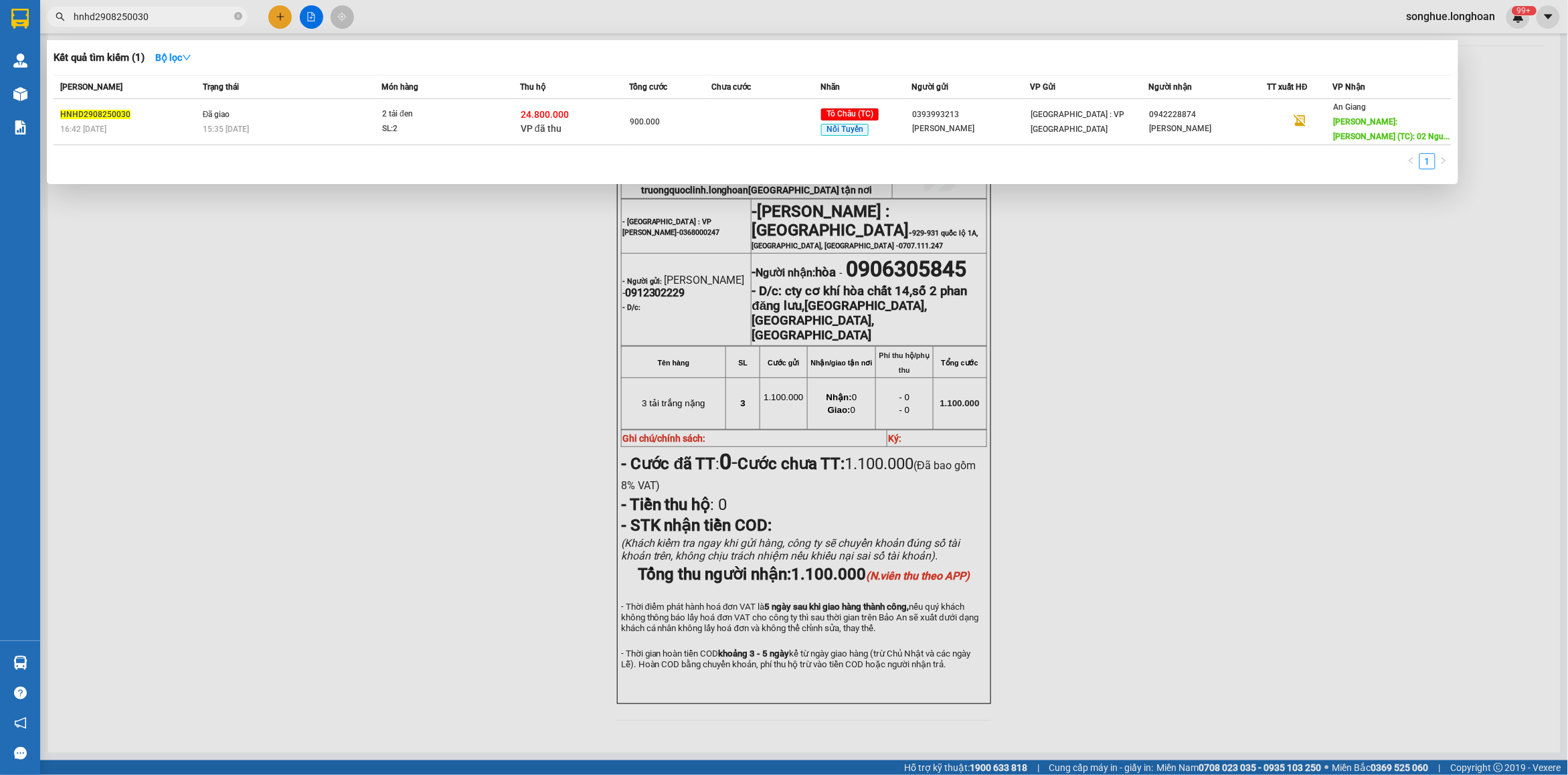
click at [255, 112] on td "Đã giao 15:35 [DATE]" at bounding box center [290, 121] width 182 height 46
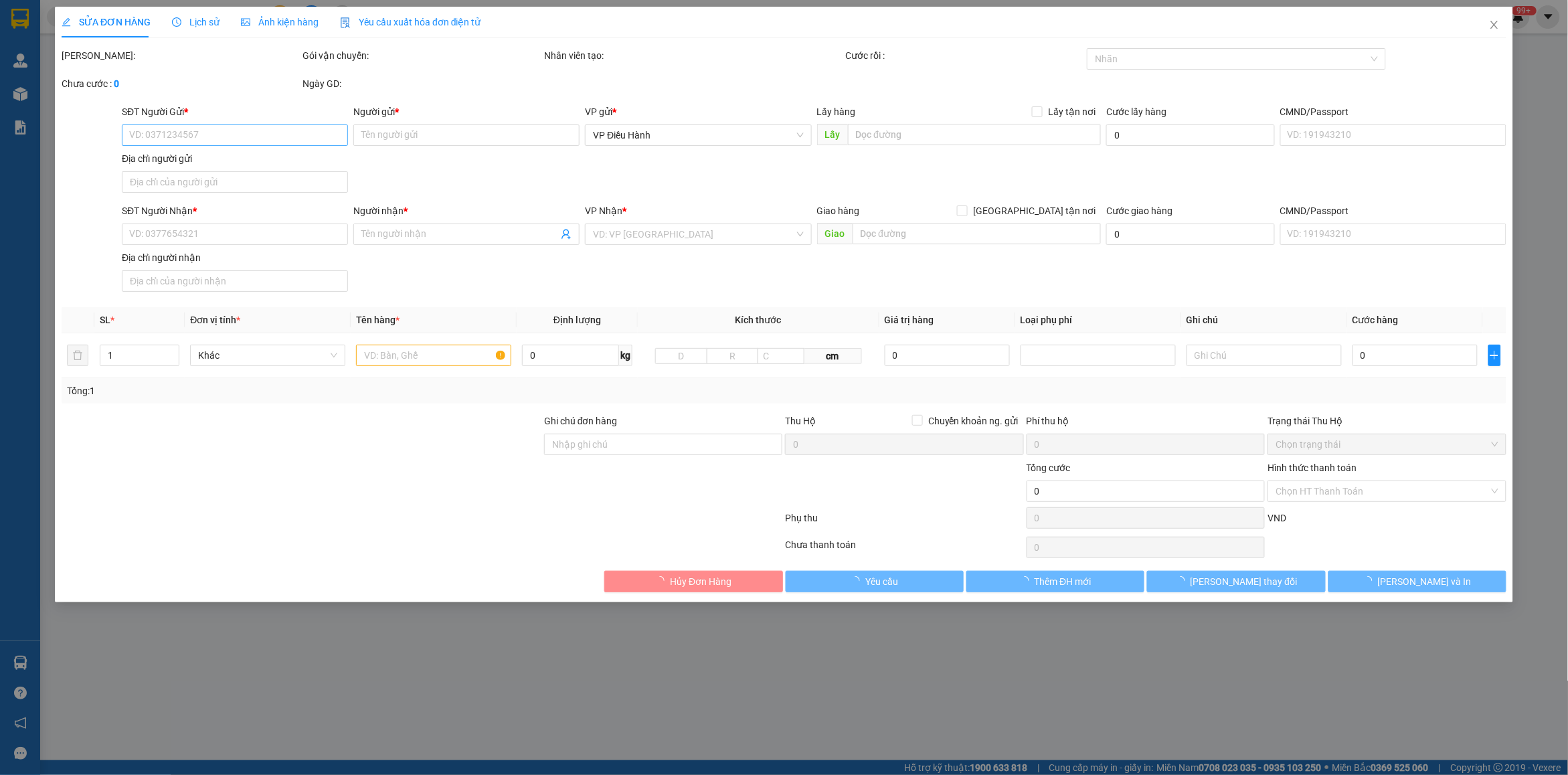
type input "0393993213"
type input "[PERSON_NAME]"
type input "0942228874"
type input "[PERSON_NAME]"
type input "[PERSON_NAME] (TC): 02 [PERSON_NAME], K4, P.[PERSON_NAME], [GEOGRAPHIC_DATA]"
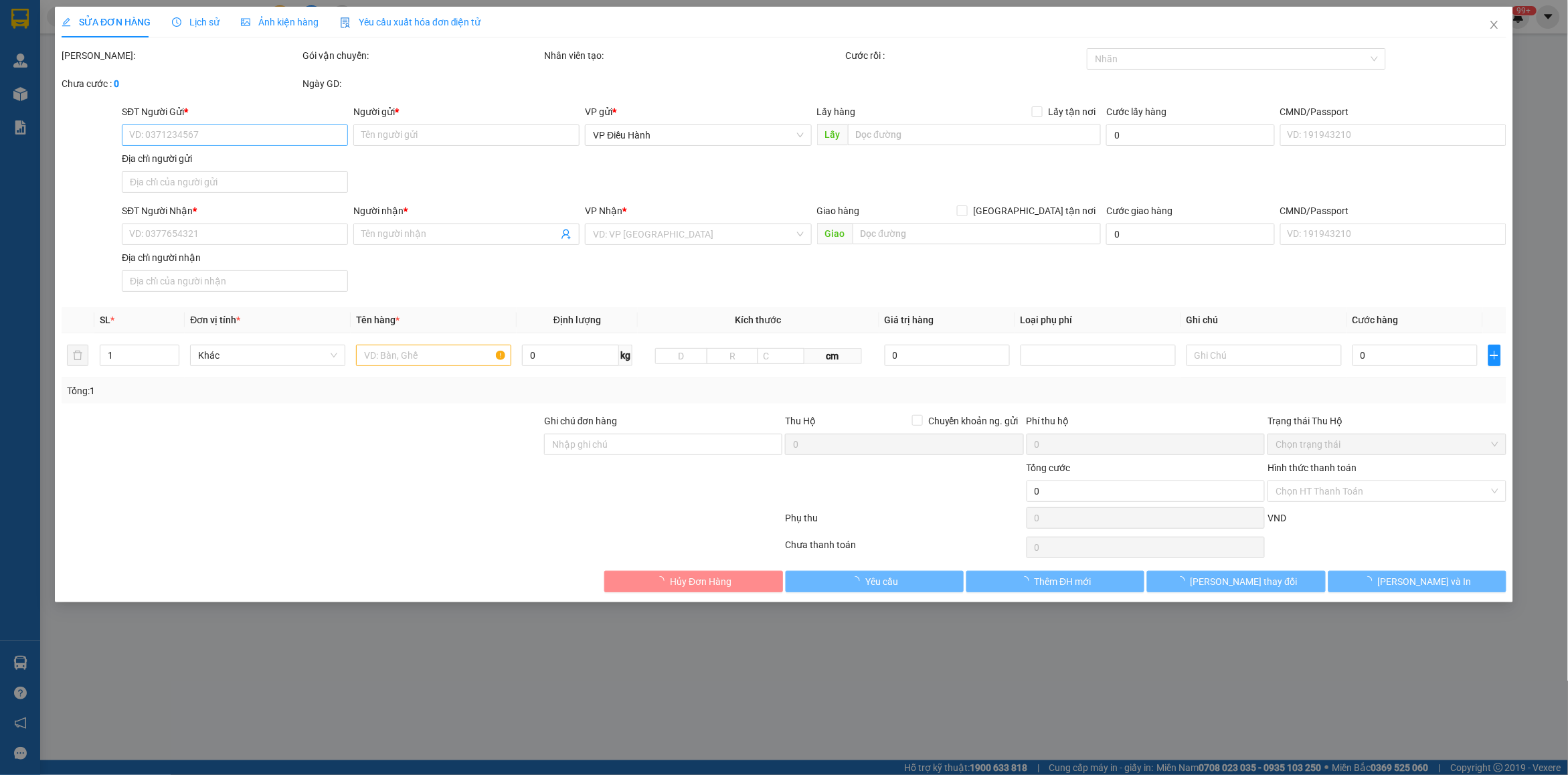
checkbox input "true"
type input "24.800.000"
type input "50.000"
type input "900.000"
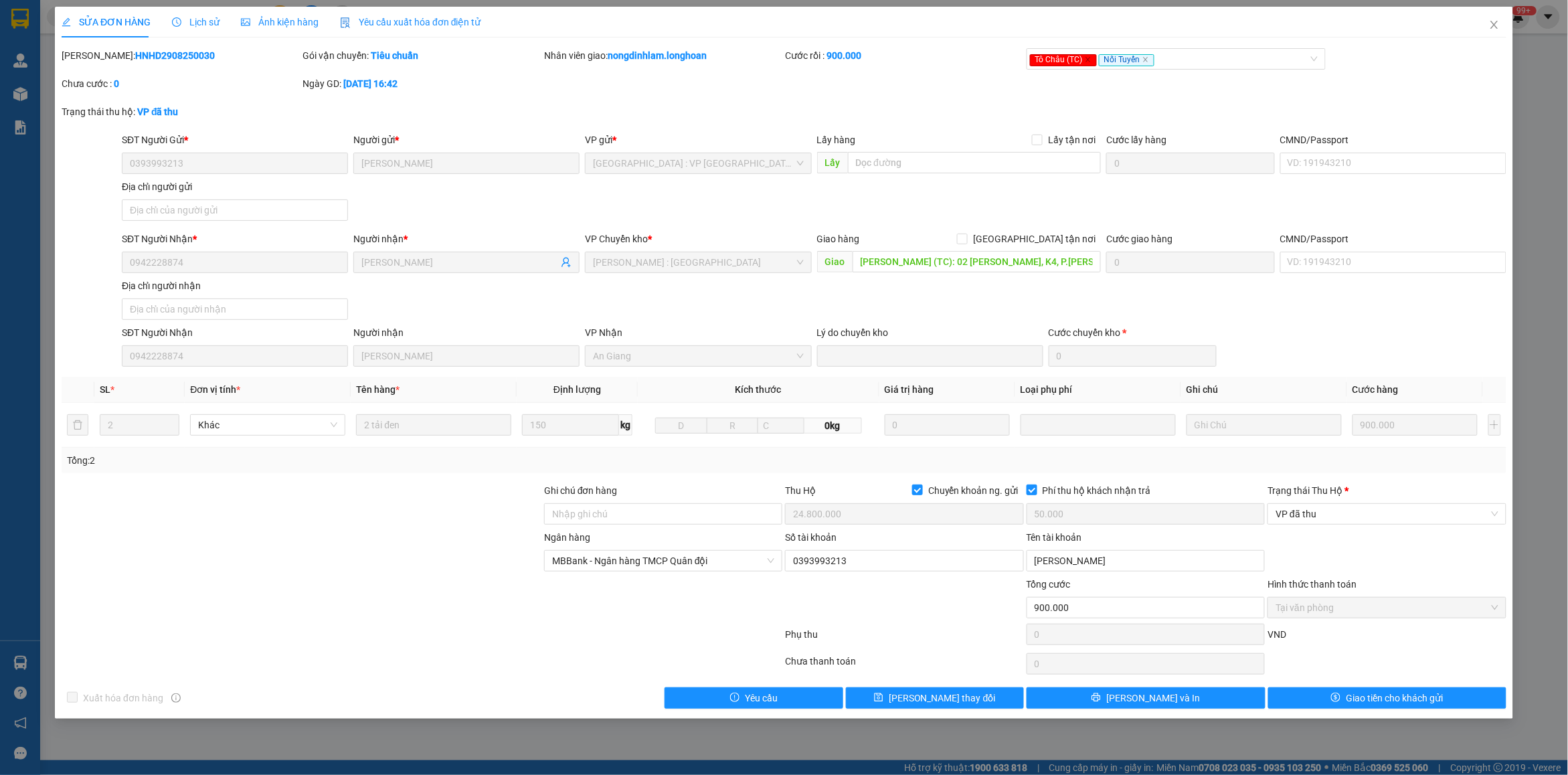
click at [184, 25] on span "Lịch sử" at bounding box center [195, 22] width 47 height 11
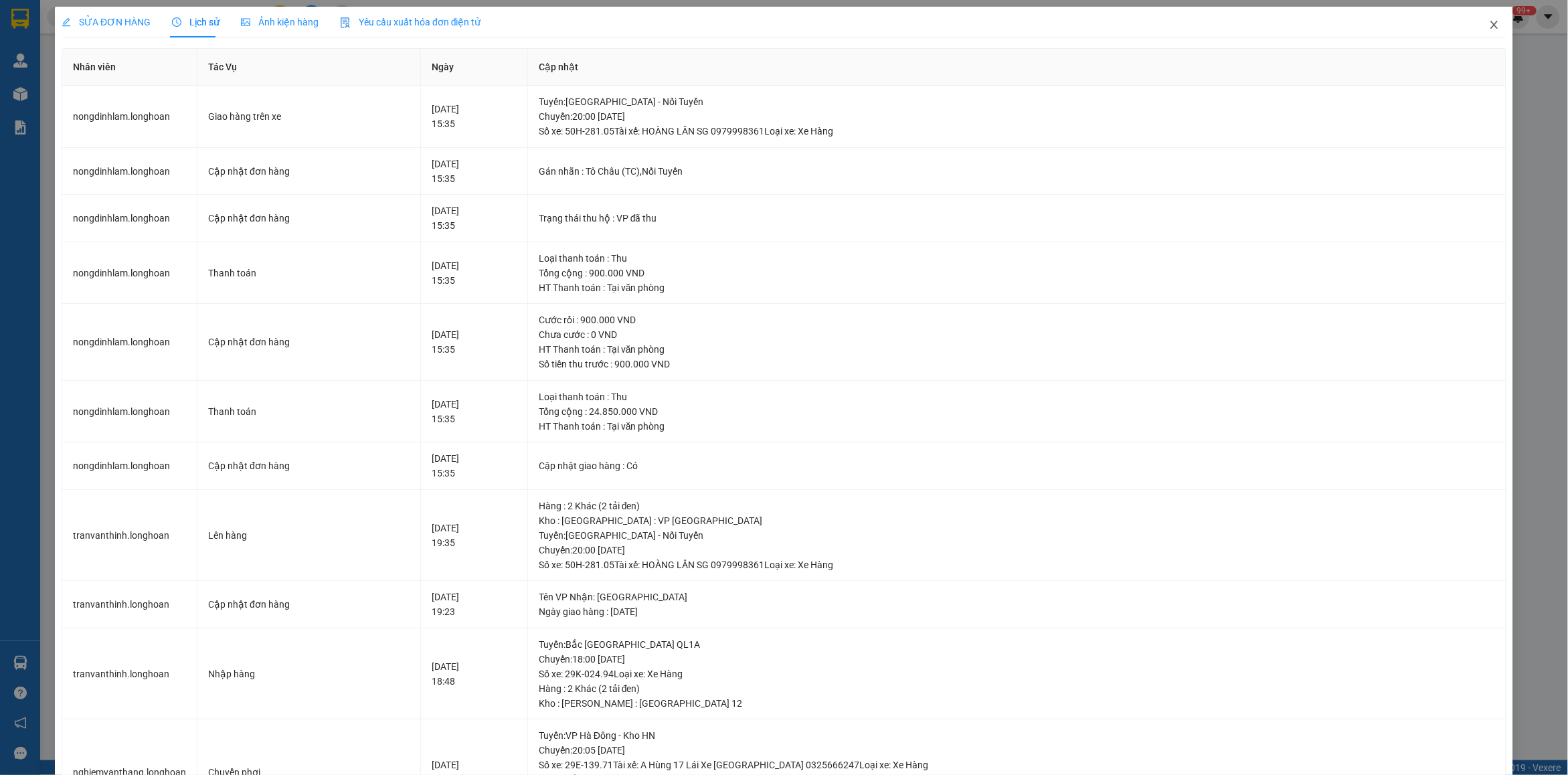
click at [1475, 31] on span "Close" at bounding box center [1494, 25] width 38 height 38
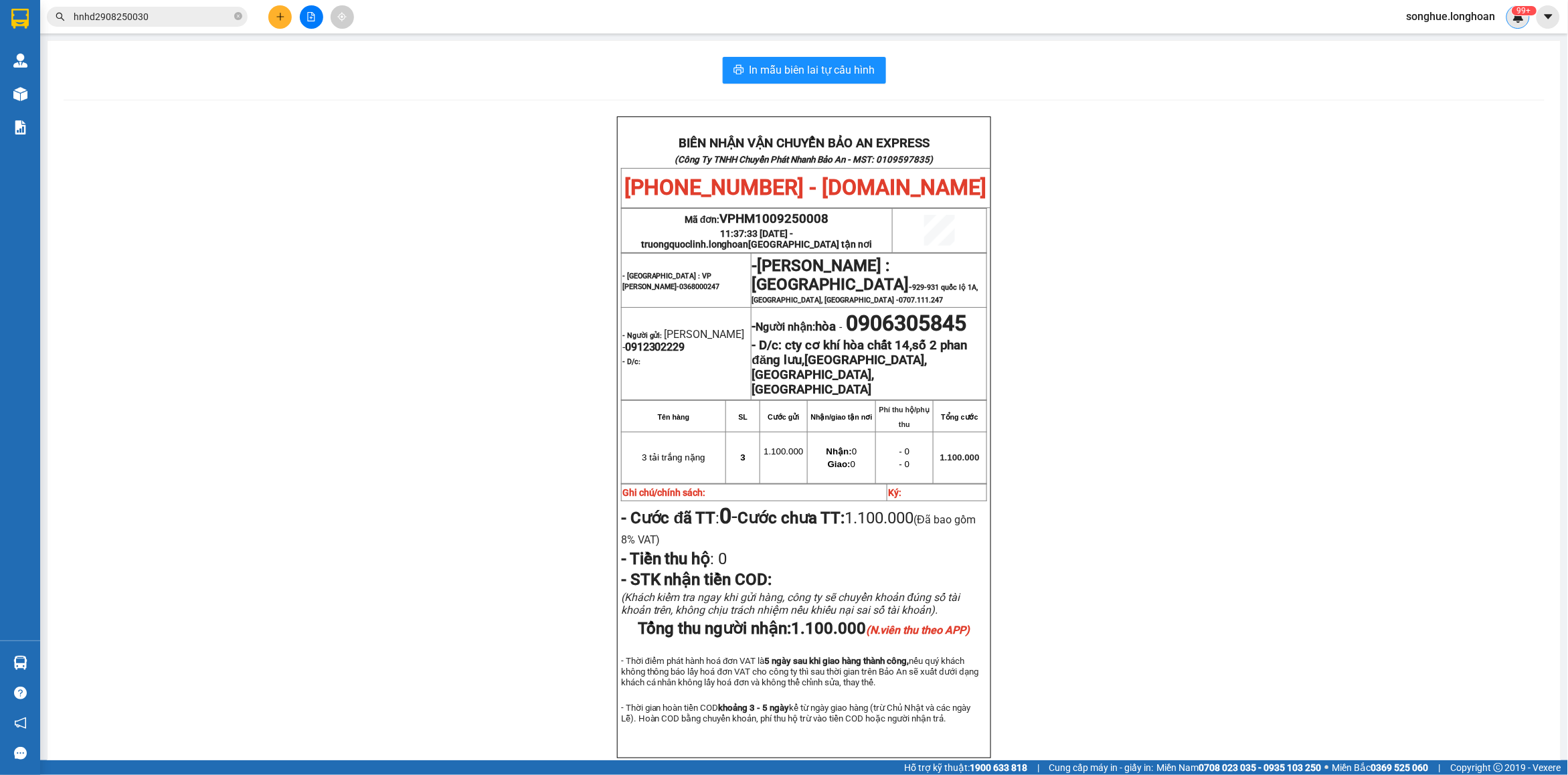
click at [1519, 12] on sup "99+" at bounding box center [1524, 11] width 25 height 10
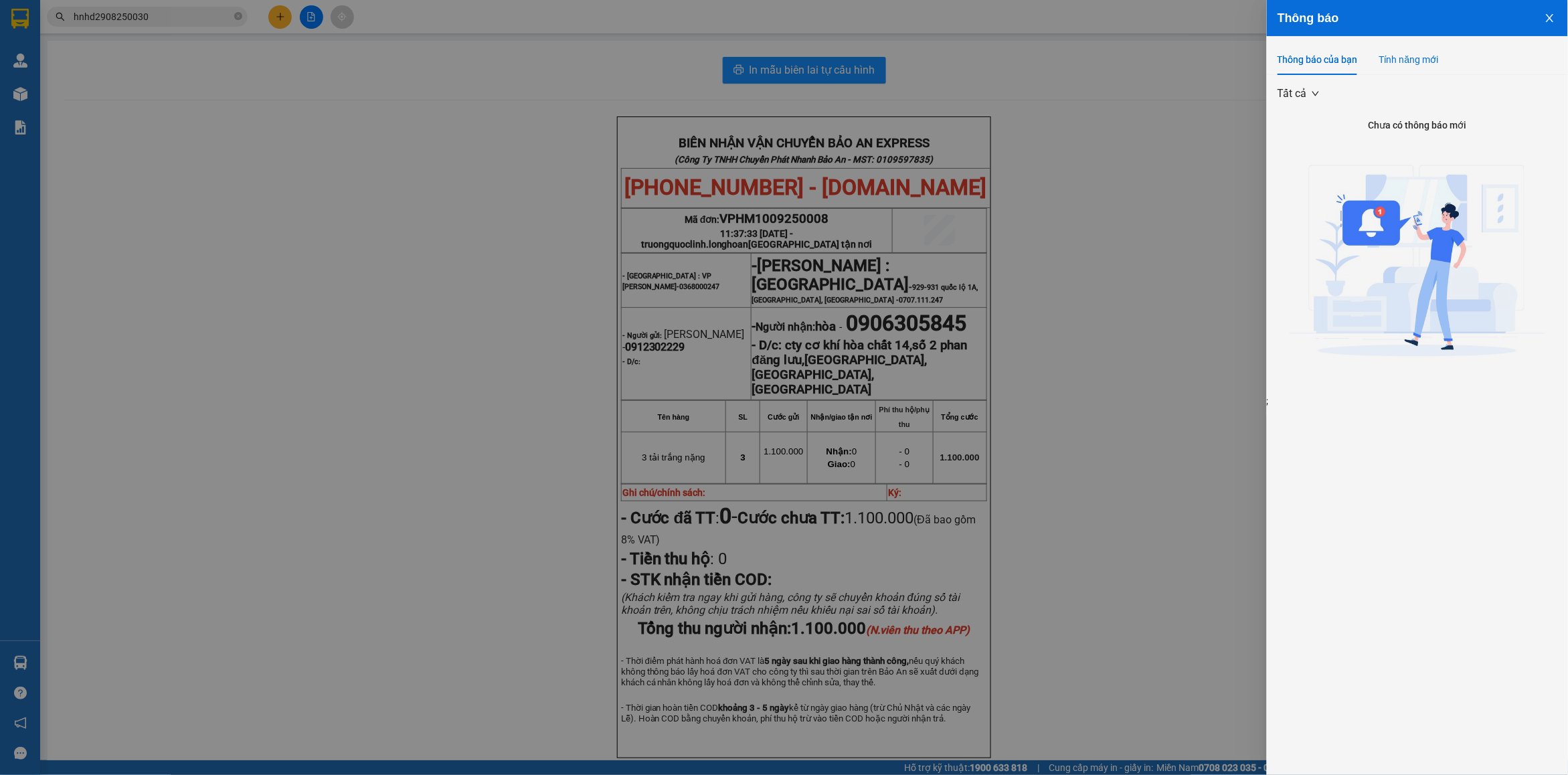
click at [1410, 65] on div "Tính năng mới" at bounding box center [1408, 59] width 60 height 14
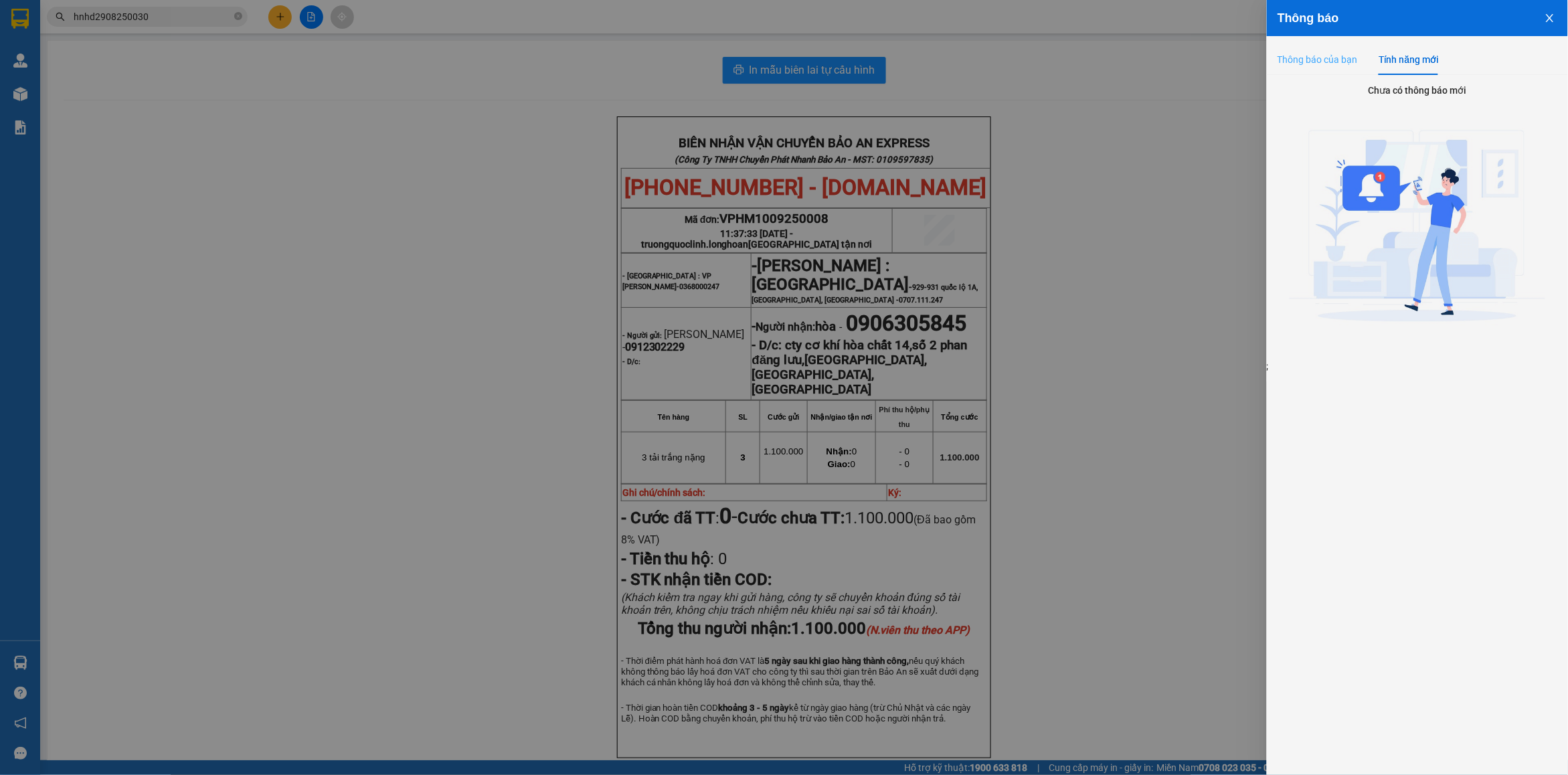
drag, startPoint x: 1286, startPoint y: 43, endPoint x: 1314, endPoint y: 82, distance: 48.0
click at [1286, 42] on div "Thông báo của bạn Tính năng mới Chưa có thông báo mới ; Chưa có thông báo mới ;" at bounding box center [1416, 209] width 301 height 346
click at [1211, 111] on div at bounding box center [784, 388] width 1568 height 775
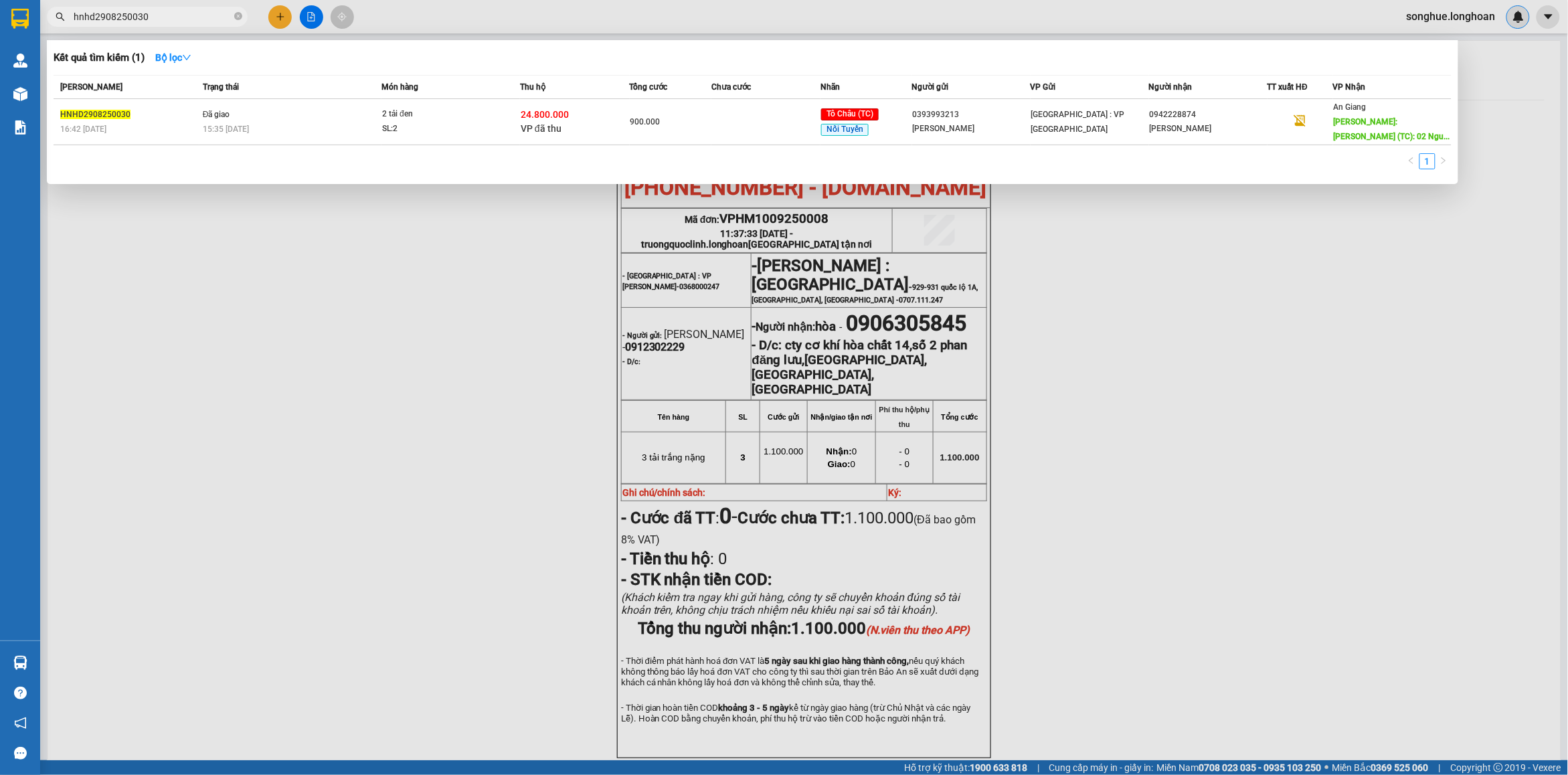
click at [187, 14] on input "hnhd2908250030" at bounding box center [152, 16] width 158 height 14
paste input "037 7391920 cước 1130k"
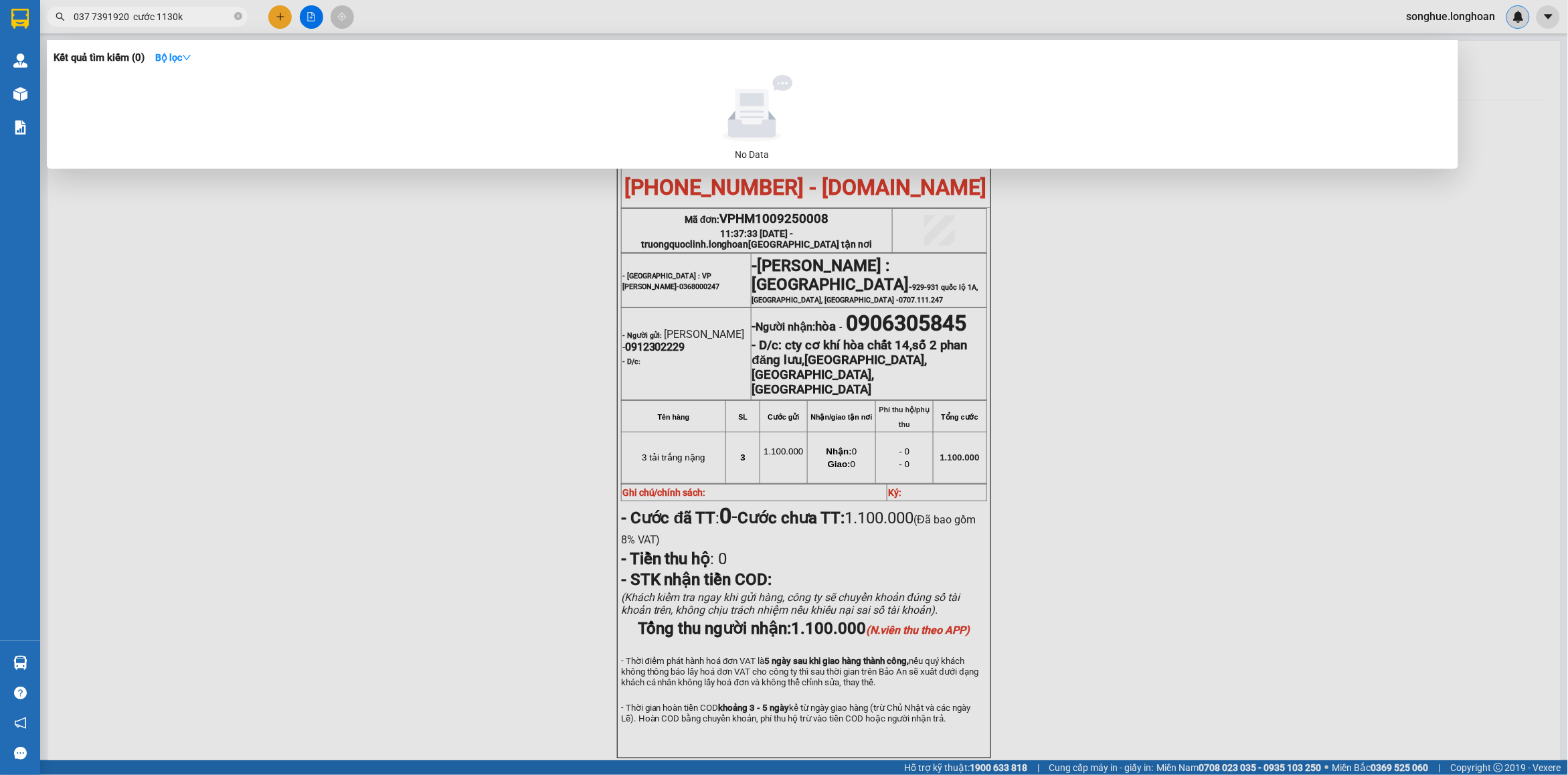
click at [185, 14] on input "037 7391920 cước 1130k" at bounding box center [152, 16] width 158 height 14
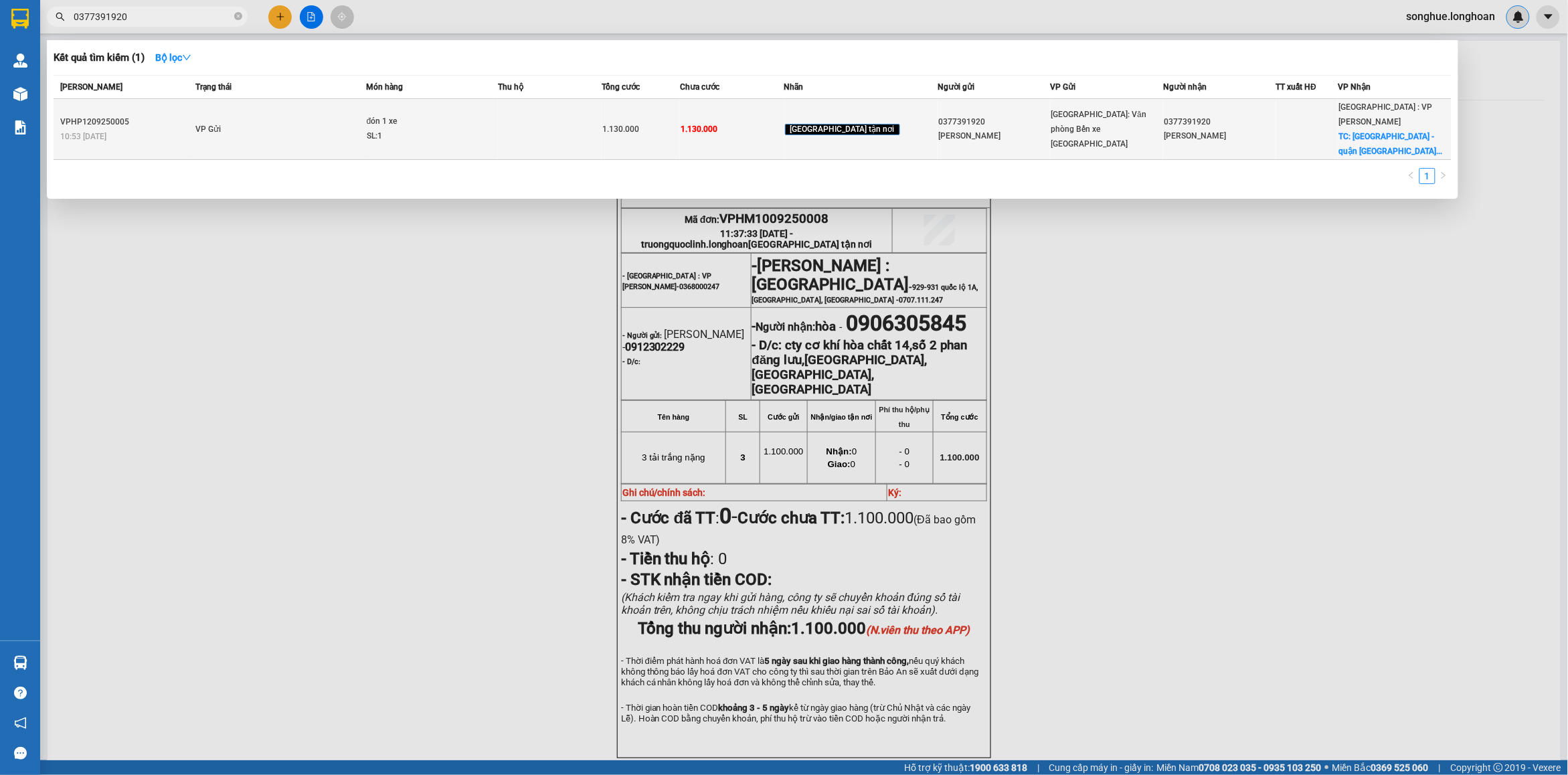
type input "0377391920"
click at [191, 118] on div "VPHP1209250005" at bounding box center [125, 122] width 131 height 14
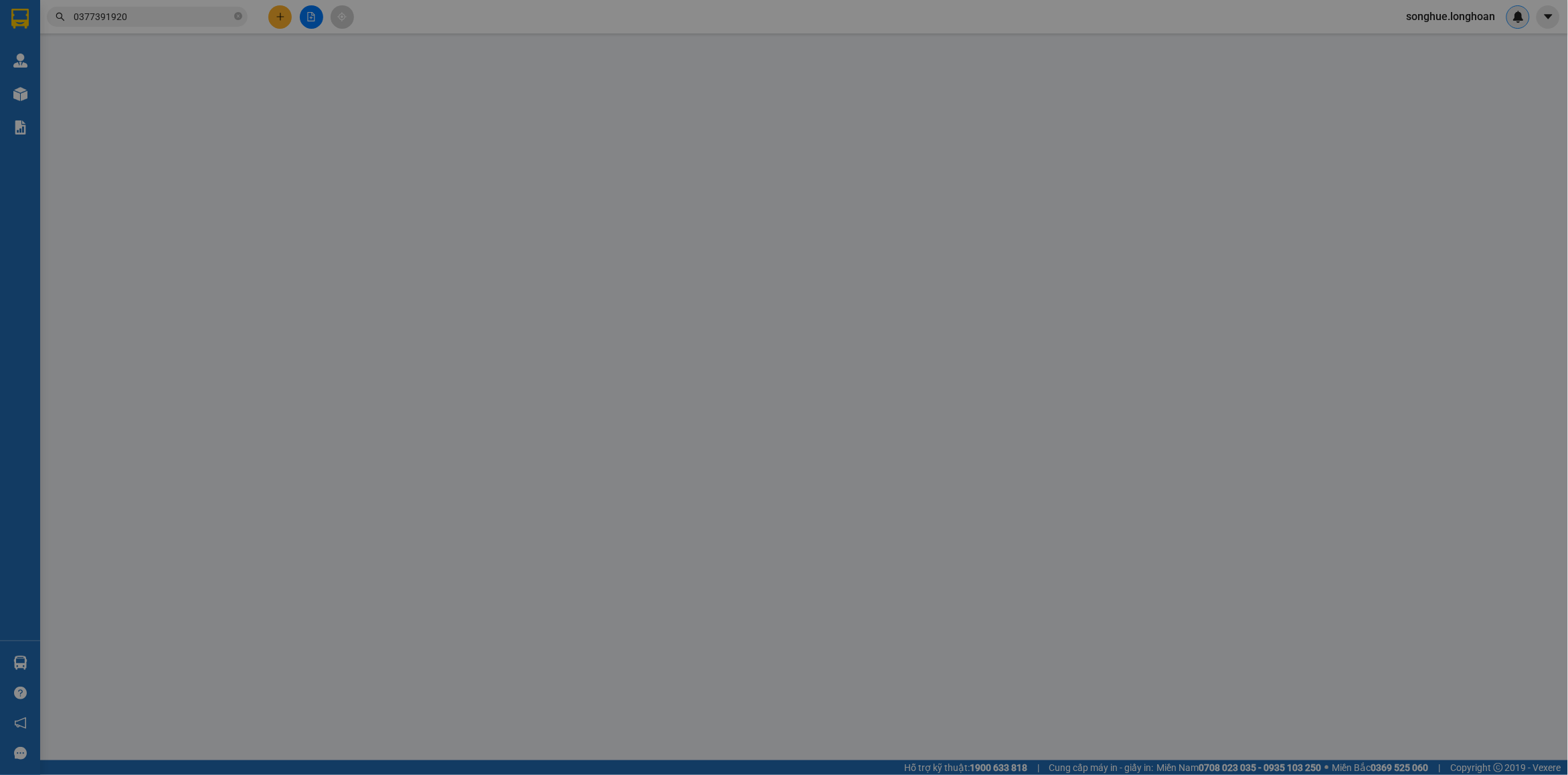
type input "0377391920"
type input "[PERSON_NAME]"
type input "0377391920"
type input "[PERSON_NAME]"
checkbox input "true"
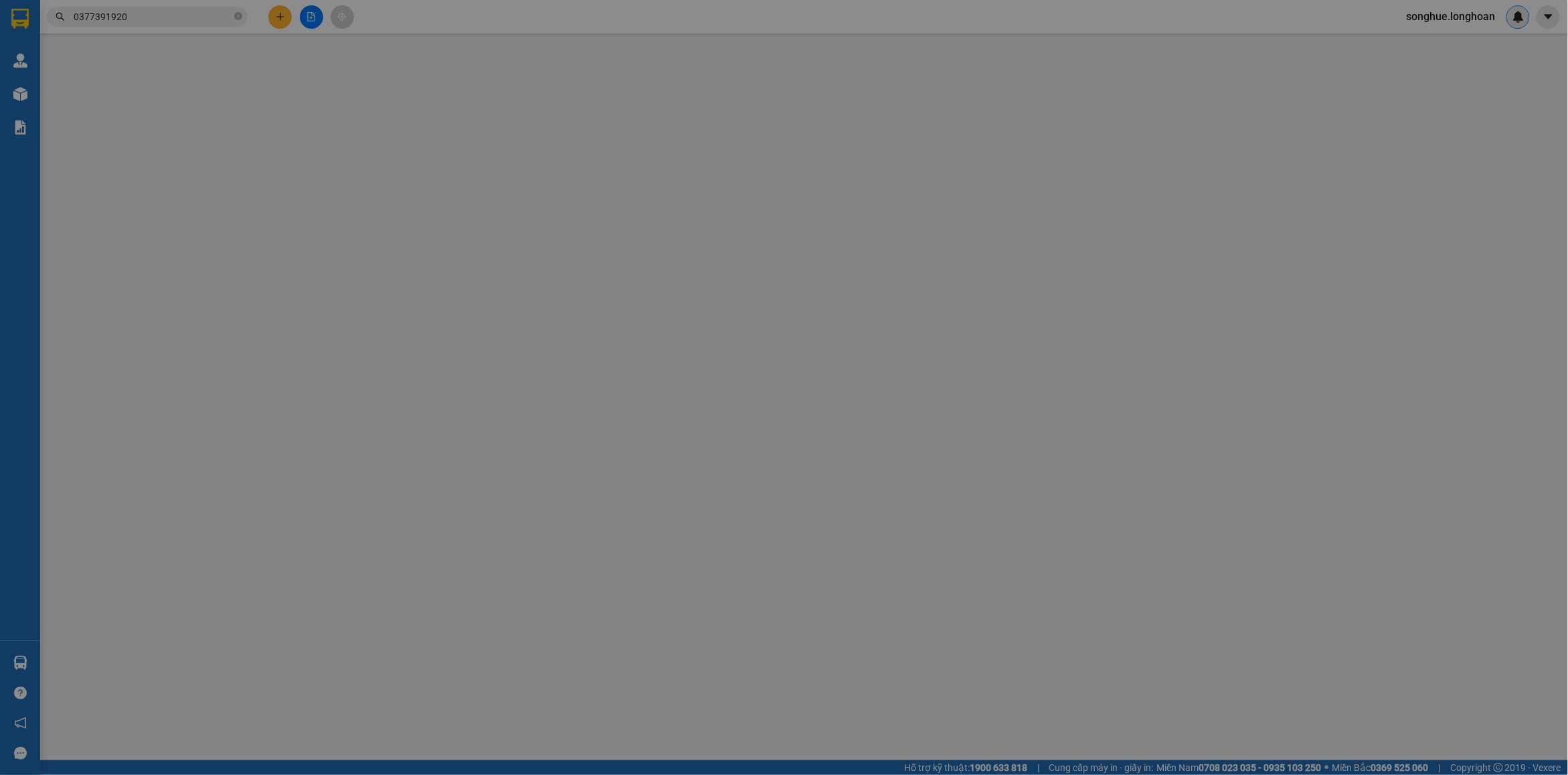
type input "[GEOGRAPHIC_DATA] - quận [GEOGRAPHIC_DATA] [GEOGRAPHIC_DATA]"
type input "1.130.000"
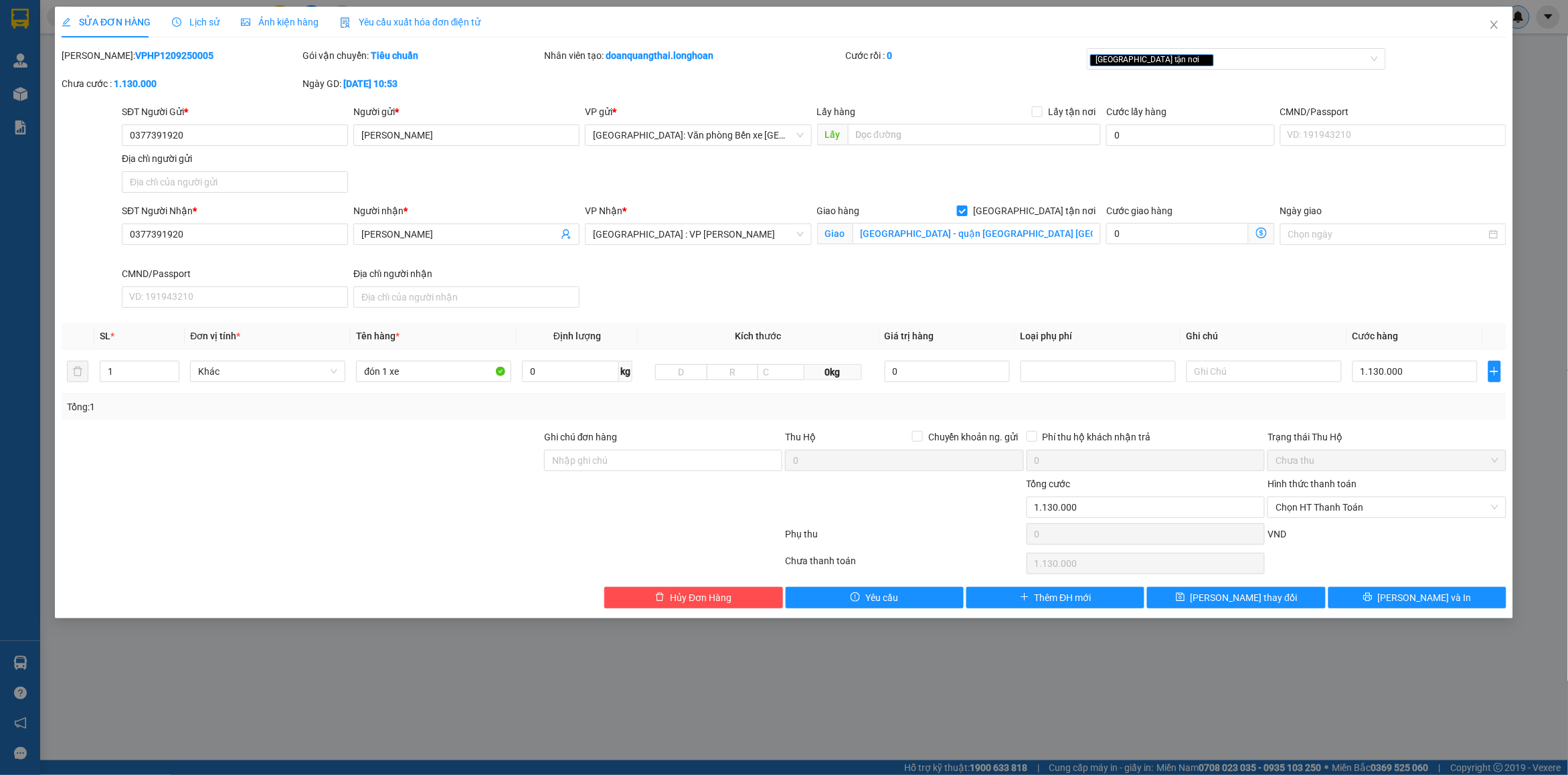
click at [197, 21] on span "Lịch sử" at bounding box center [195, 22] width 47 height 11
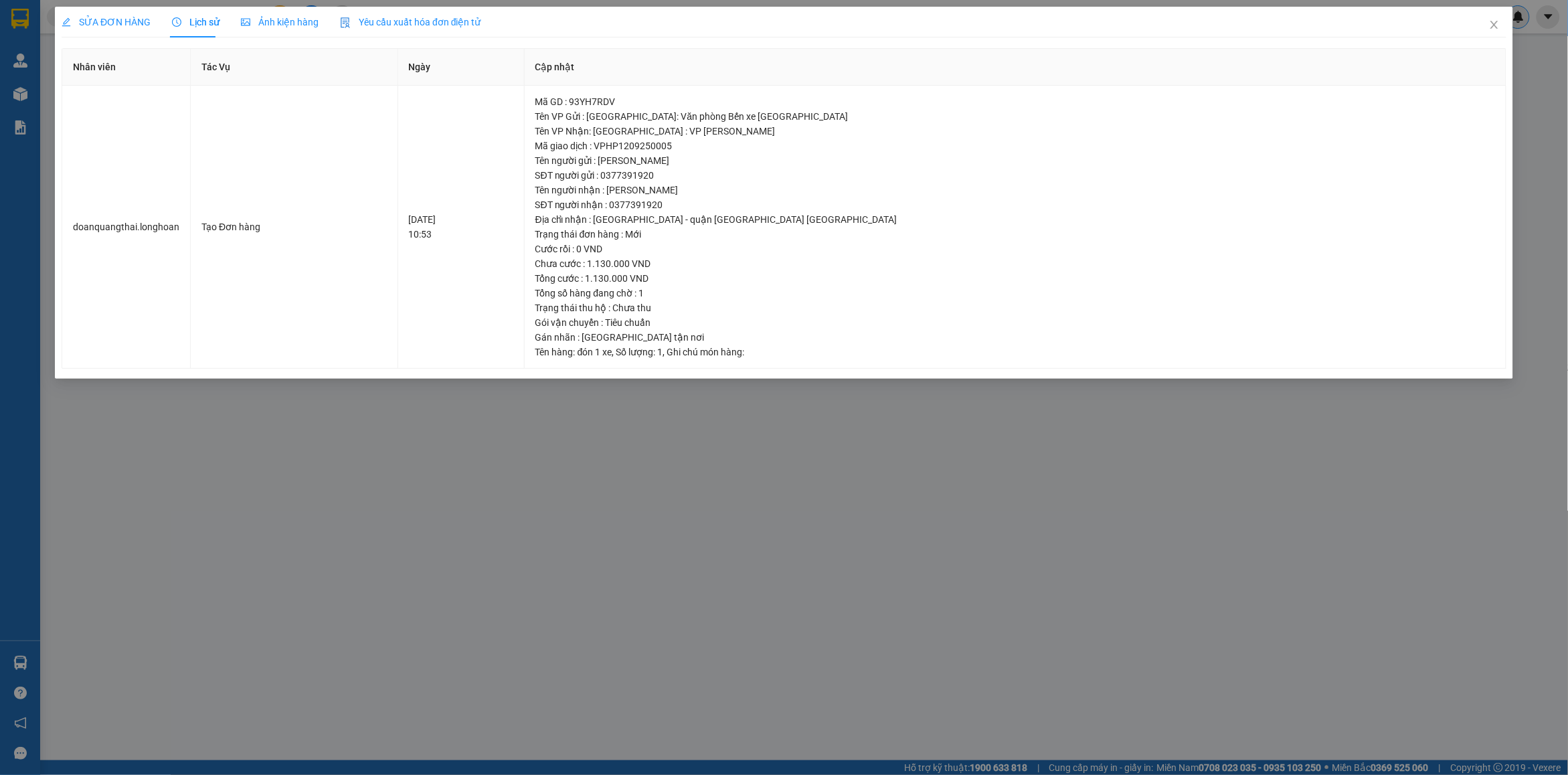
click at [110, 1] on div "SỬA ĐƠN HÀNG Lịch sử Ảnh kiện hàng Yêu cầu xuất hóa đơn điện tử Total Paid Fee …" at bounding box center [784, 388] width 1568 height 775
click at [125, 30] on div "SỬA ĐƠN HÀNG" at bounding box center [106, 22] width 89 height 31
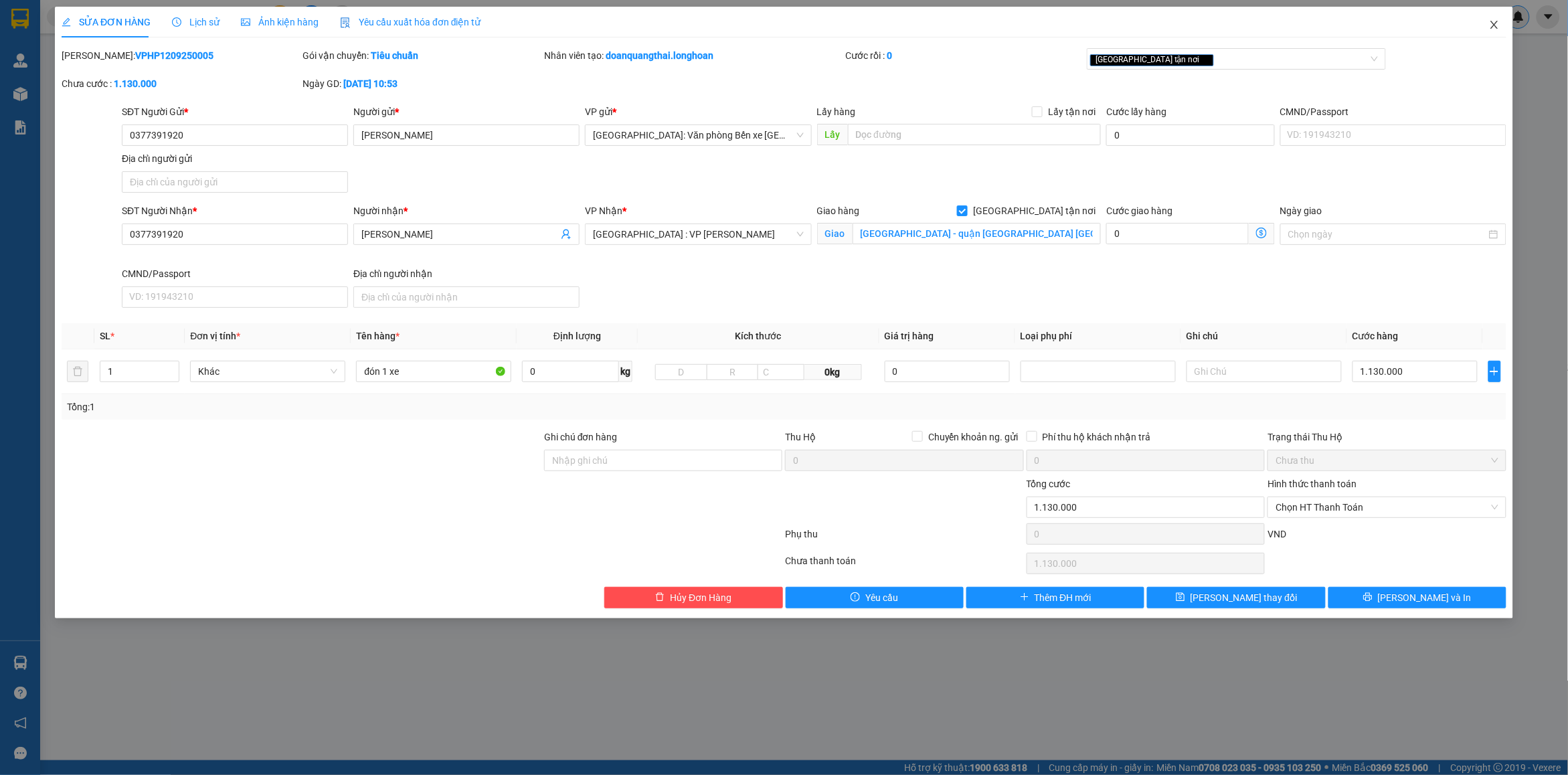
click at [1506, 23] on span "Close" at bounding box center [1494, 25] width 38 height 38
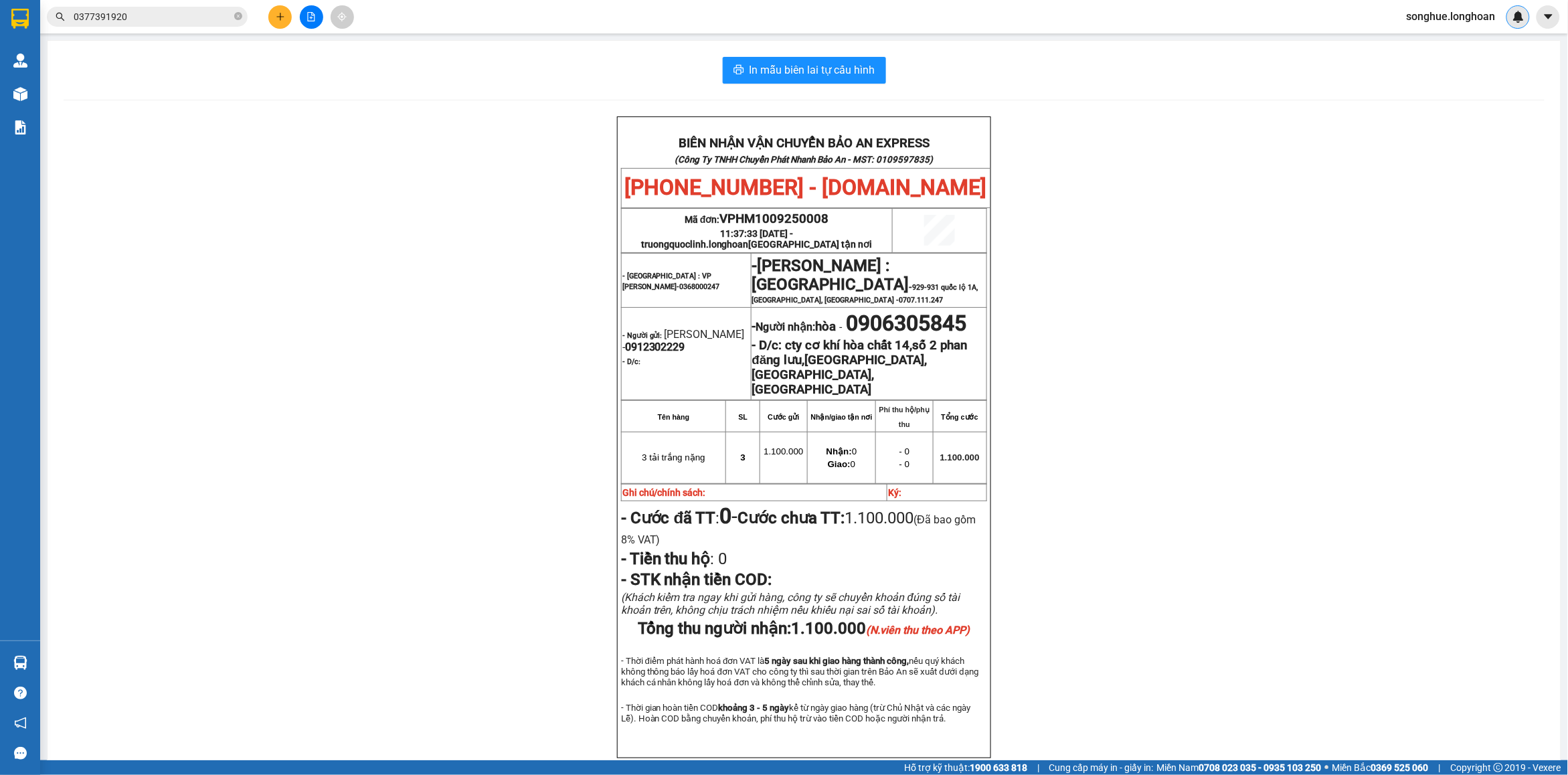
click at [184, 20] on input "0377391920" at bounding box center [152, 16] width 158 height 14
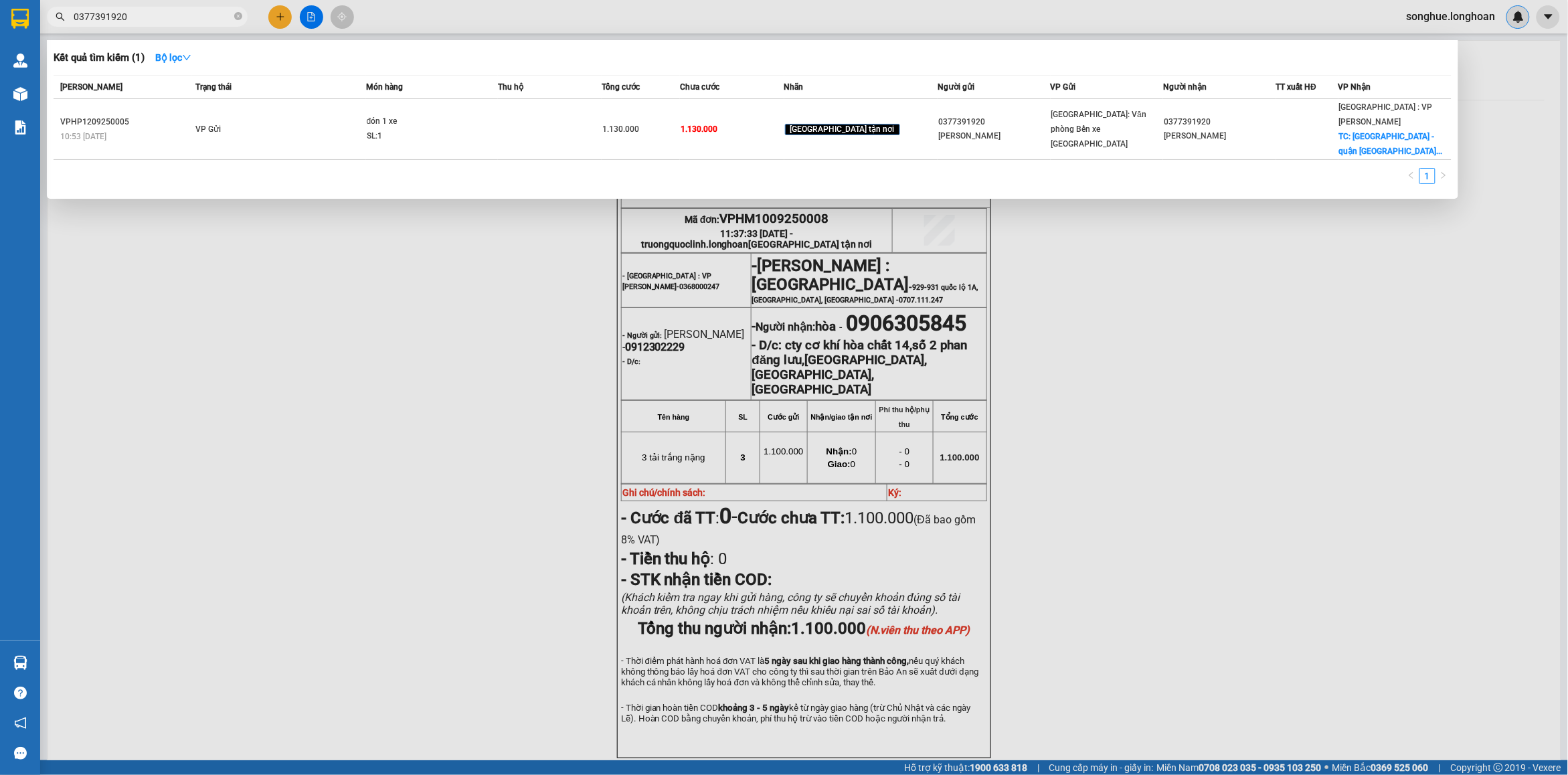
click at [184, 20] on input "0377391920" at bounding box center [152, 16] width 158 height 14
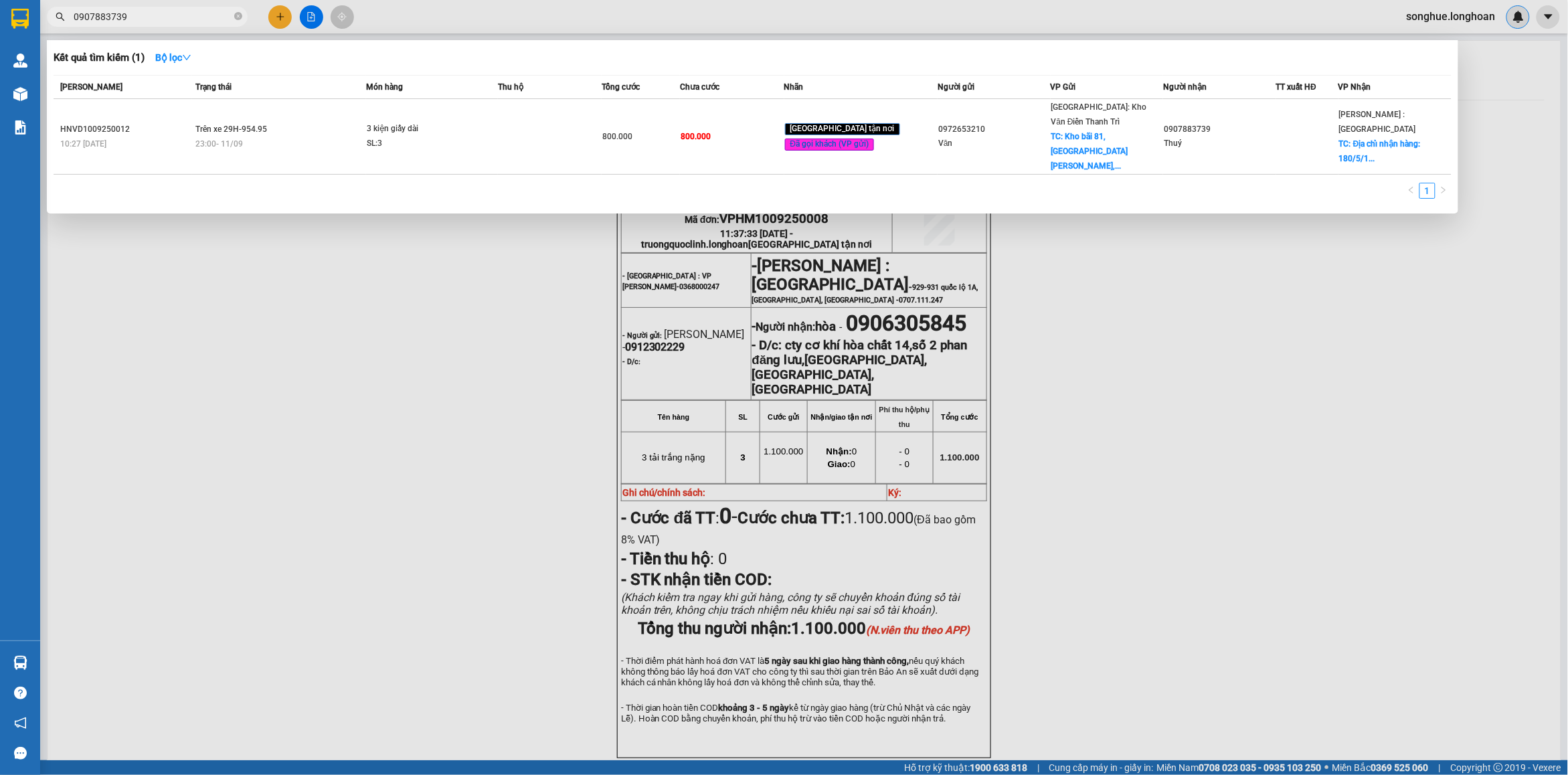
type input "0907883739"
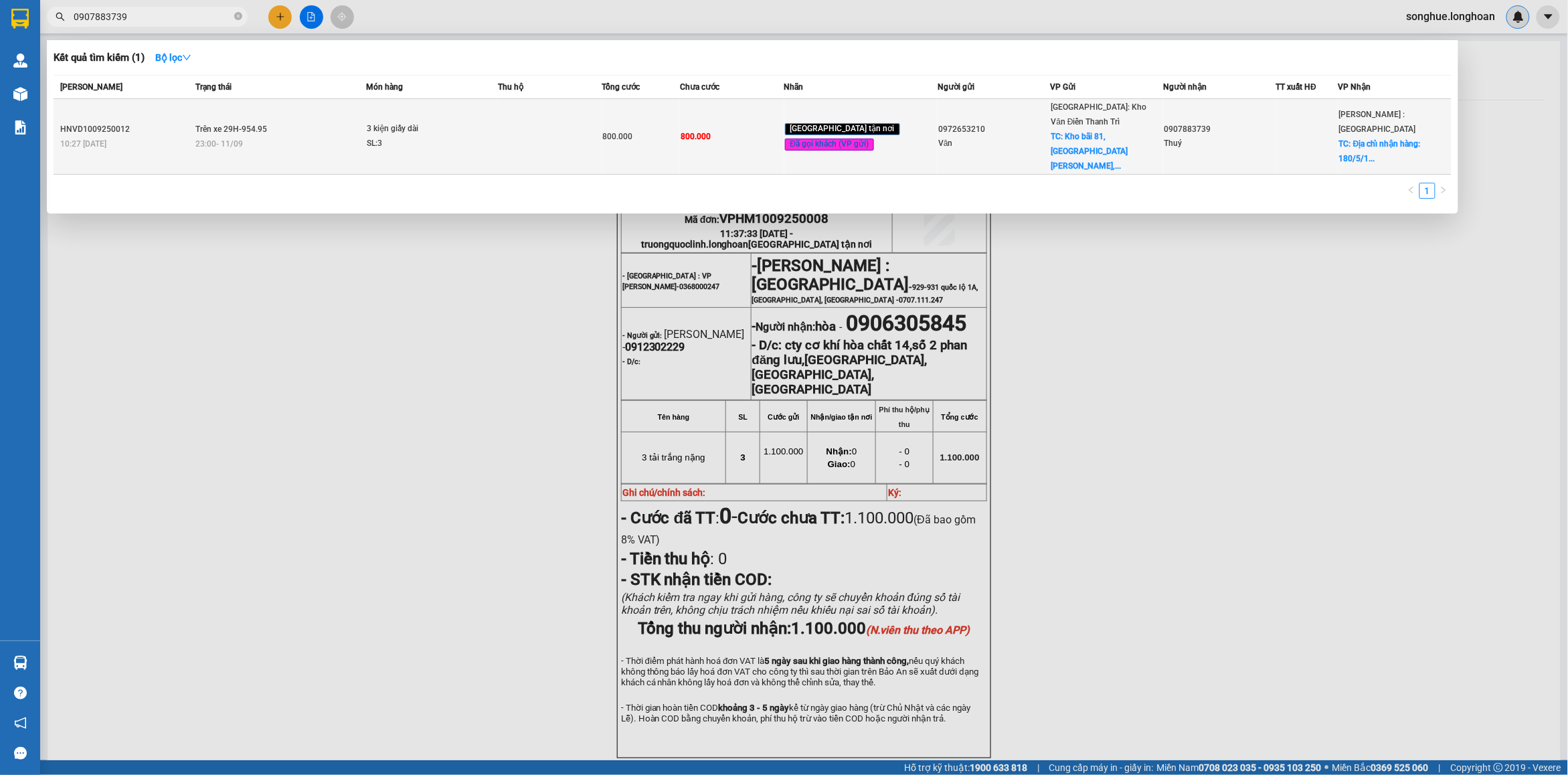
click at [225, 139] on span "23:00 [DATE]" at bounding box center [219, 144] width 47 height 10
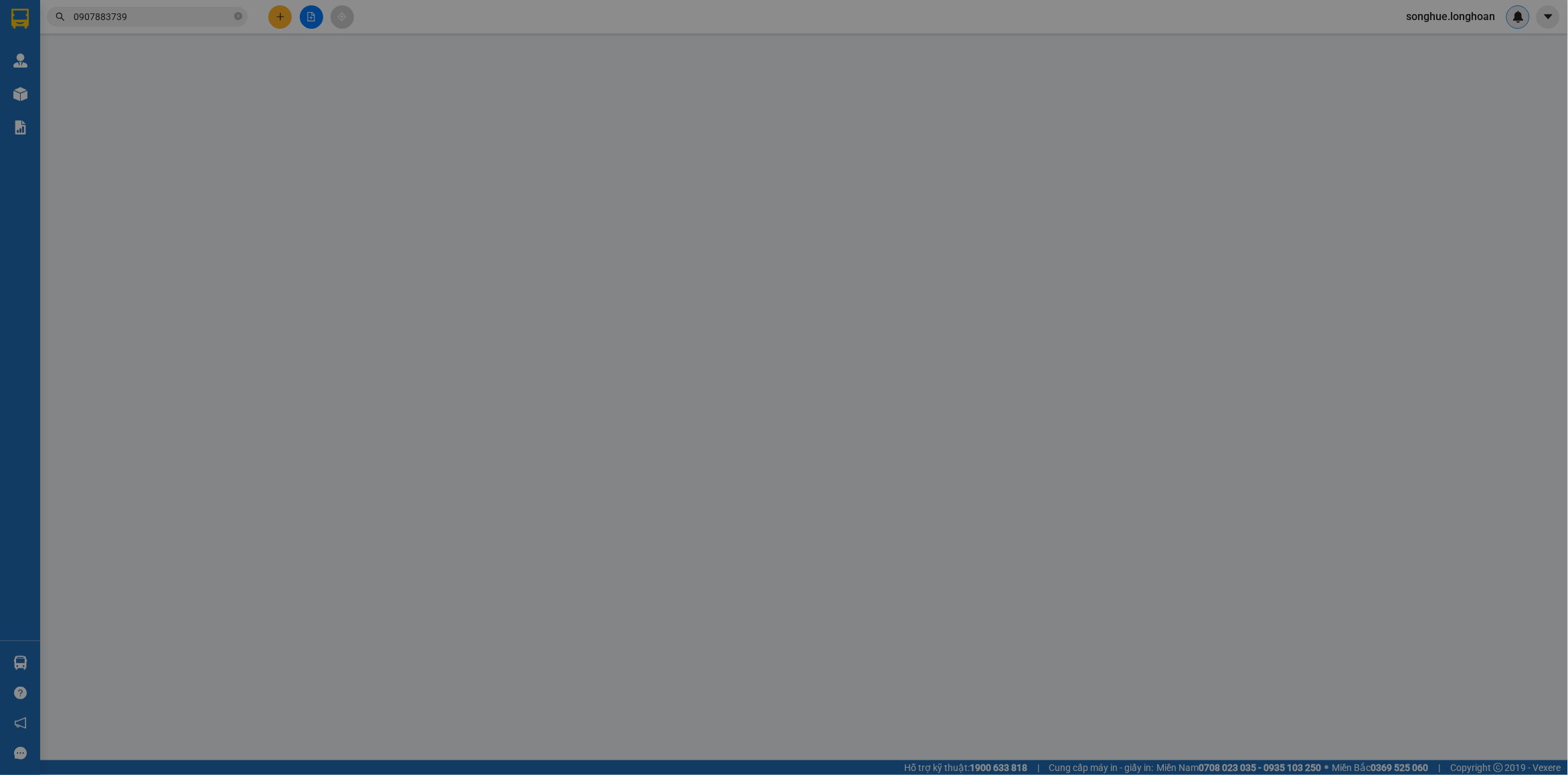
type input "0972653210"
type input "Văn"
checkbox input "true"
type input "Kho bãi [STREET_ADDRESS]"
type input "0907883739"
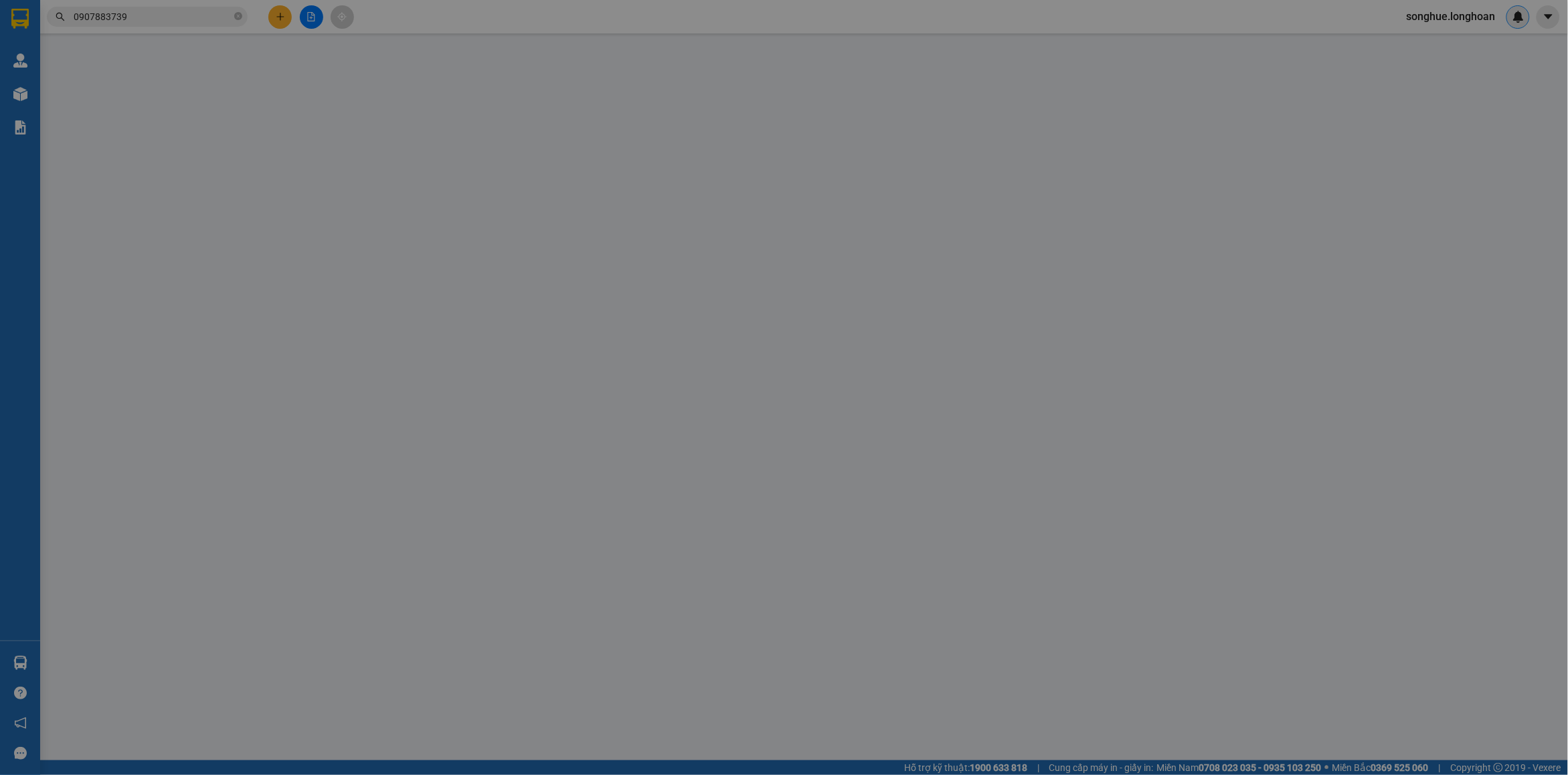
type input "Thuý"
checkbox input "true"
type input "Địa chỉ nhận hàng: [STREET_ADDRESS]. HCM)"
type input "nhận nguyên kiện,giao nguyên kiện,bể vỡ khồng đền, XIN NHẸ TAY"
type input "800.000"
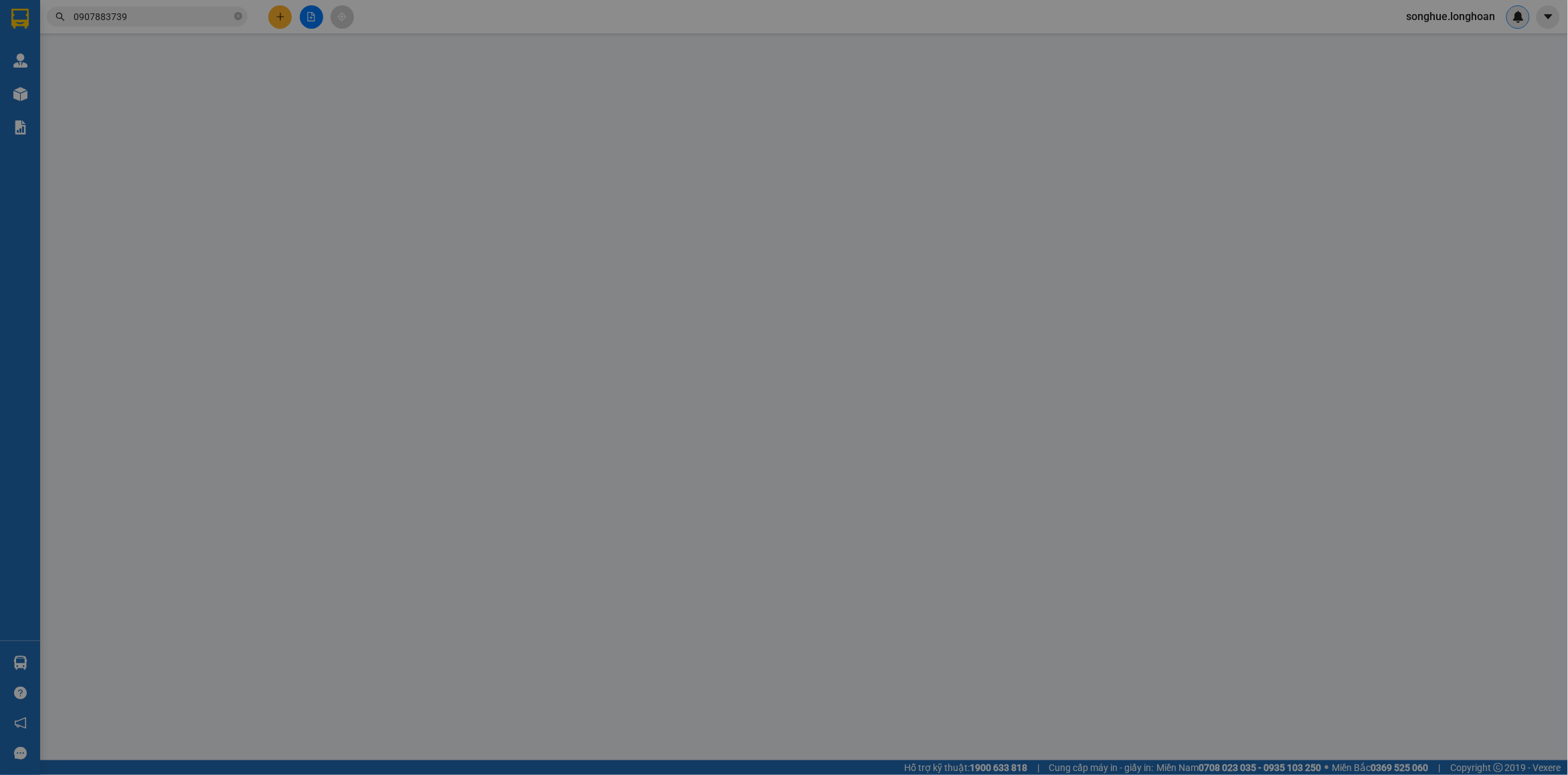
type input "800.000"
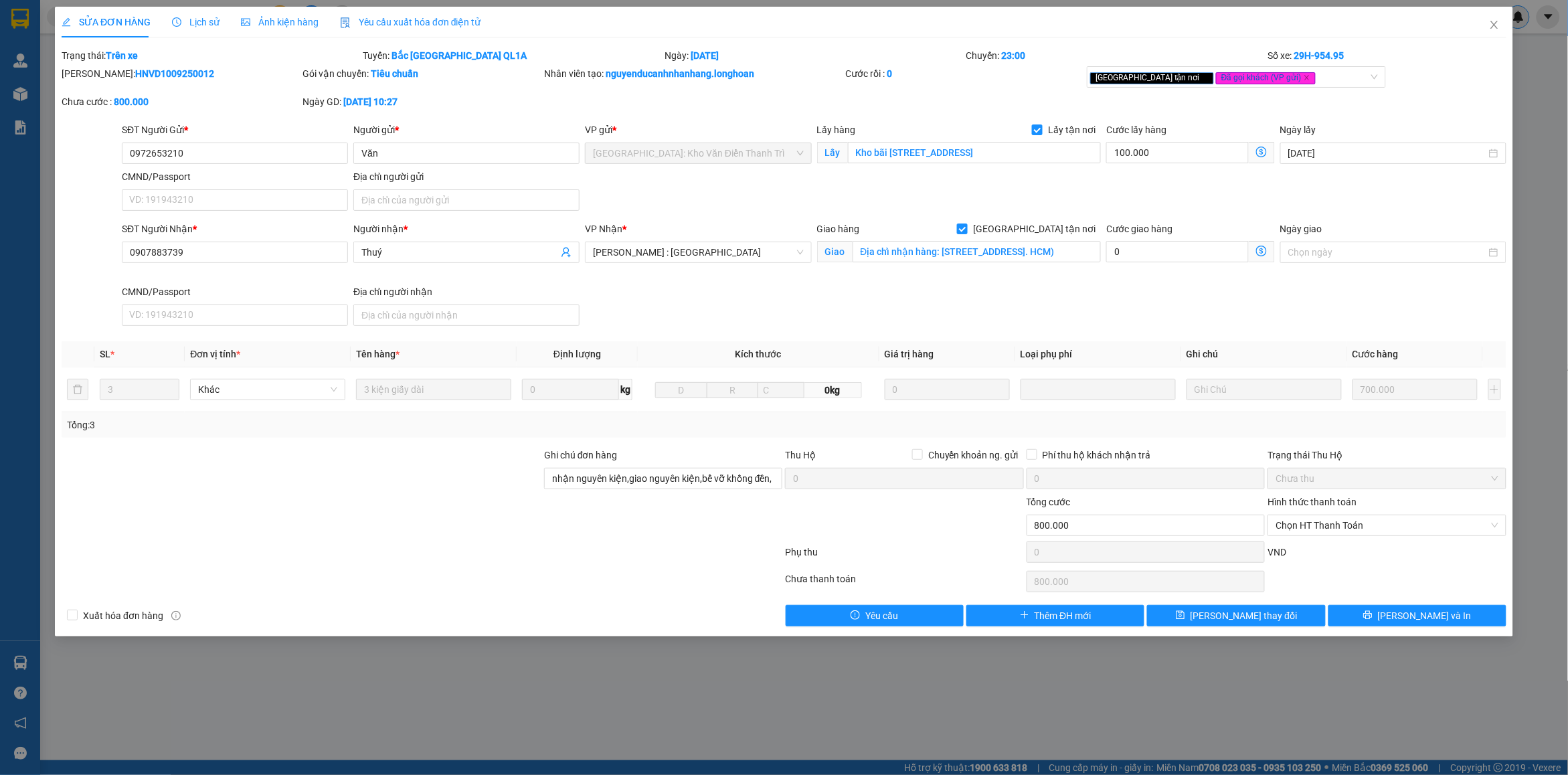
click at [208, 25] on span "Lịch sử" at bounding box center [195, 22] width 47 height 11
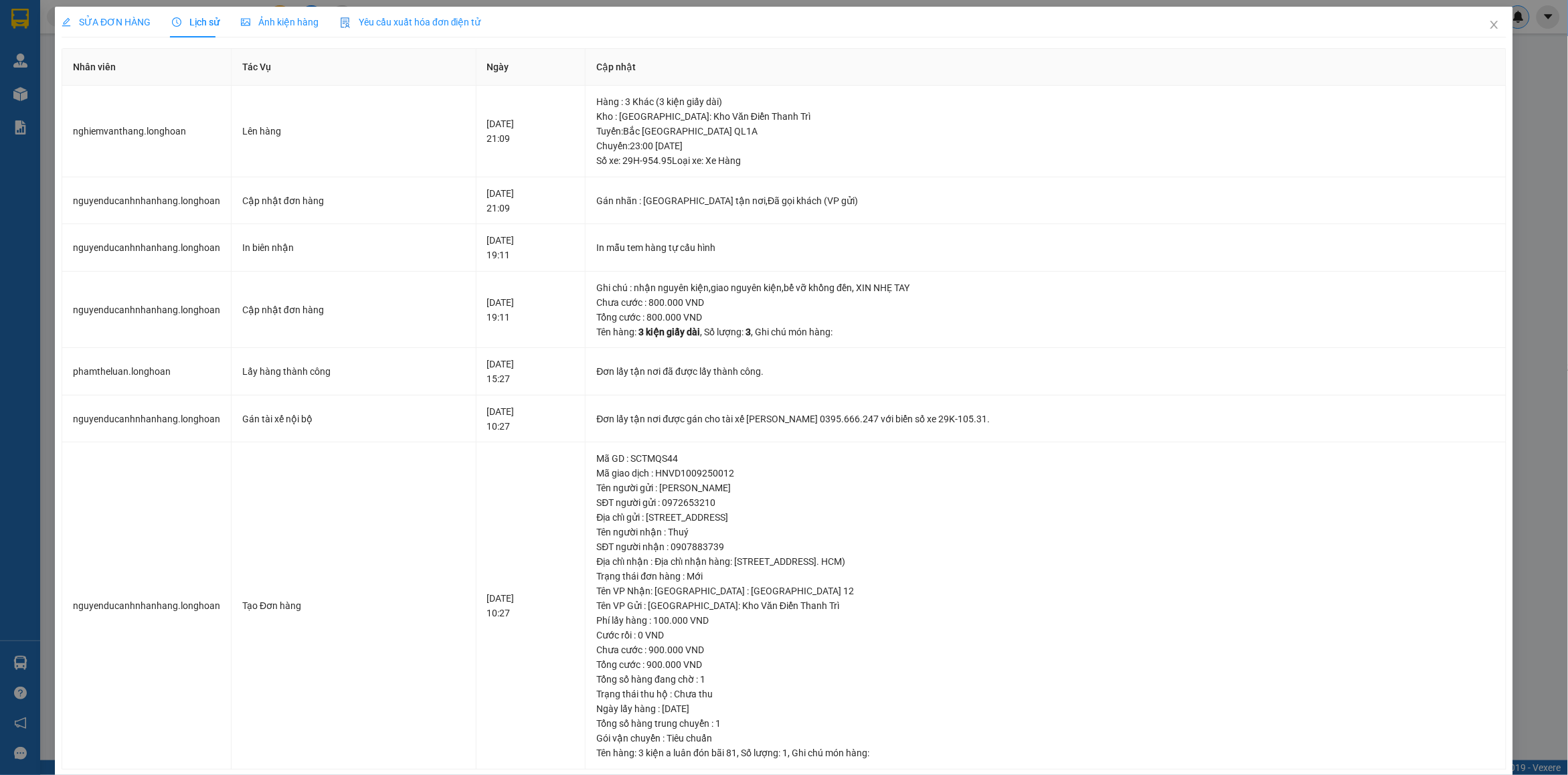
click at [118, 21] on span "SỬA ĐƠN HÀNG" at bounding box center [106, 22] width 89 height 11
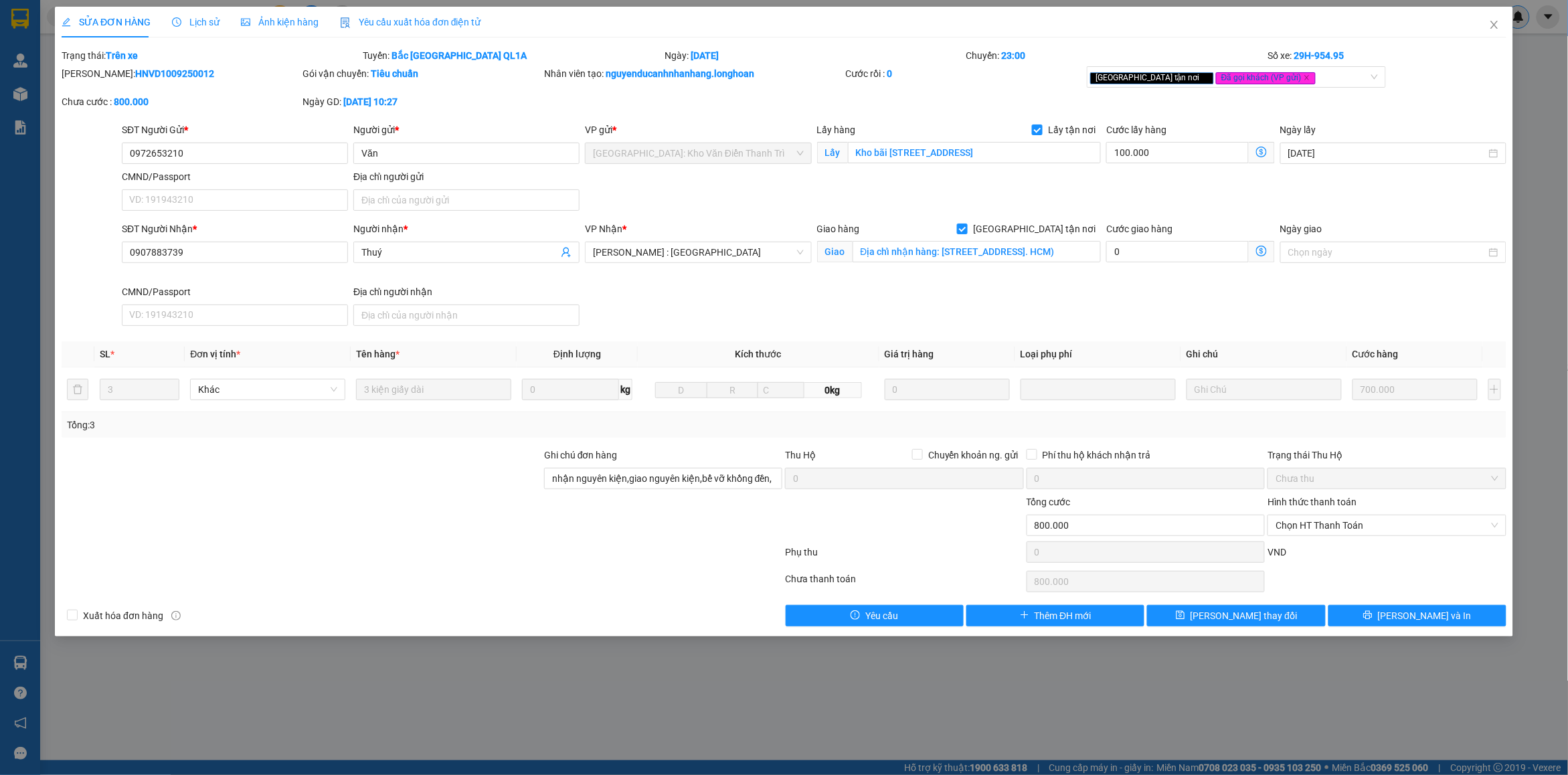
click at [167, 73] on b "HNVD1009250012" at bounding box center [174, 74] width 79 height 11
copy b "HNVD1009250012"
click at [1496, 27] on icon "close" at bounding box center [1493, 25] width 8 height 8
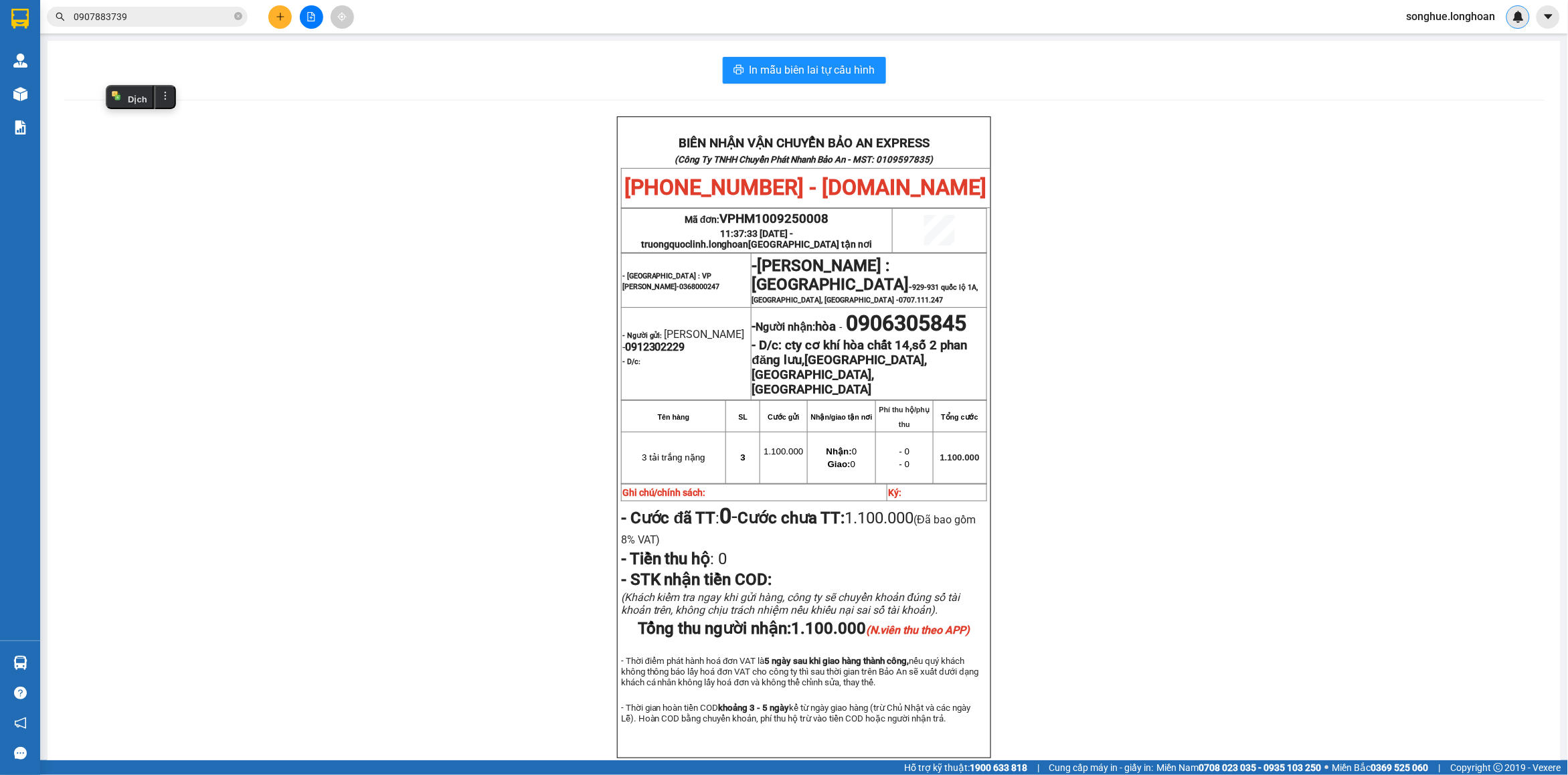
click at [243, 12] on span "0907883739" at bounding box center [147, 16] width 201 height 20
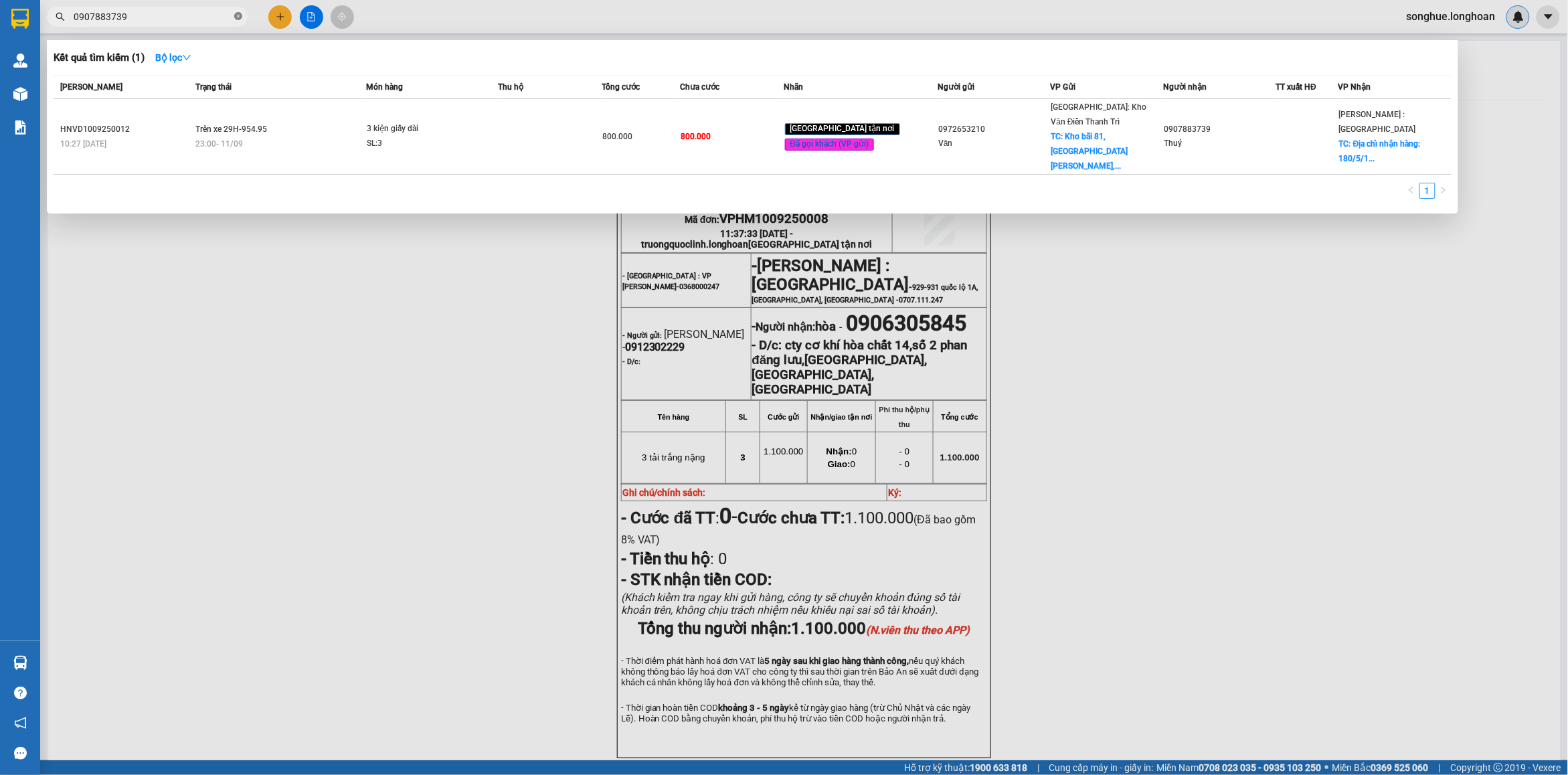
click at [239, 14] on icon "close-circle" at bounding box center [239, 16] width 8 height 8
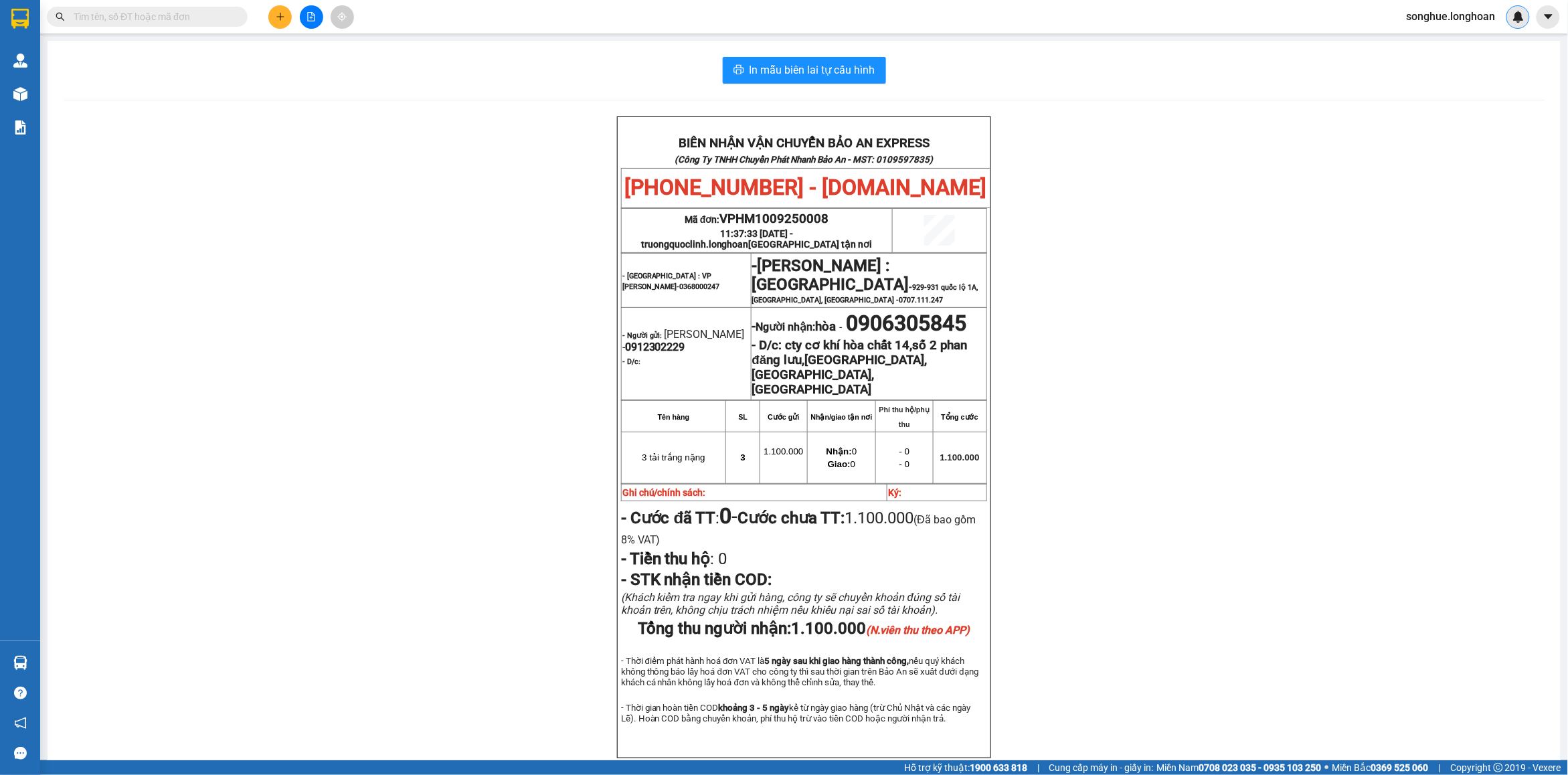
paste input "VPMD1009250013"
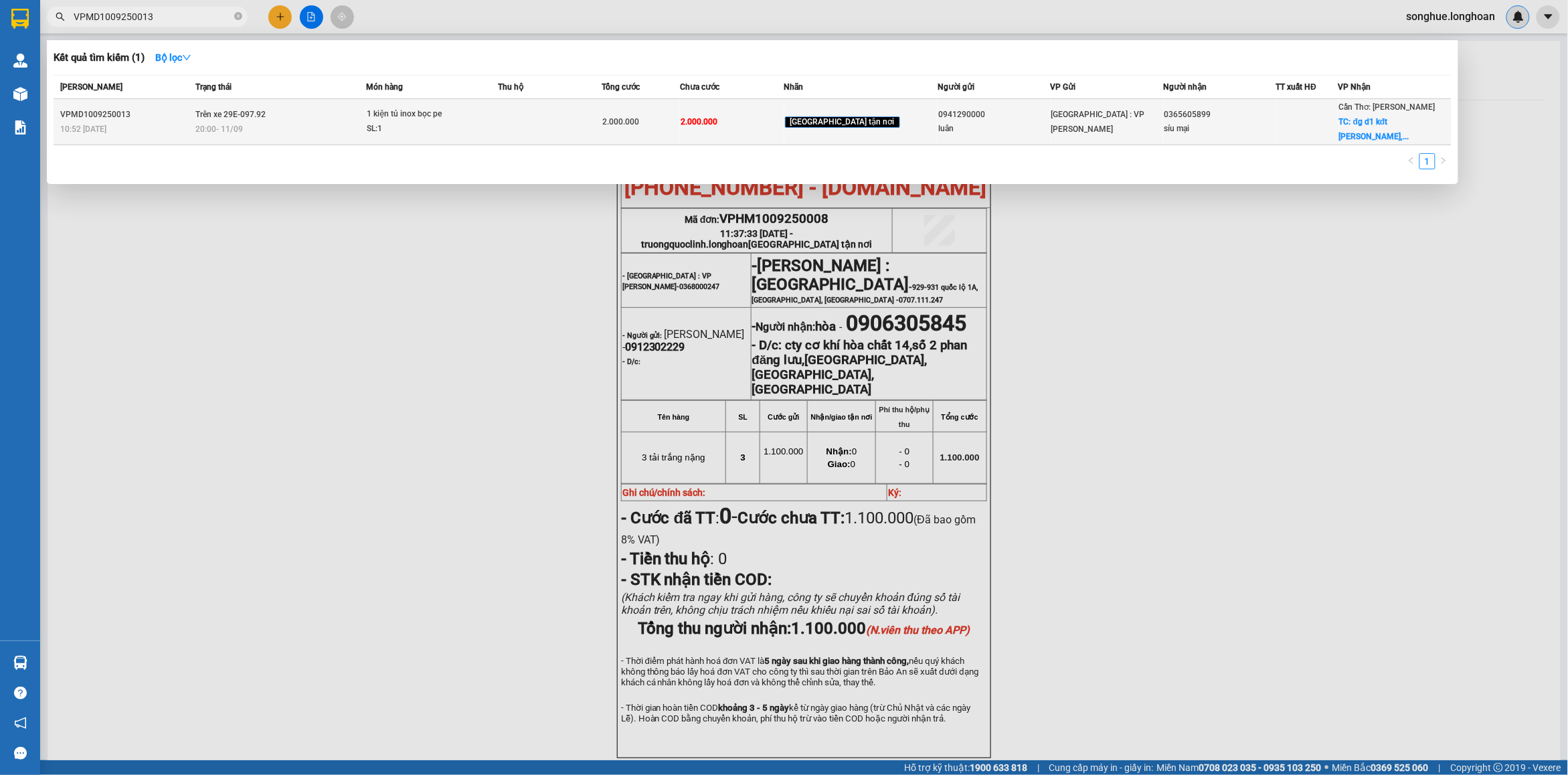
type input "VPMD1009250013"
click at [295, 132] on div "20:00 [DATE]" at bounding box center [280, 129] width 169 height 14
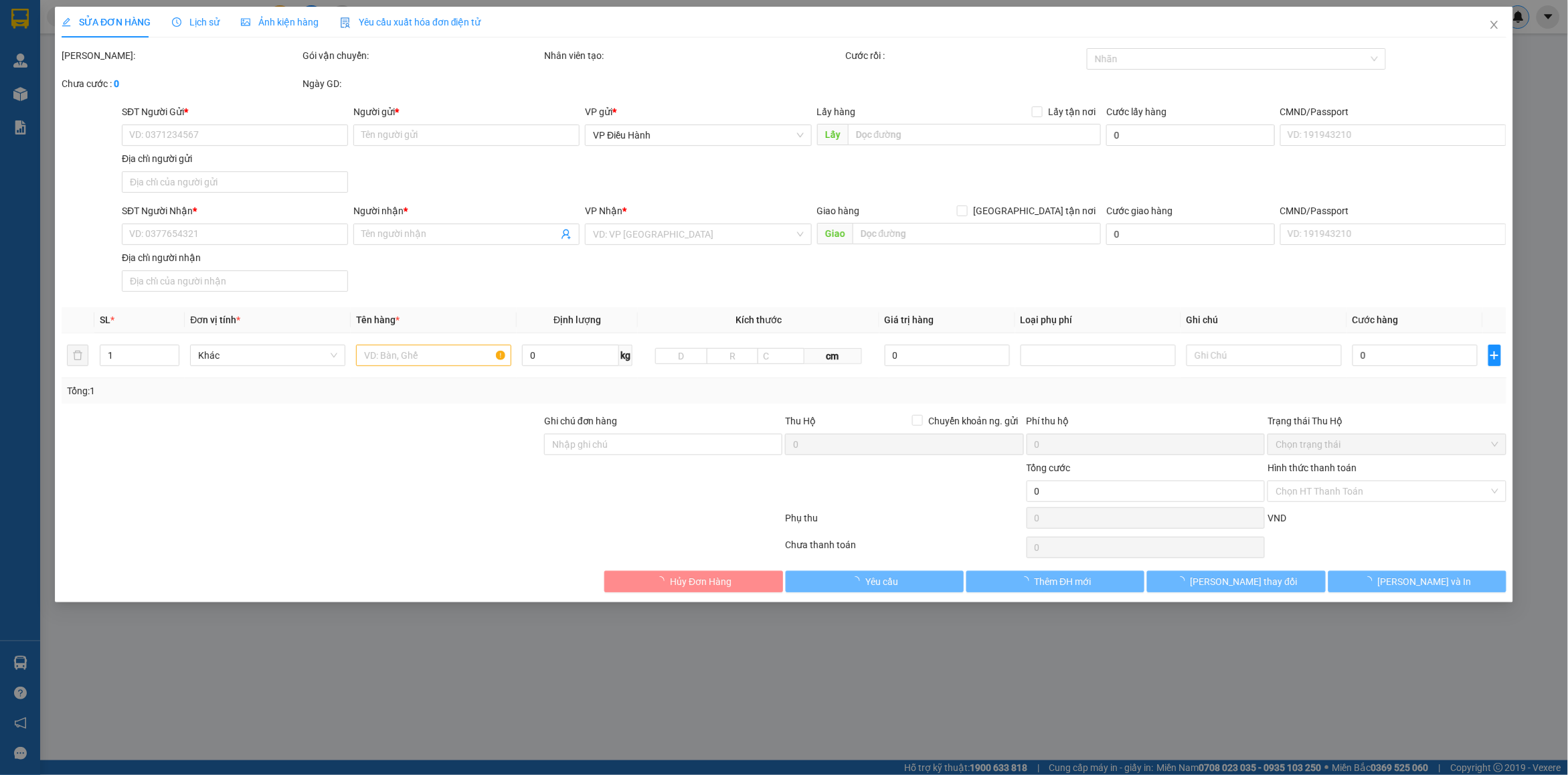
type input "0941290000"
type input "luân"
type input "0365605899"
type input "síu mại"
checkbox input "true"
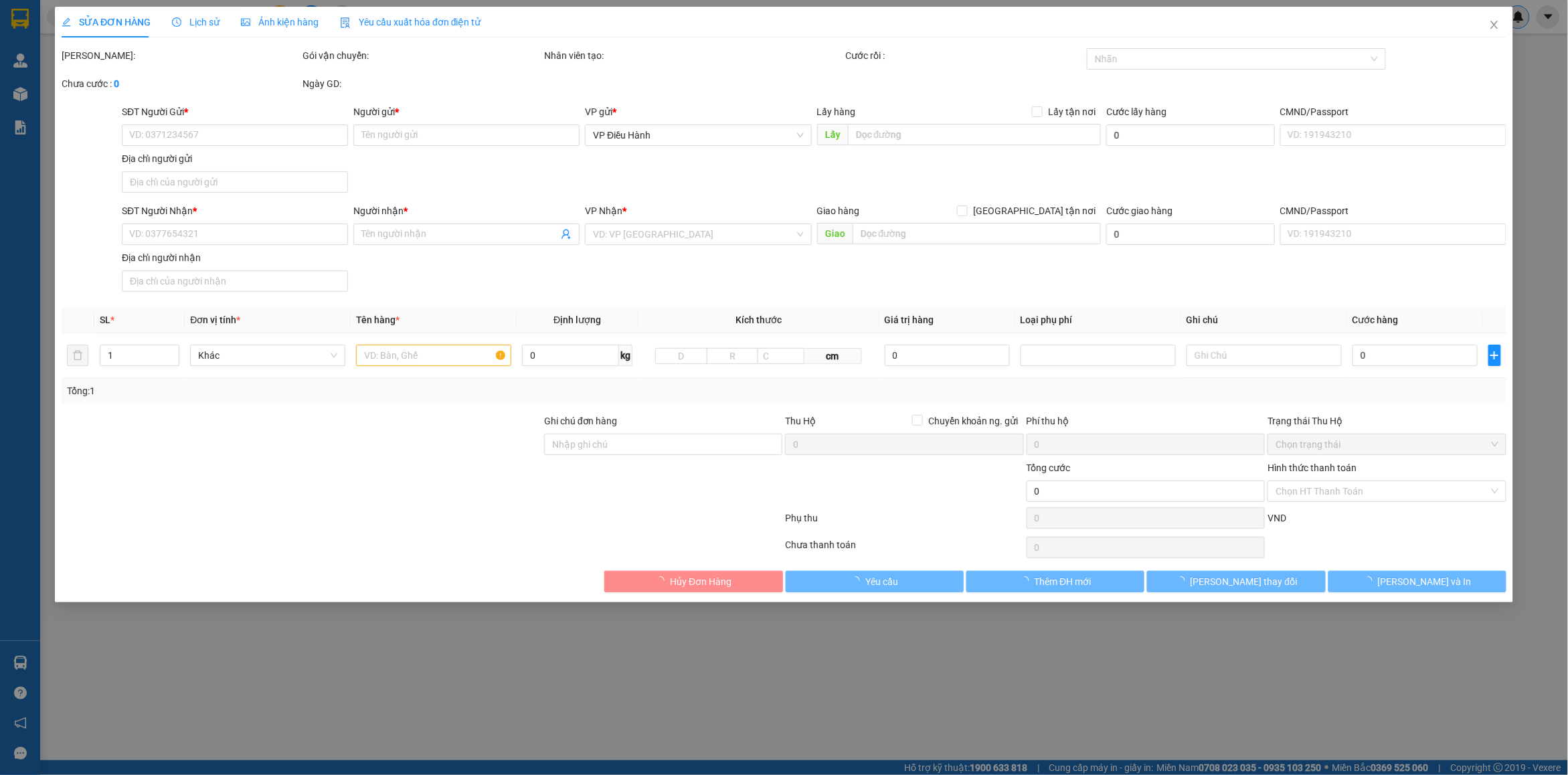
type input "đg d1 kđt [PERSON_NAME], an bình ninh kiều cần thơ"
type input "hư méo móp ko chịu trách nhiệm xếp hàng hết sức cẩn thận đã báo người gửi"
type input "2.000.000"
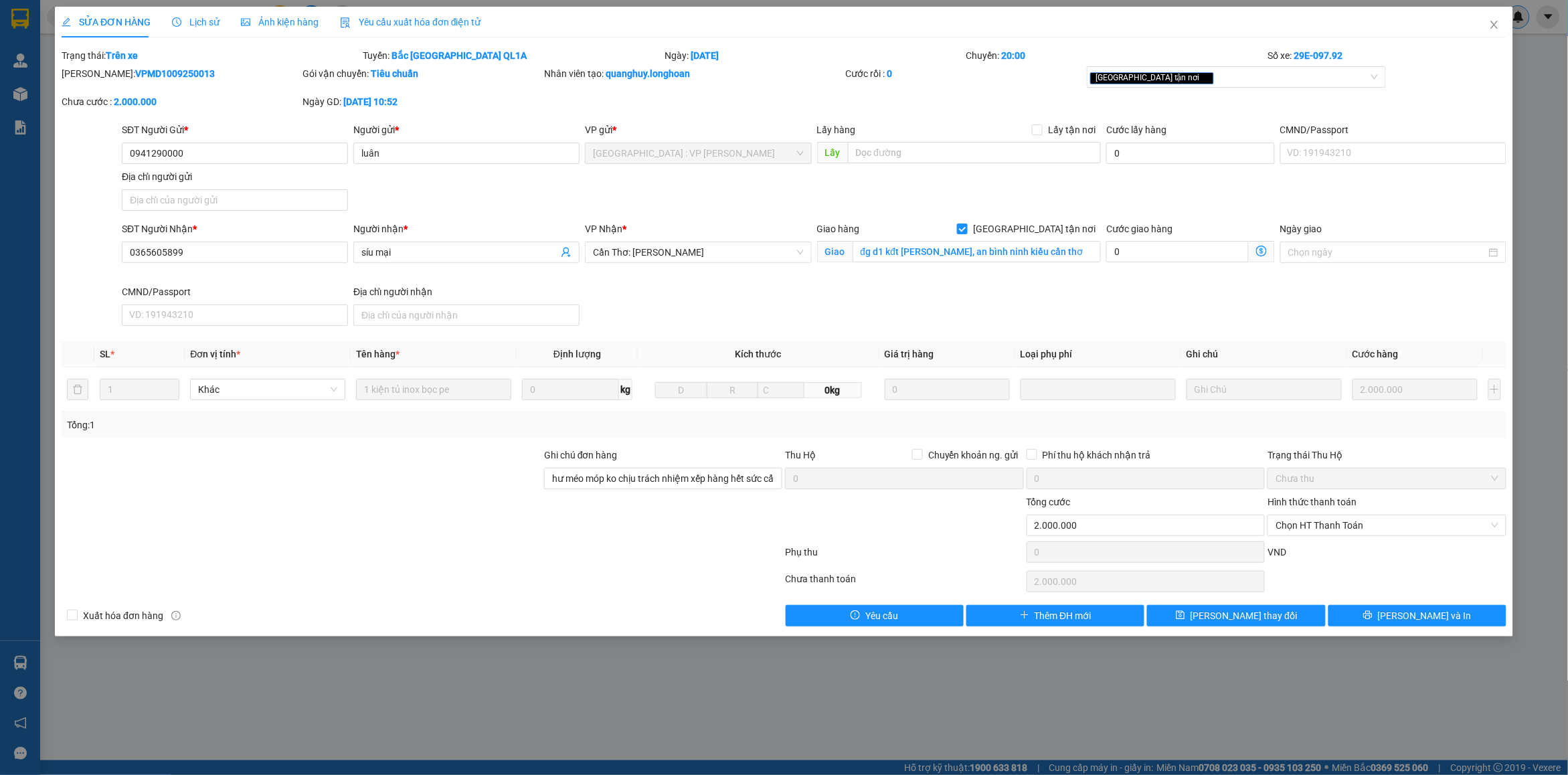
click at [174, 31] on div "Lịch sử" at bounding box center [195, 22] width 47 height 31
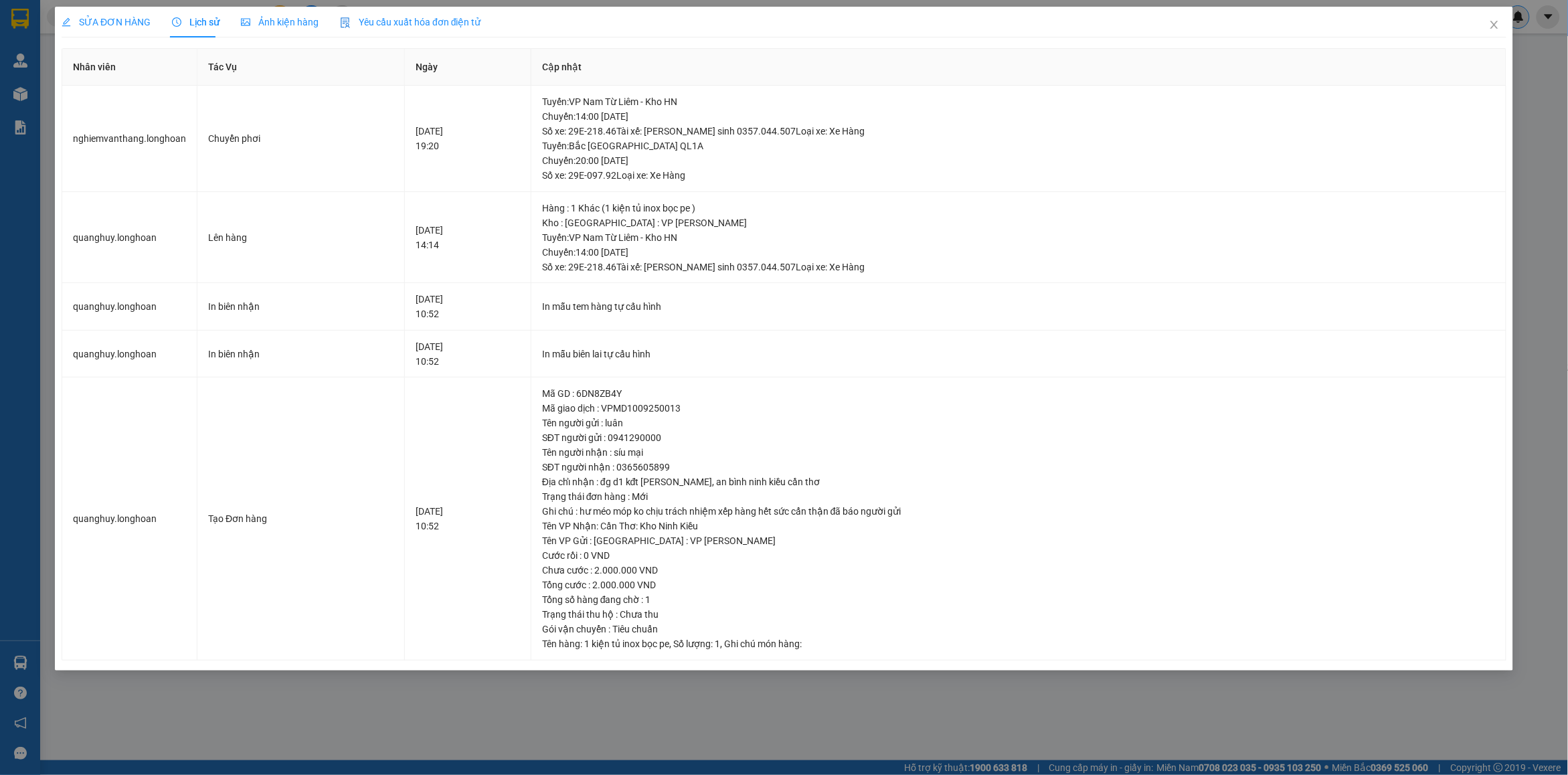
click at [134, 27] on span "SỬA ĐƠN HÀNG" at bounding box center [106, 22] width 89 height 11
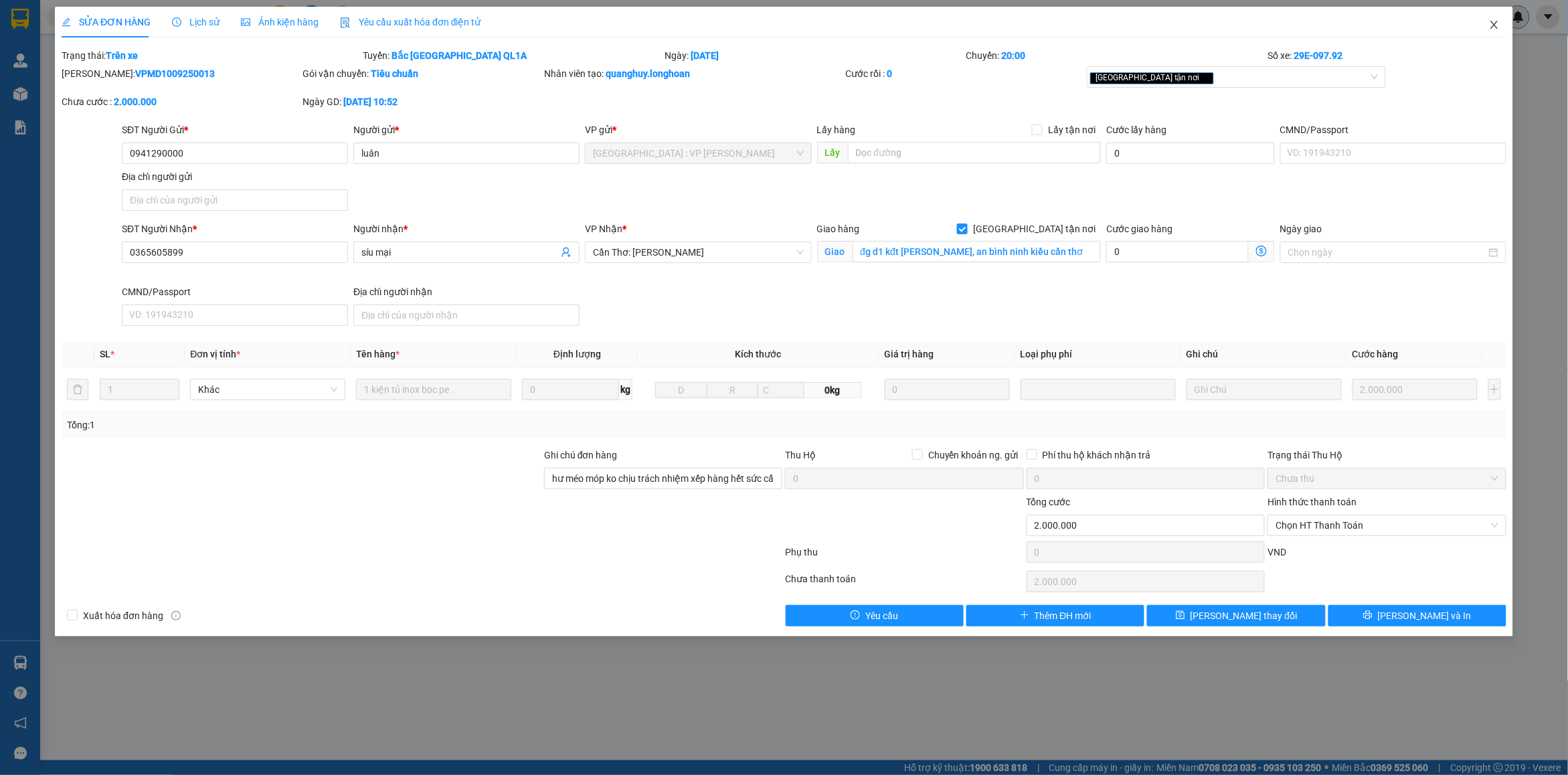
click at [1488, 25] on span "Close" at bounding box center [1494, 25] width 38 height 38
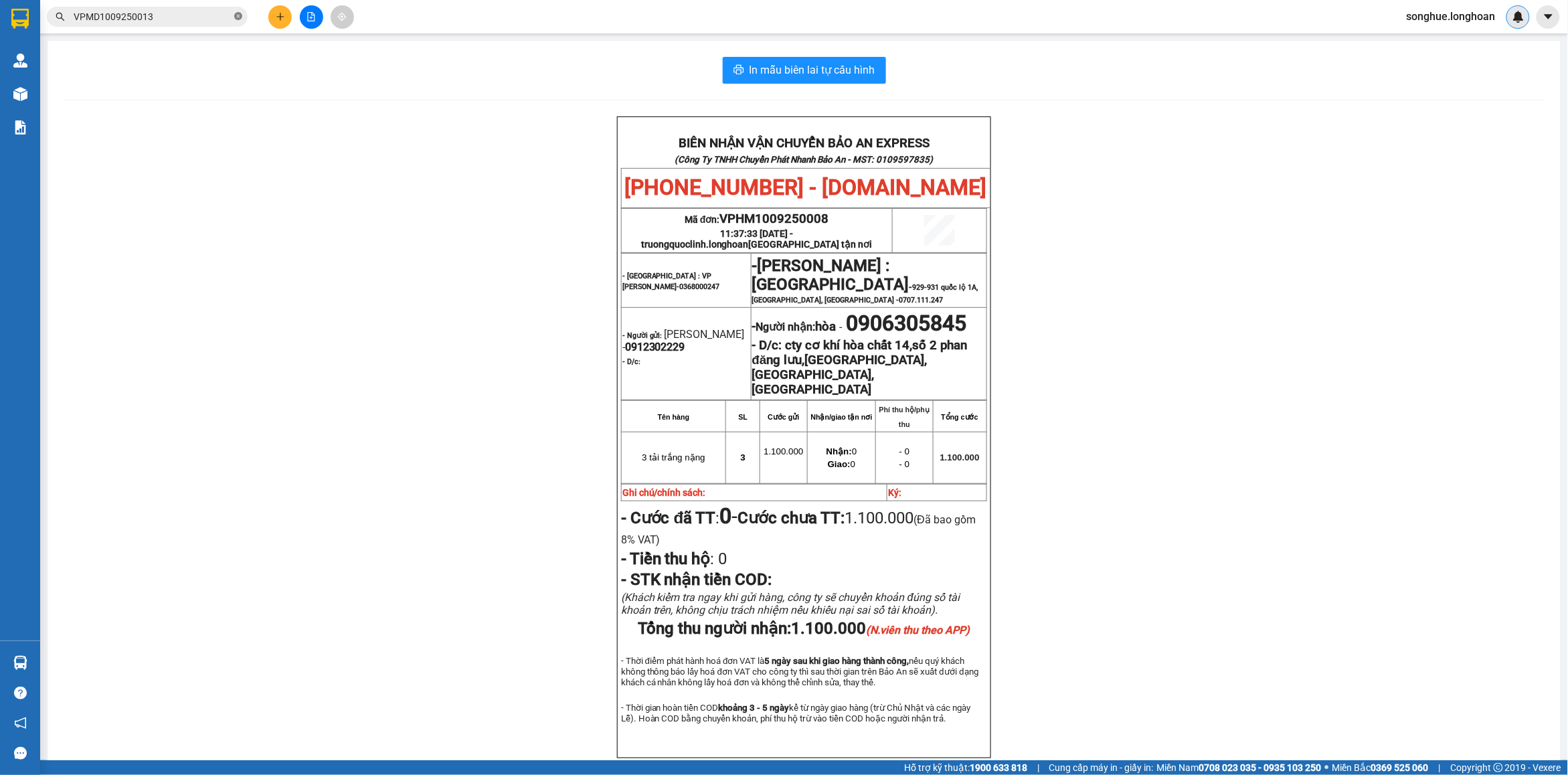
click at [237, 12] on icon "close-circle" at bounding box center [239, 16] width 8 height 8
paste input "0986736116"
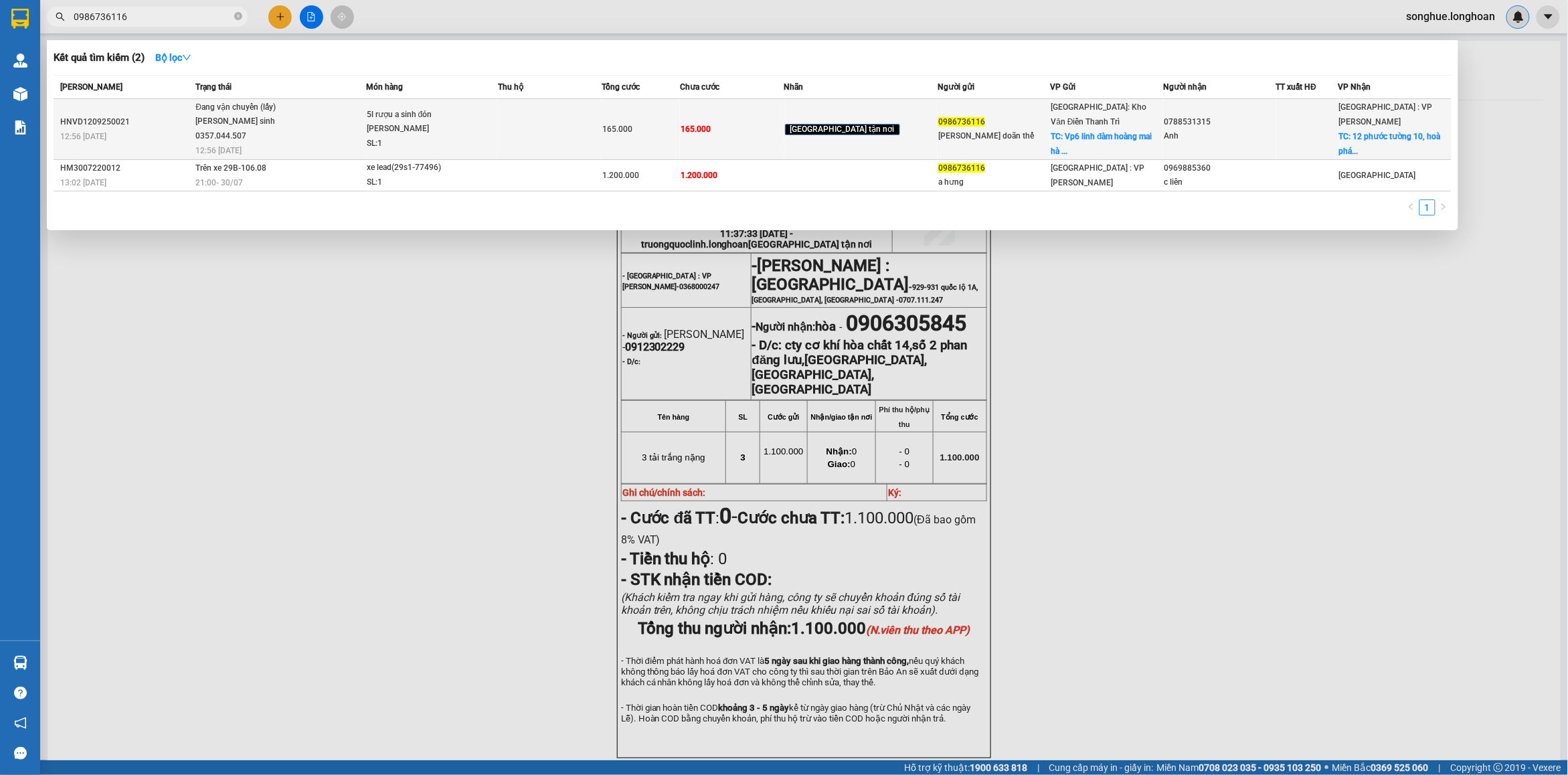
type input "0986736116"
click at [260, 130] on td "Đang vận chuyển (lấy) [PERSON_NAME] sinh 0357.044.507 12:56 [DATE]" at bounding box center [278, 129] width 173 height 61
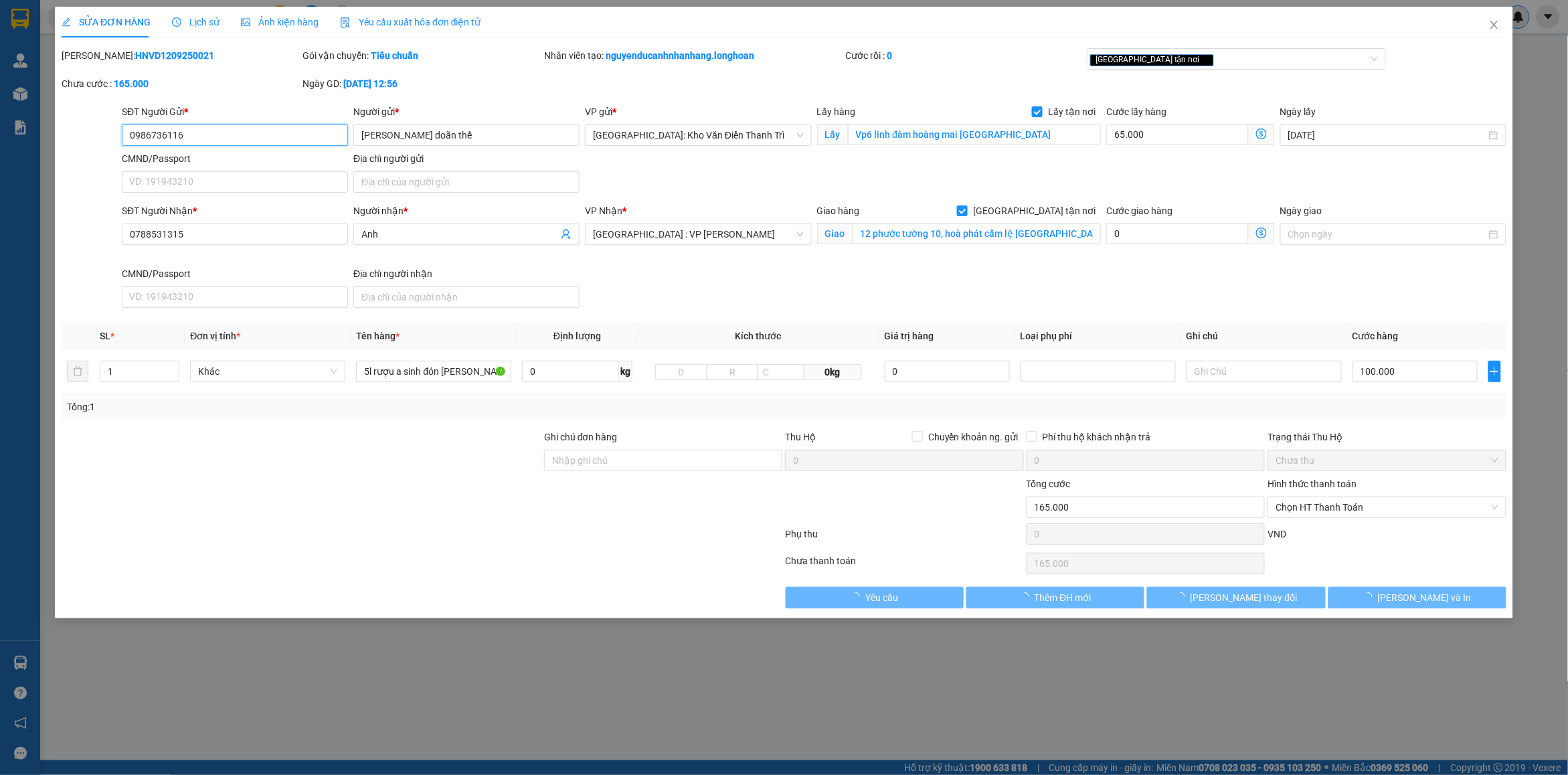
click at [184, 17] on span "Lịch sử" at bounding box center [195, 22] width 47 height 11
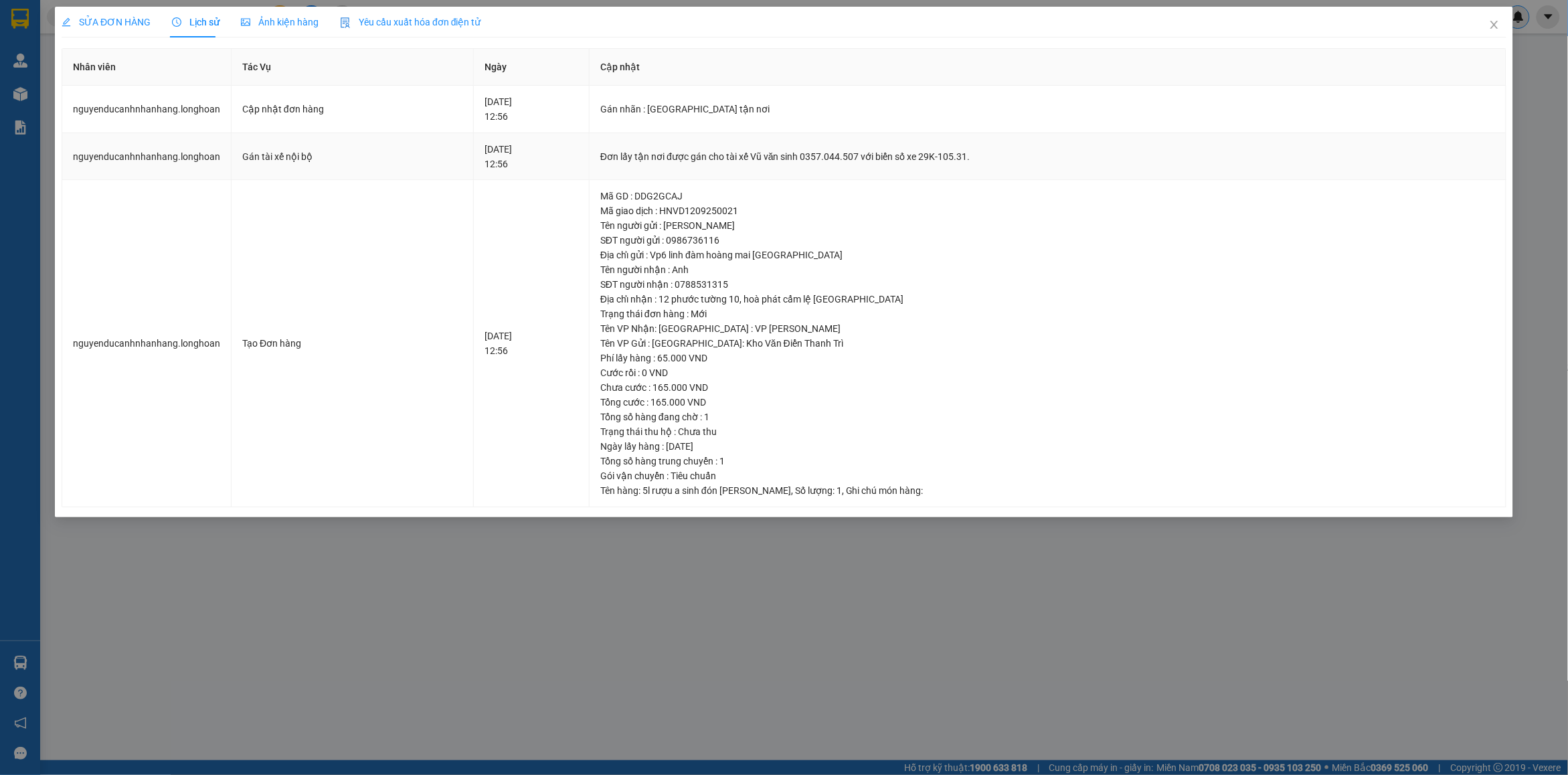
click at [673, 158] on div "Đơn lấy tận nơi được gán cho tài xế Vũ văn sinh 0357.044.507 với biển số xe 29K…" at bounding box center [1047, 156] width 895 height 14
copy div "Đơn lấy tận nơi được gán cho tài xế Vũ văn sinh 0357.044.507 với biển số xe 29K…"
